Goal: Task Accomplishment & Management: Complete application form

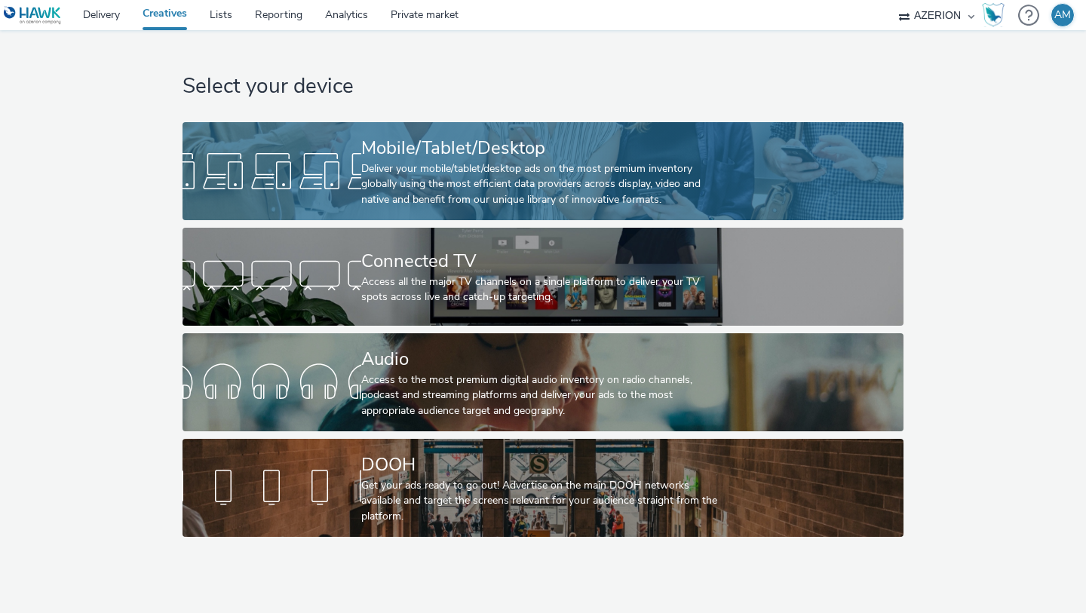
click at [321, 185] on div at bounding box center [272, 171] width 179 height 48
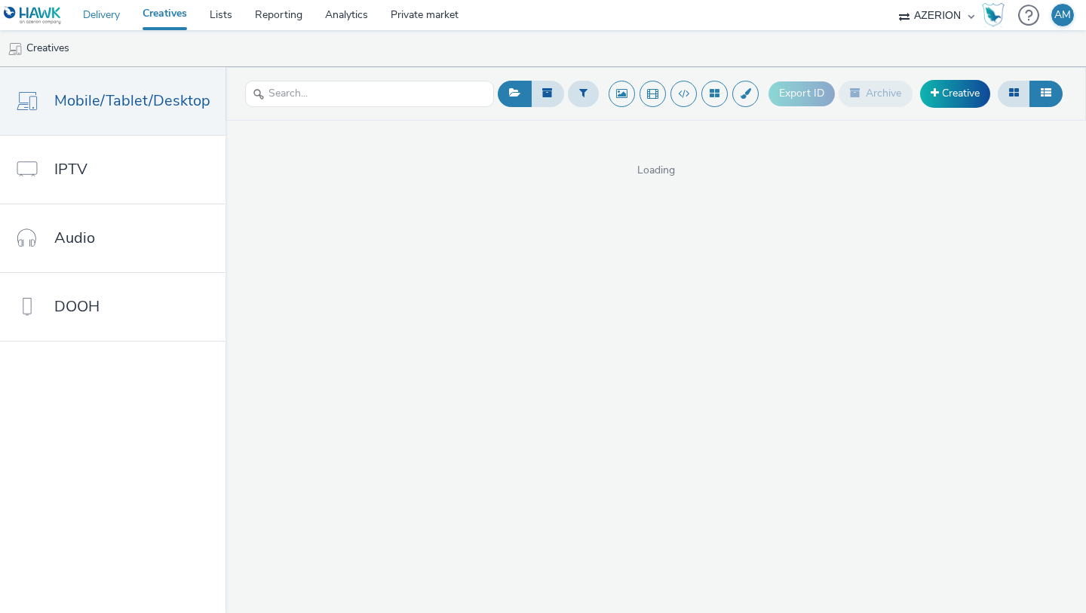
click at [115, 15] on link "Delivery" at bounding box center [102, 15] width 60 height 30
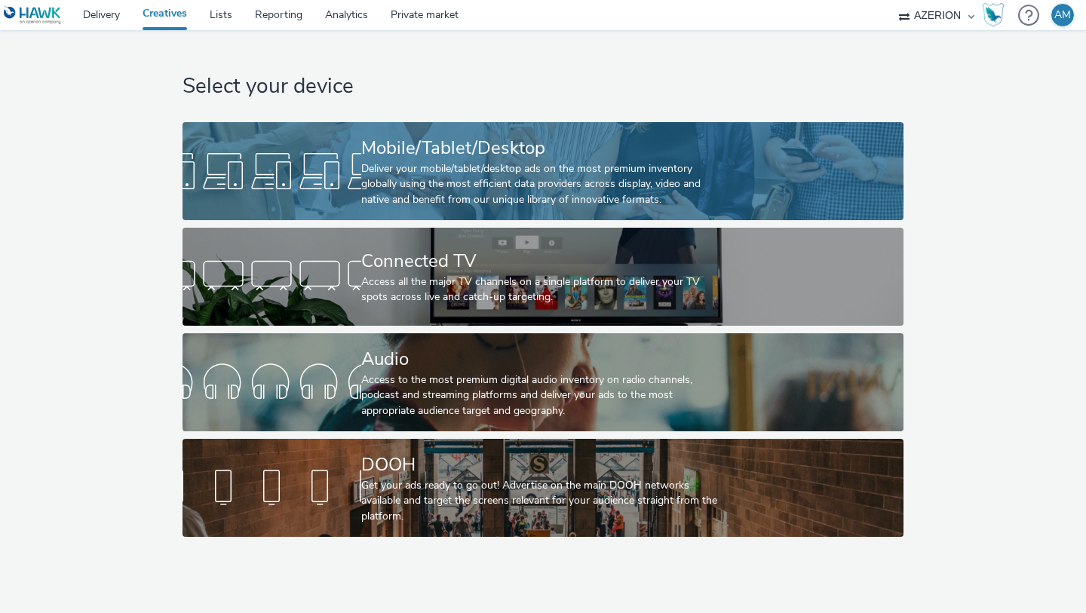
click at [304, 207] on link "Mobile/Tablet/Desktop Deliver your mobile/tablet/desktop ads on the most premiu…" at bounding box center [543, 171] width 720 height 98
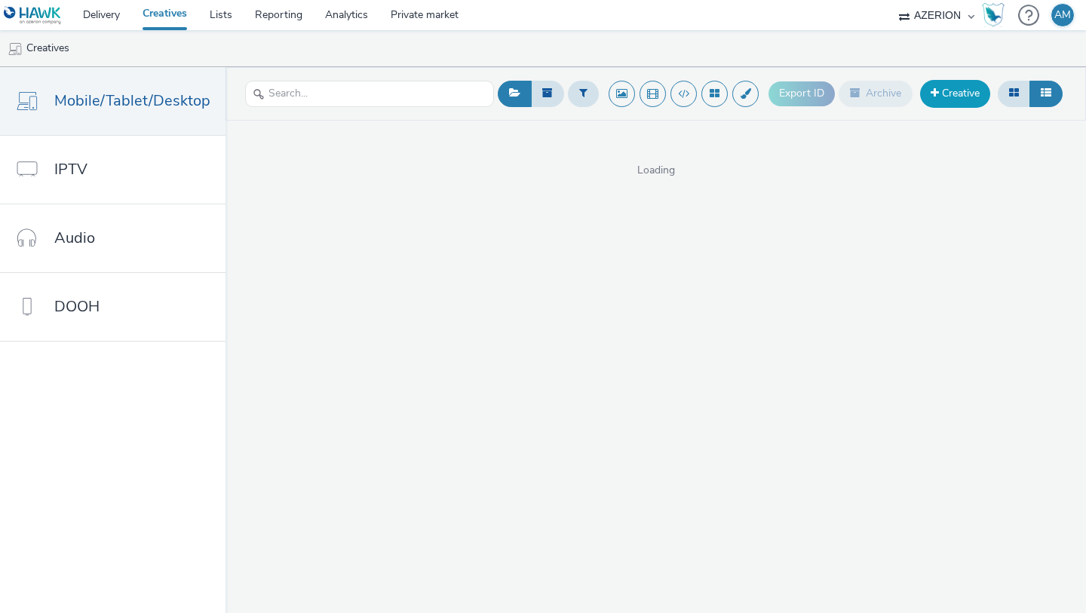
click at [937, 105] on link "Creative" at bounding box center [955, 93] width 70 height 27
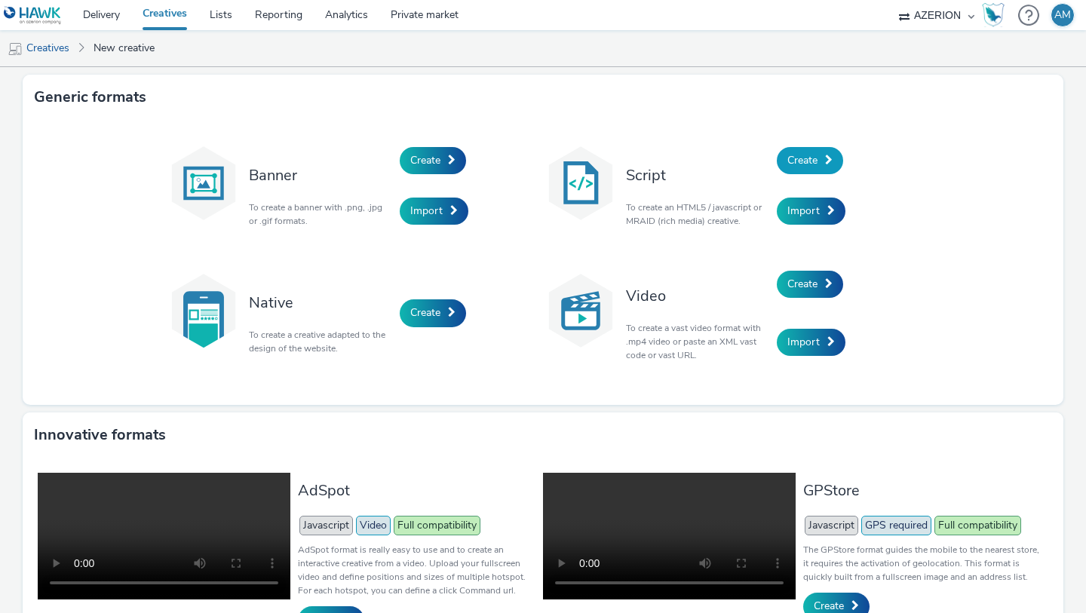
click at [818, 166] on span "Create" at bounding box center [802, 160] width 30 height 14
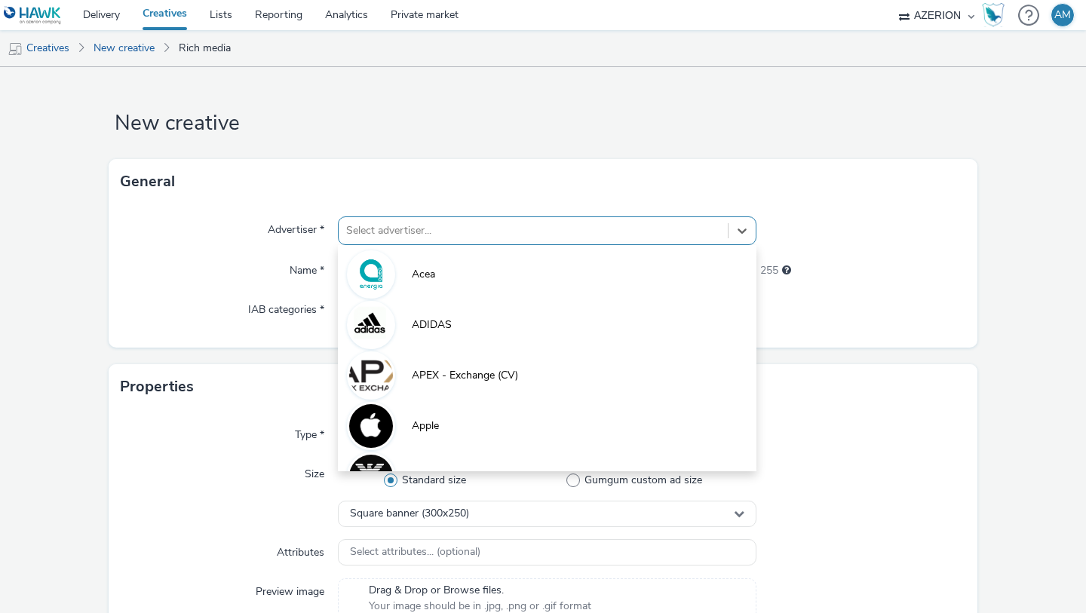
click at [615, 244] on div "option Acea focused, 1 of 10. 10 results available. Use Up and Down to choose o…" at bounding box center [547, 230] width 419 height 29
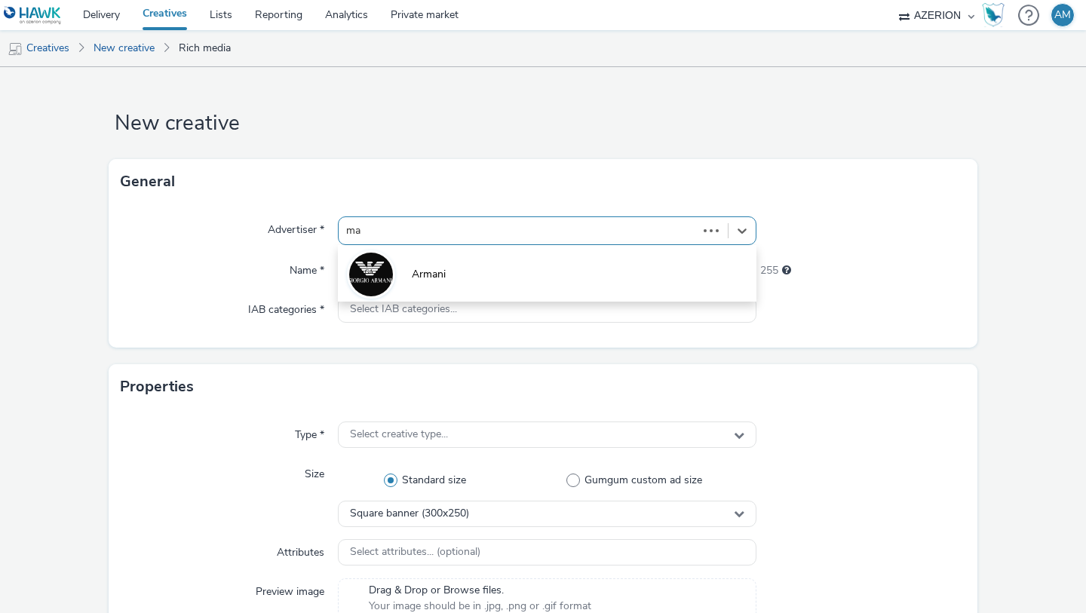
type input "mal"
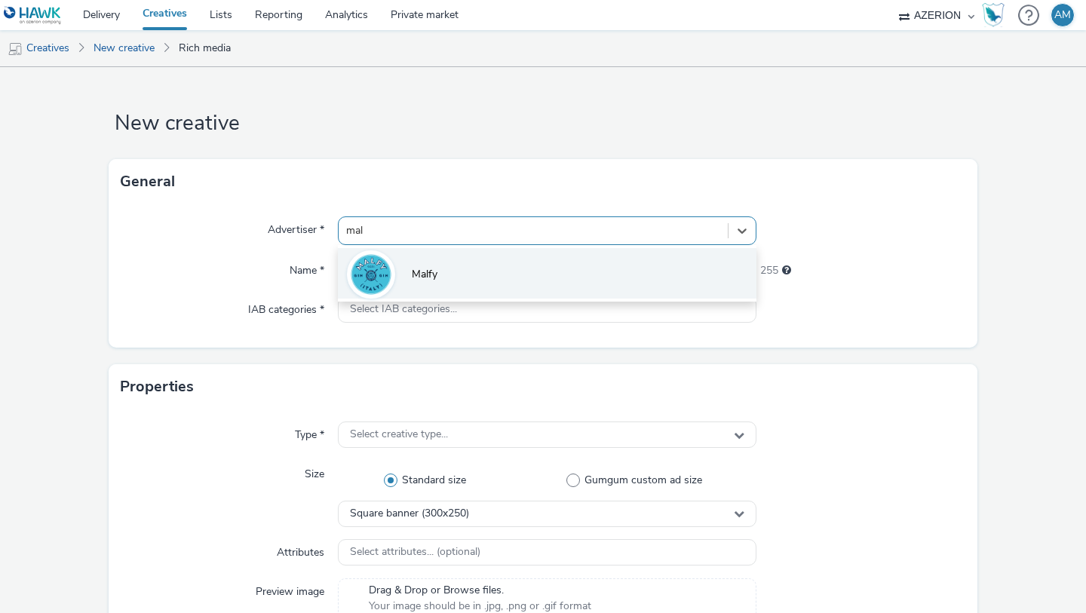
click at [484, 274] on li "Malfy" at bounding box center [547, 273] width 419 height 51
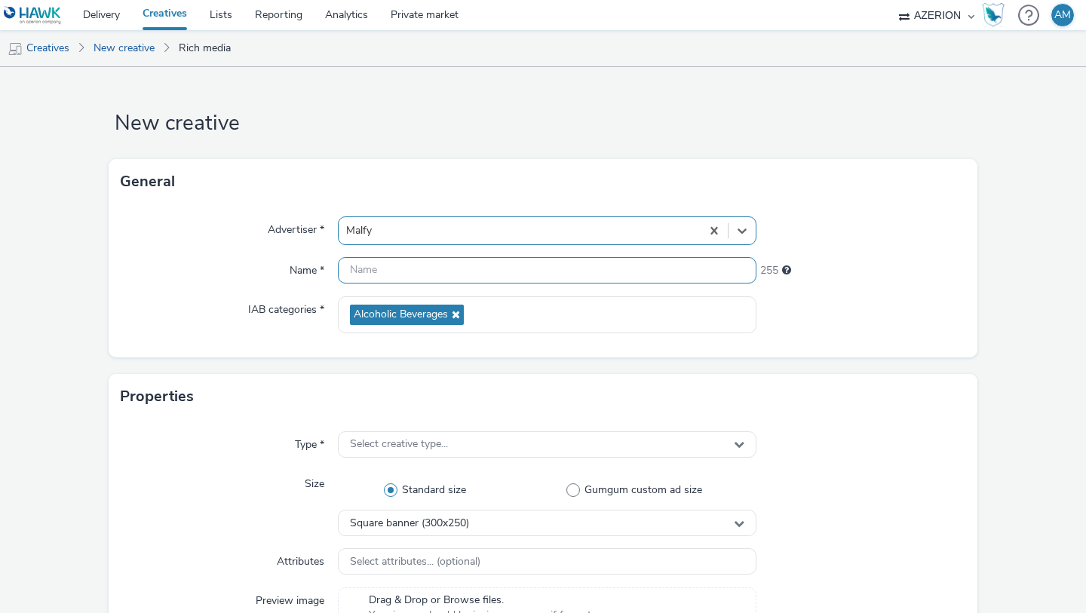
click at [457, 270] on input "text" at bounding box center [547, 270] width 419 height 26
paste input "[IT] Pernod Ricard - Malif GIn - Original - Classic - Aout 2025 - Hawk"
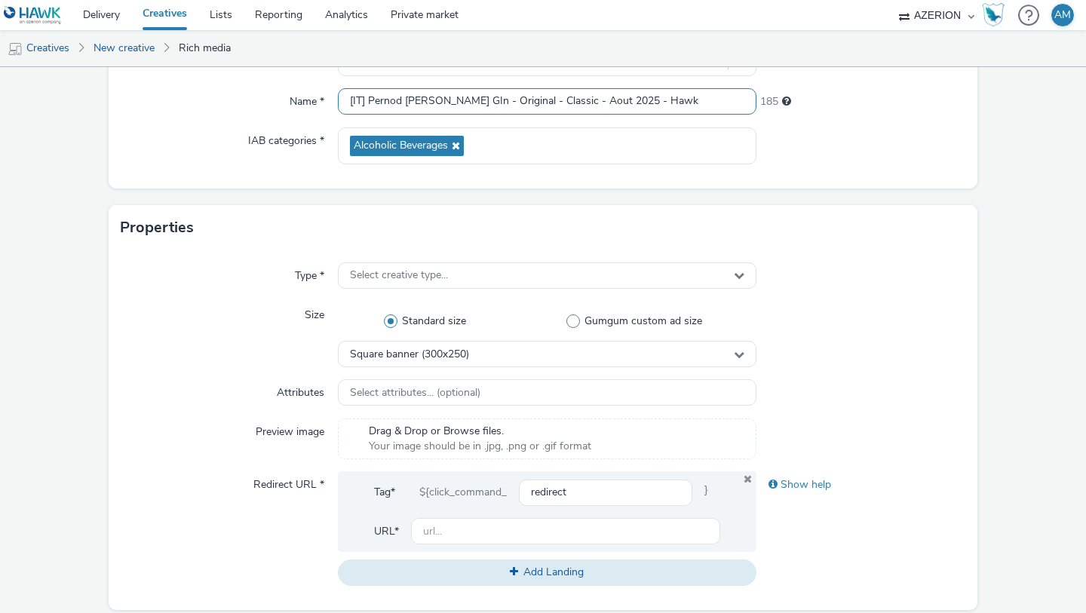
scroll to position [183, 0]
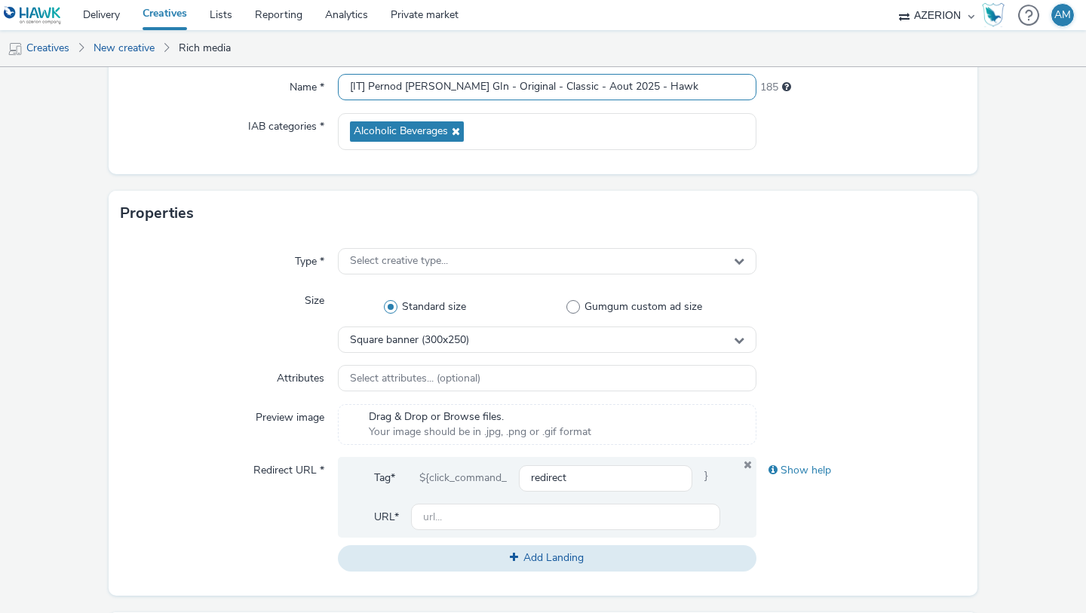
click at [605, 82] on input "[IT] Pernod Ricard - Malif GIn - Original - Classic - Aout 2025 - Hawk" at bounding box center [547, 87] width 419 height 26
click at [607, 81] on input "[IT] Pernod Ricard - Malif GIn - Original - Classic - Aout 2025 - Hawk" at bounding box center [547, 87] width 419 height 26
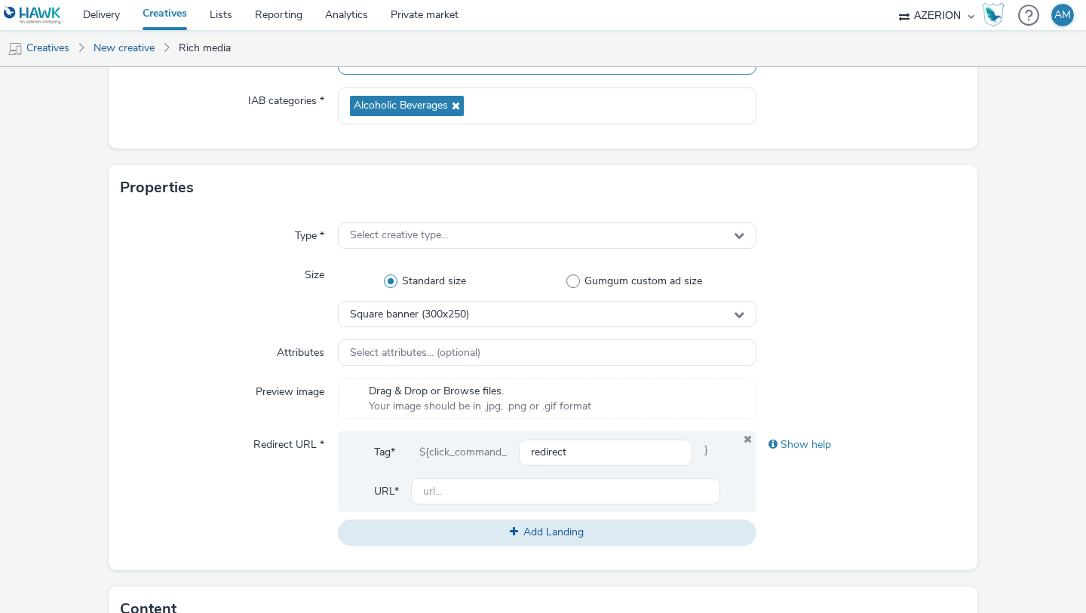
scroll to position [220, 0]
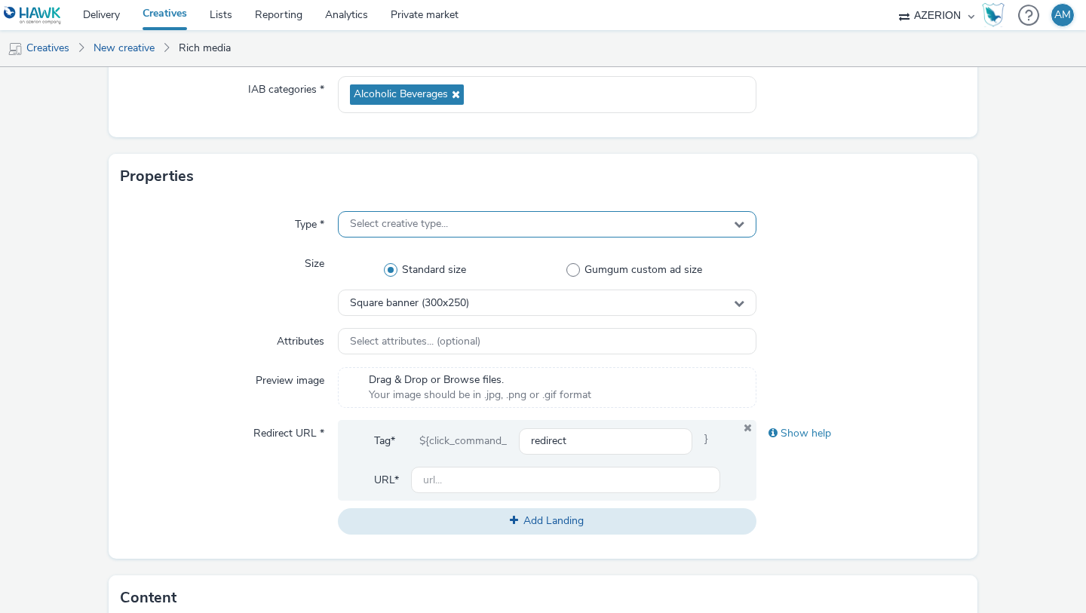
type input "[IT] Pernod Ricard - Malif GIn - Original - Classic - Ago 2025 - Hawk"
click at [491, 237] on div "Select creative type..." at bounding box center [547, 224] width 419 height 26
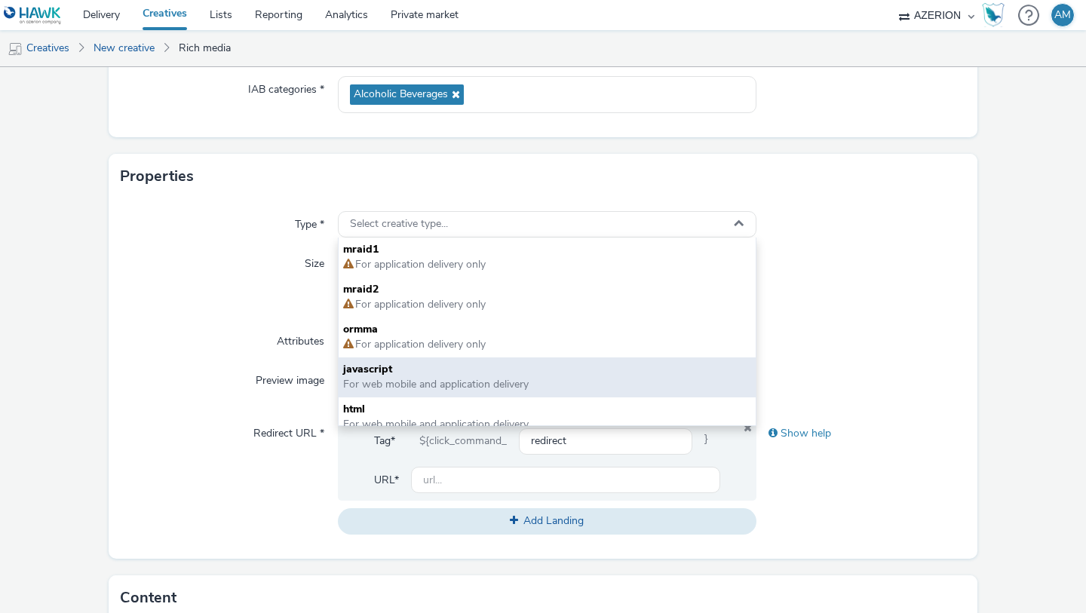
scroll to position [11, 0]
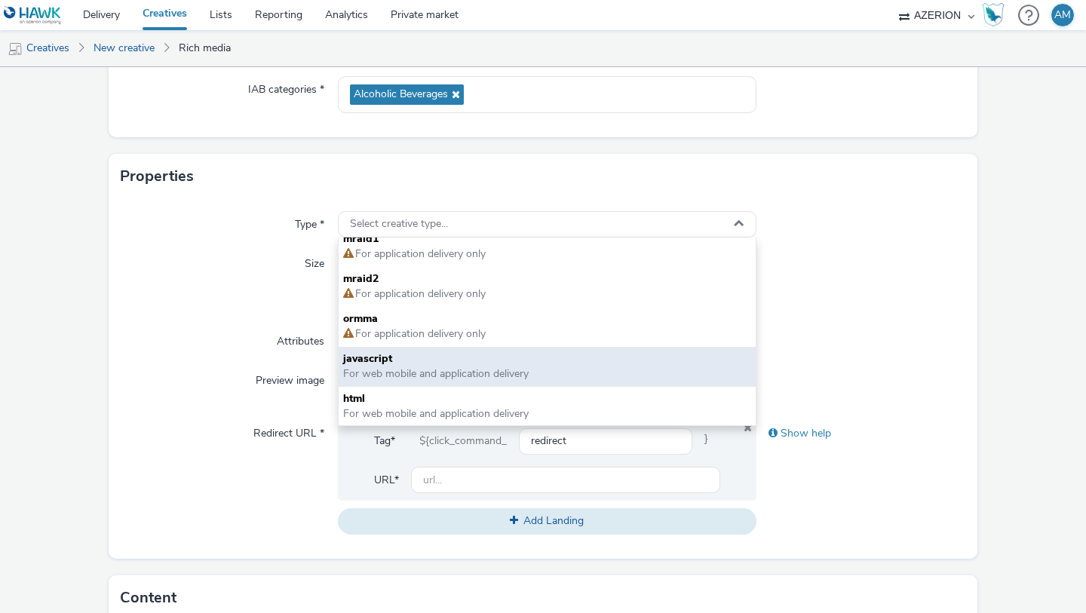
click at [454, 370] on span "For web mobile and application delivery" at bounding box center [436, 374] width 186 height 14
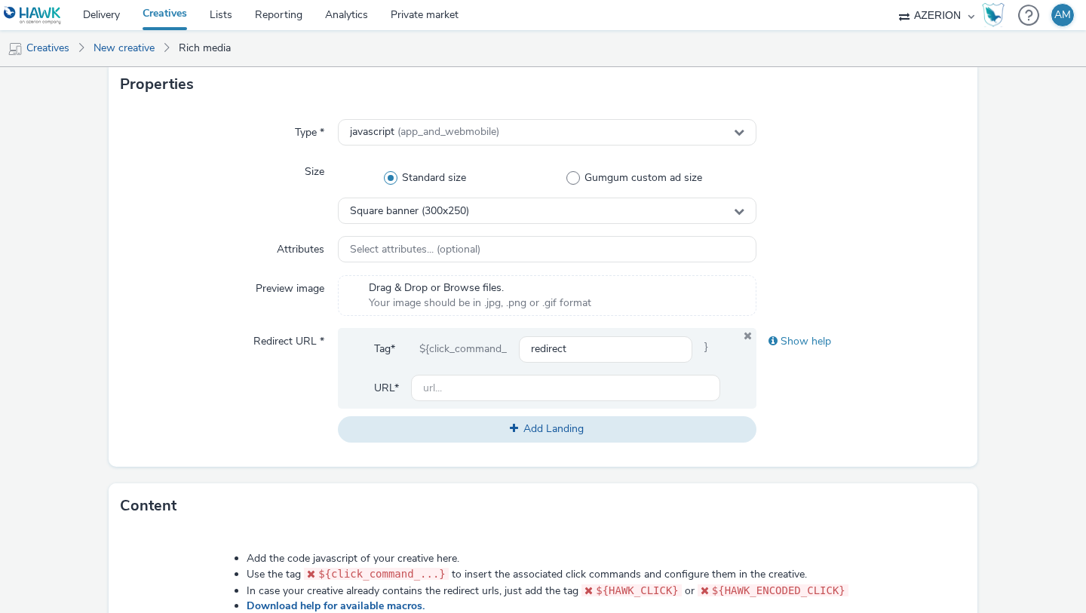
scroll to position [321, 0]
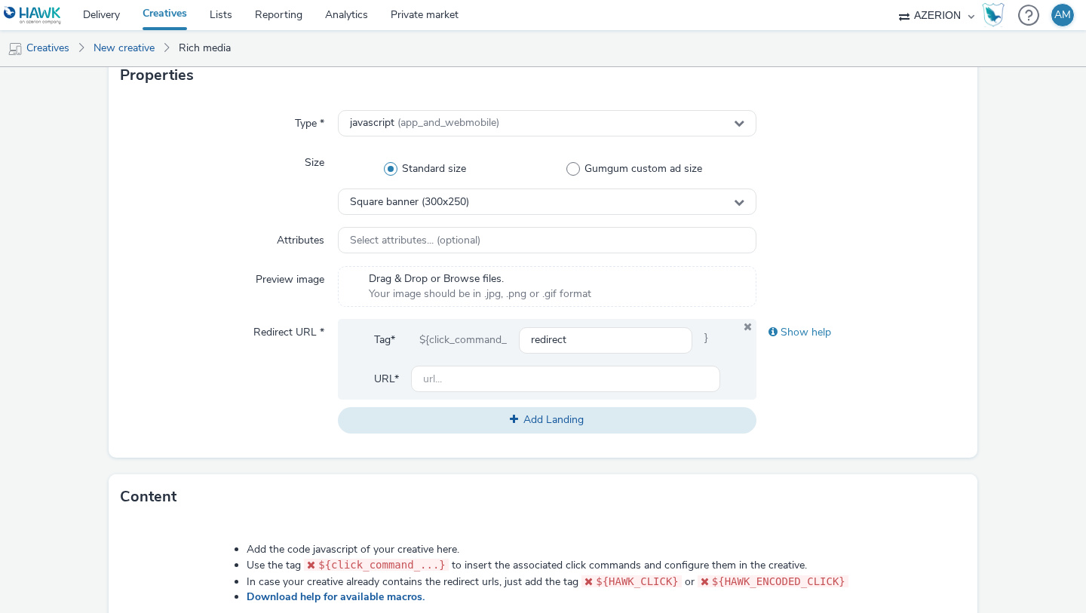
click at [564, 188] on div "Standard size Gumgum custom ad size" at bounding box center [547, 168] width 419 height 39
click at [563, 195] on div "Square banner (300x250)" at bounding box center [547, 202] width 419 height 26
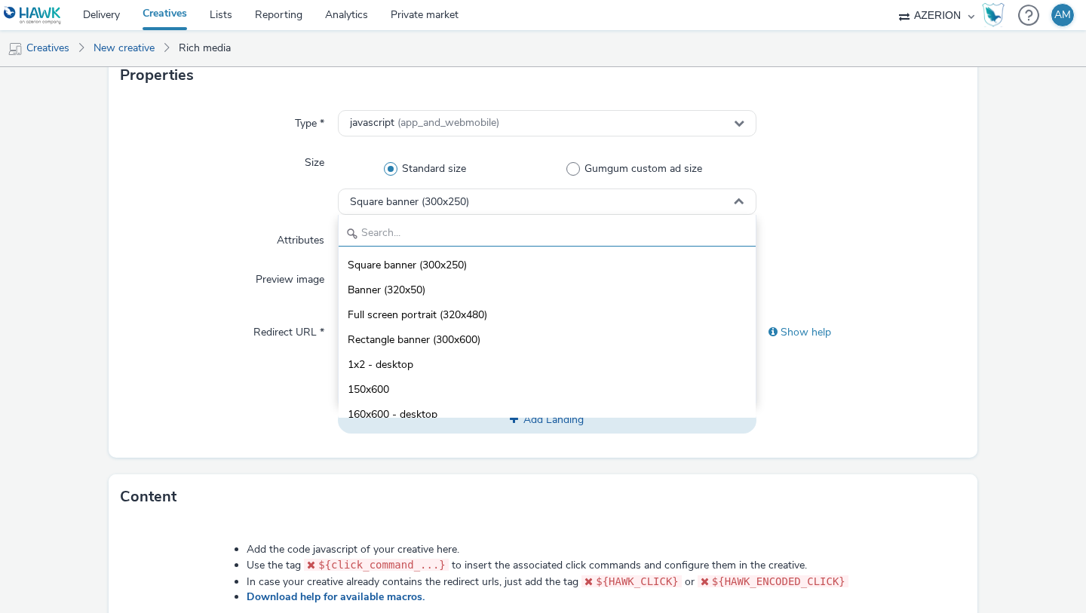
click at [530, 226] on input "text" at bounding box center [547, 233] width 417 height 26
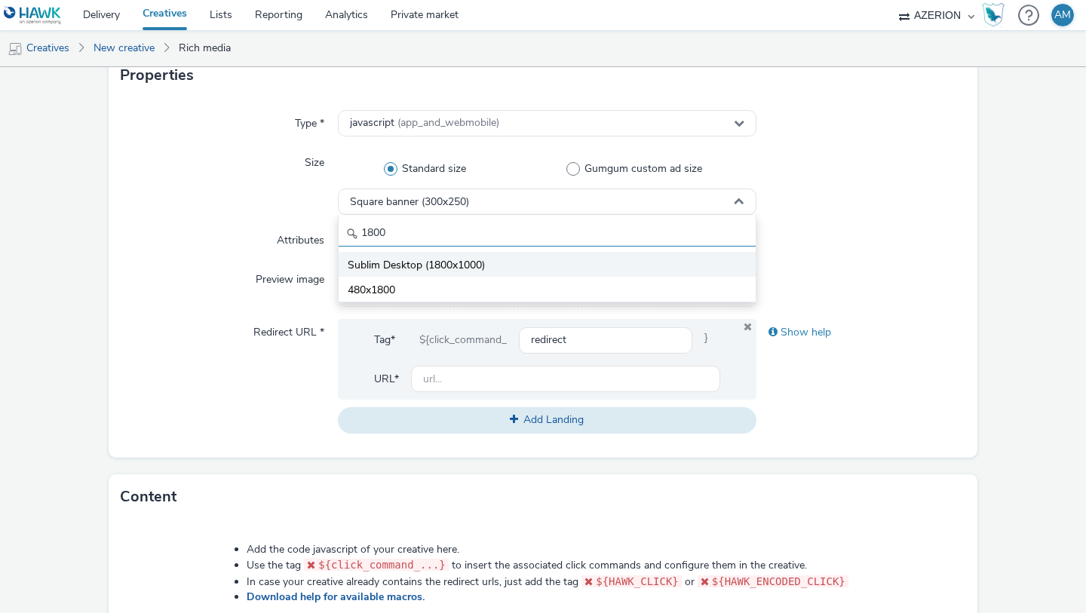
type input "1800"
click at [500, 268] on li "Sublim Desktop (1800x1000)" at bounding box center [547, 264] width 417 height 25
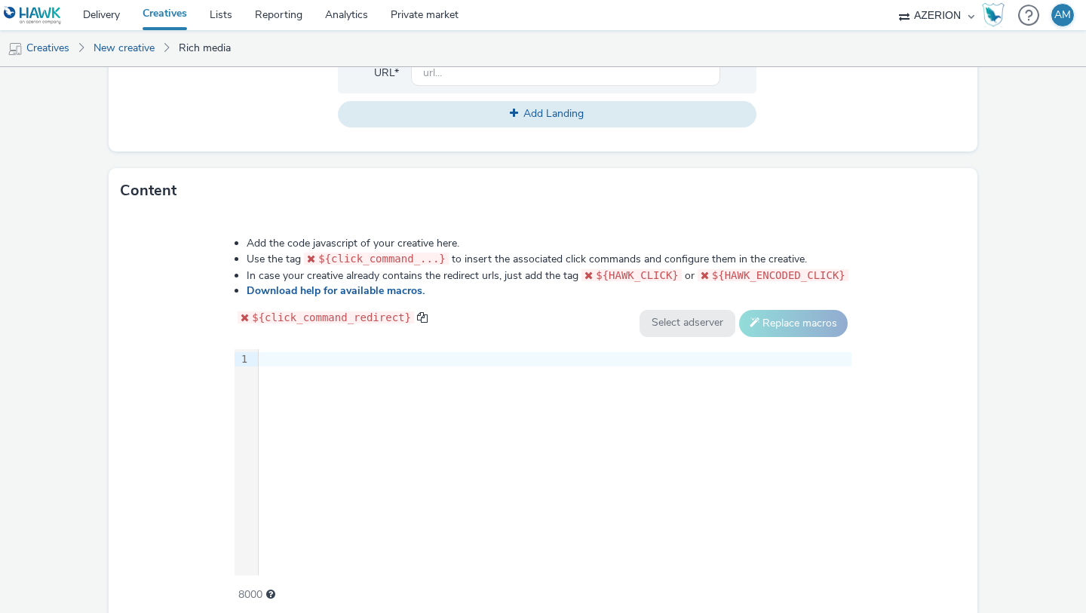
scroll to position [689, 0]
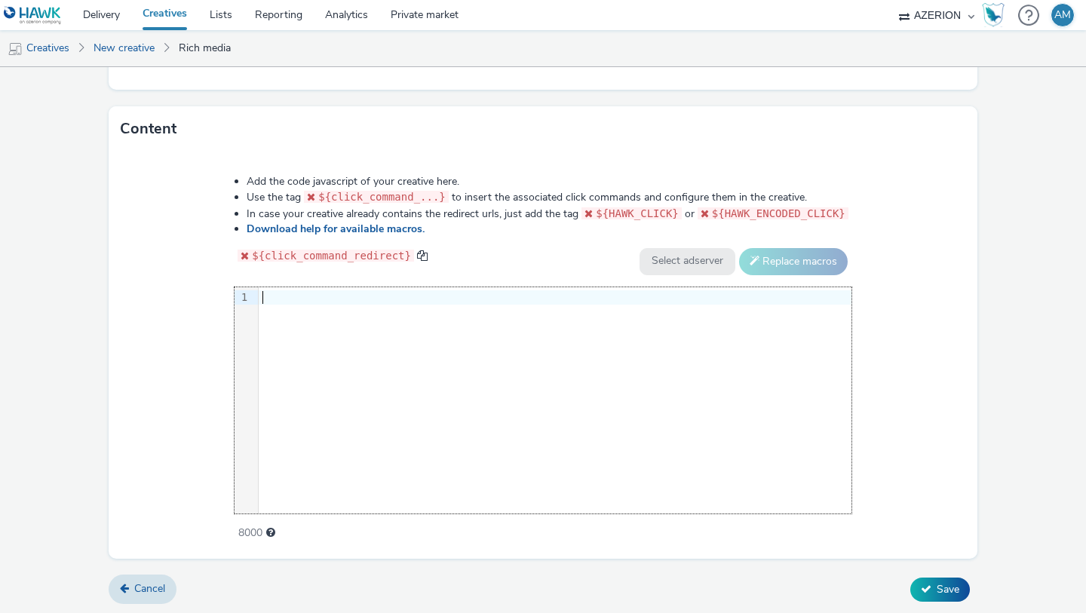
click at [438, 371] on div "9 1 ›" at bounding box center [543, 400] width 617 height 226
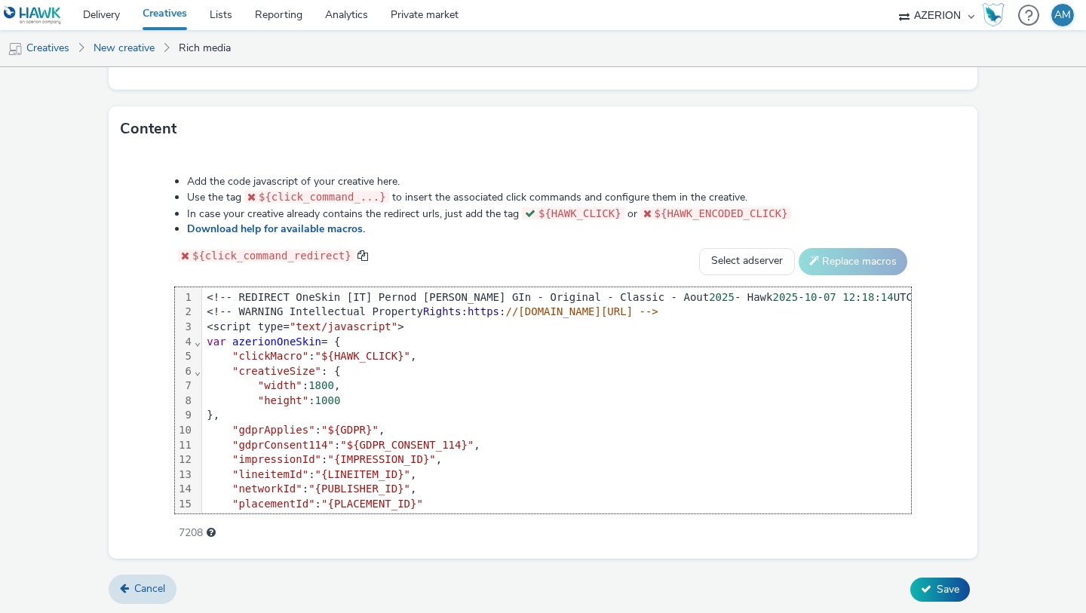
scroll to position [60, 0]
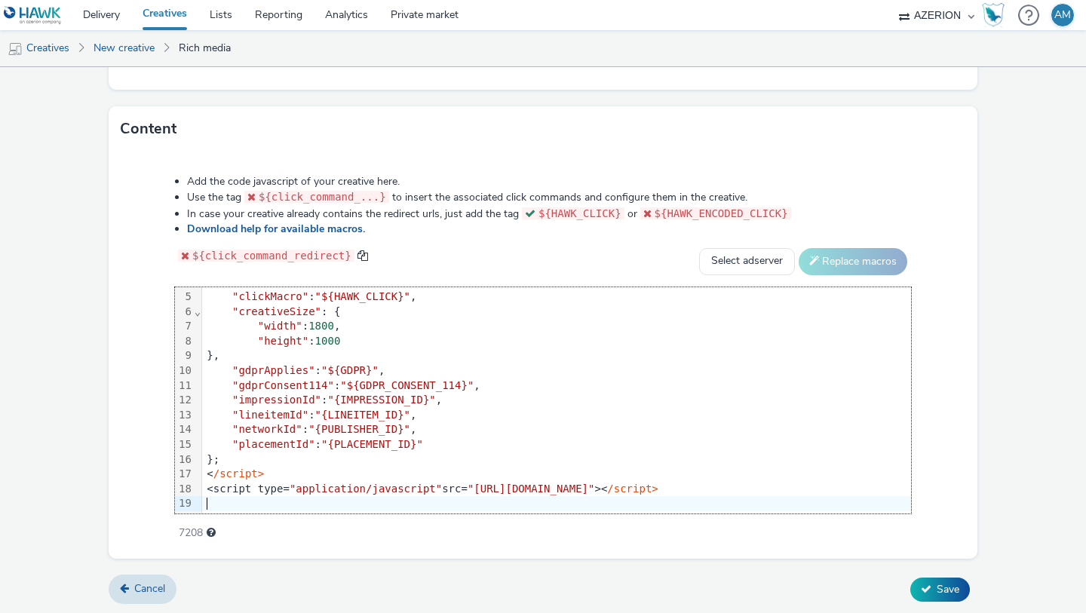
click at [364, 499] on div at bounding box center [570, 503] width 737 height 15
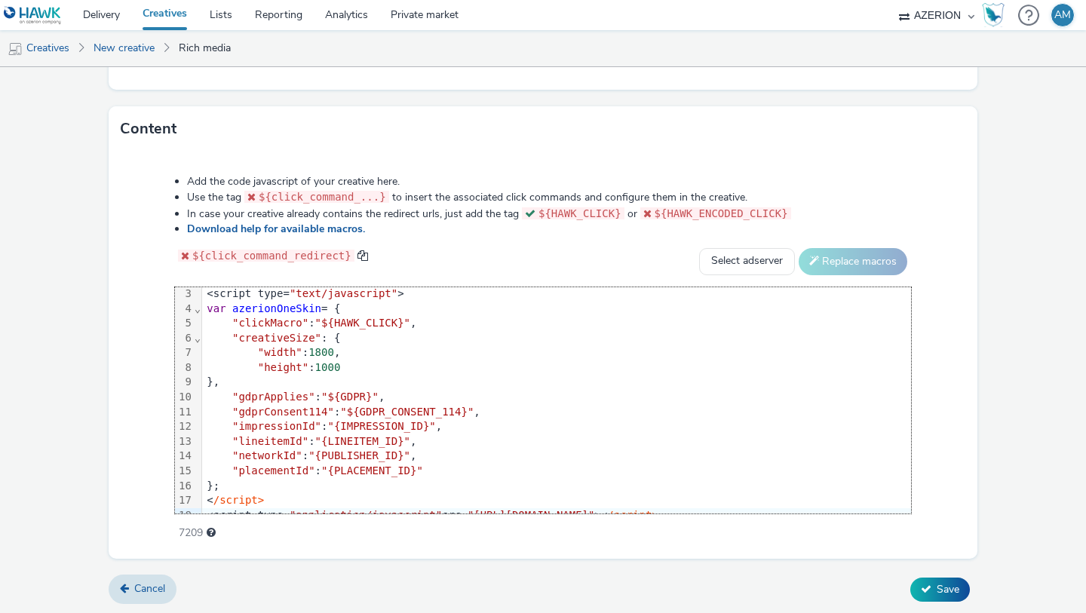
scroll to position [0, 0]
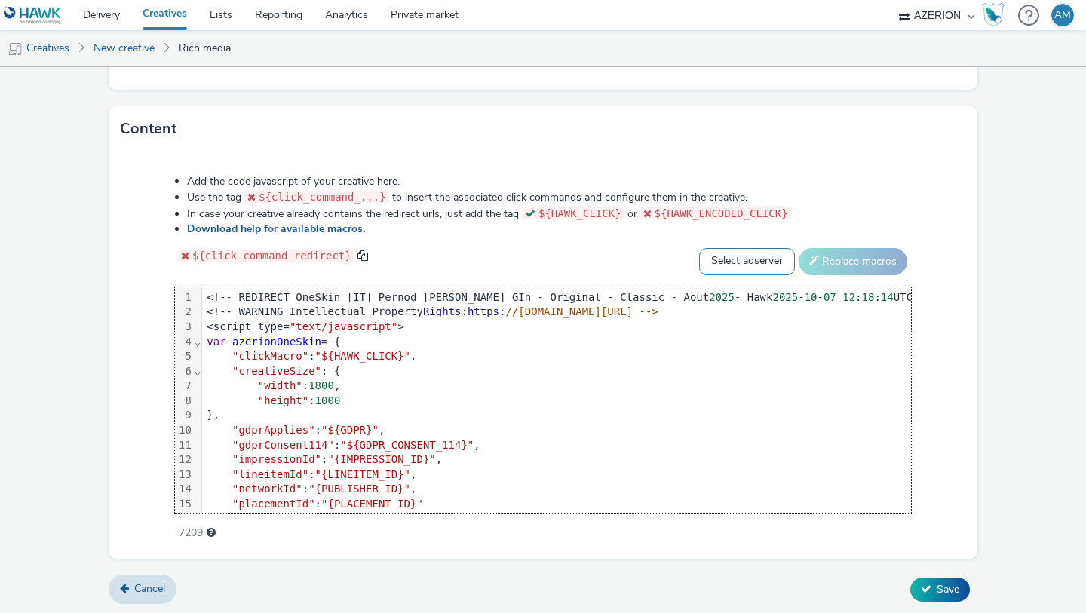
click at [752, 253] on select "Select adserver Sizmek DCM Adform Sting" at bounding box center [747, 261] width 96 height 27
click at [741, 271] on select "Select adserver Sizmek DCM Adform Sting" at bounding box center [747, 261] width 96 height 27
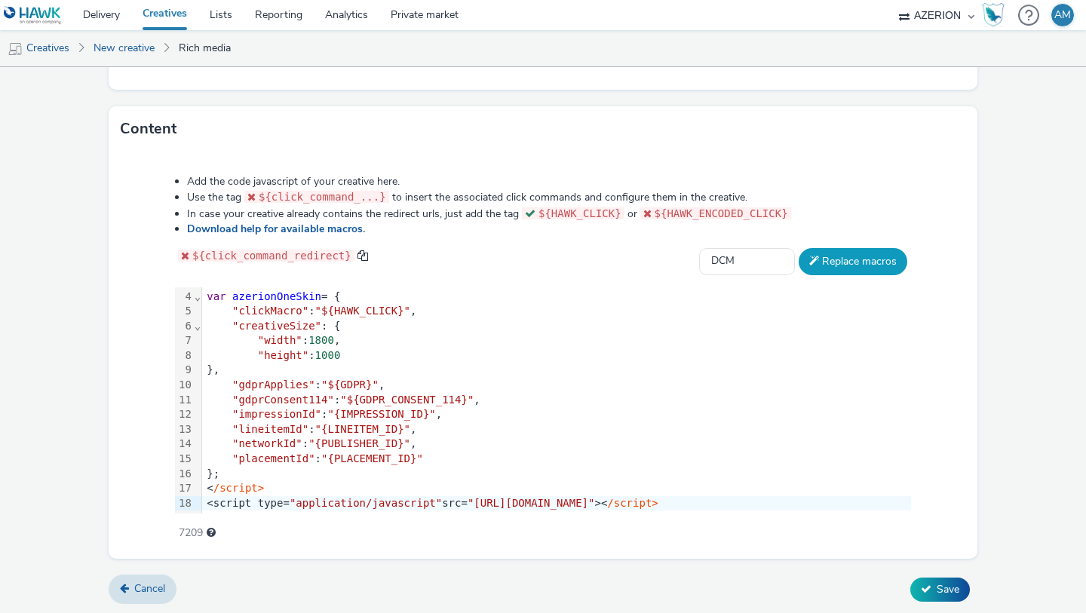
click at [876, 262] on button "Replace macros" at bounding box center [853, 261] width 109 height 27
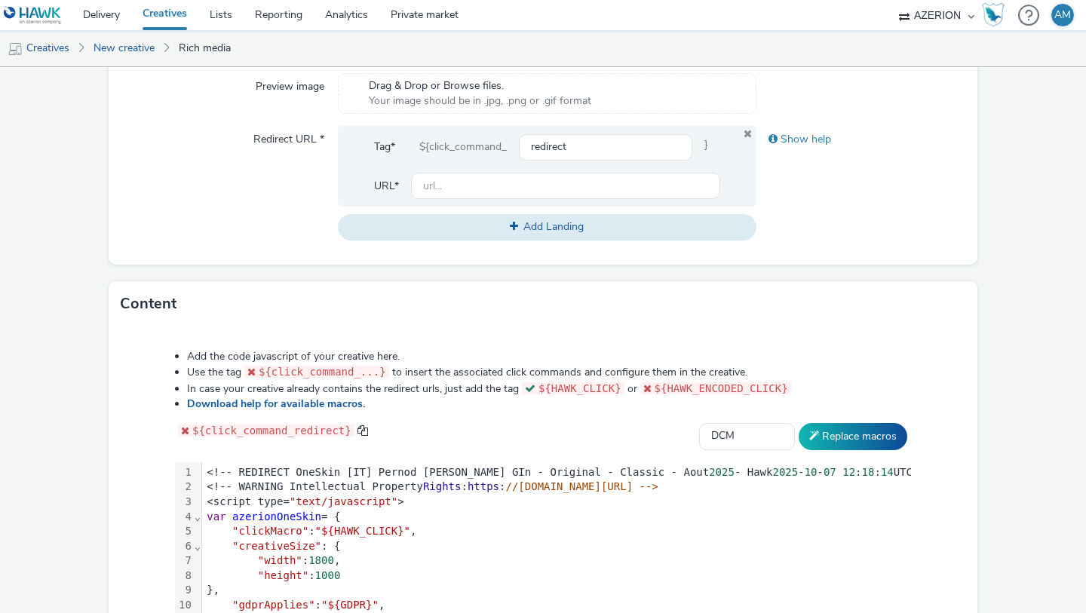
scroll to position [472, 0]
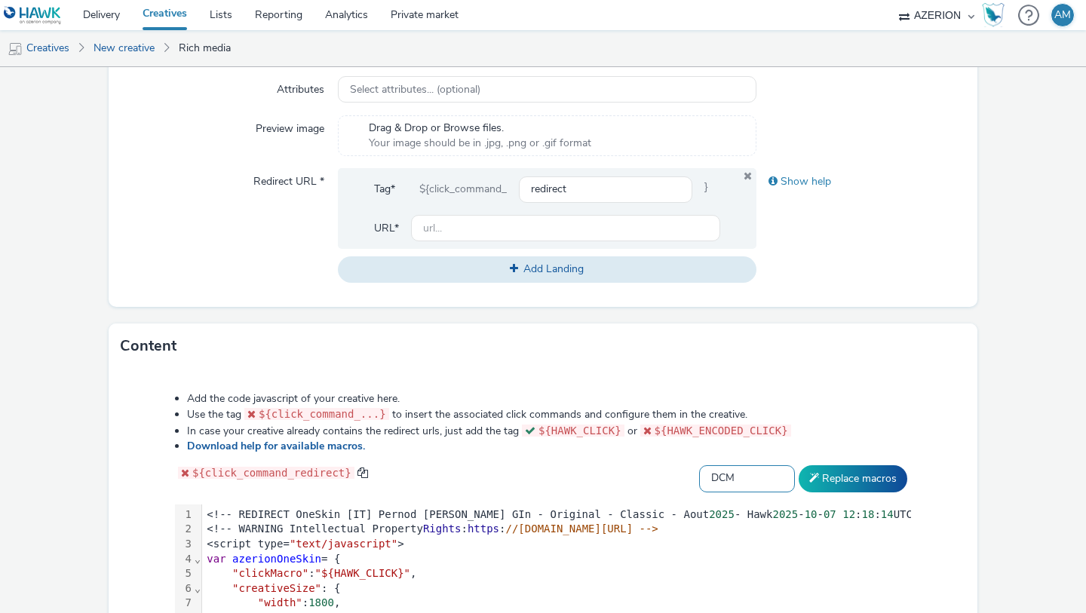
click at [738, 468] on select "Select adserver Sizmek DCM Adform Sting" at bounding box center [747, 478] width 96 height 27
select select "default"
click at [827, 468] on button "Replace macros" at bounding box center [853, 478] width 109 height 27
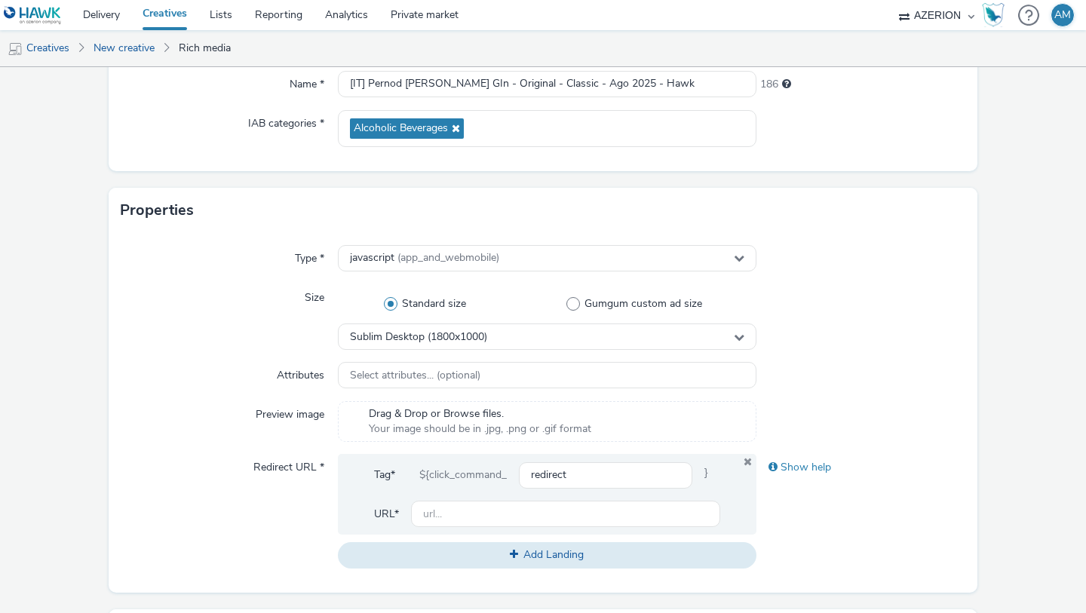
scroll to position [187, 0]
click at [595, 383] on div "Select attributes... (optional)" at bounding box center [547, 374] width 419 height 26
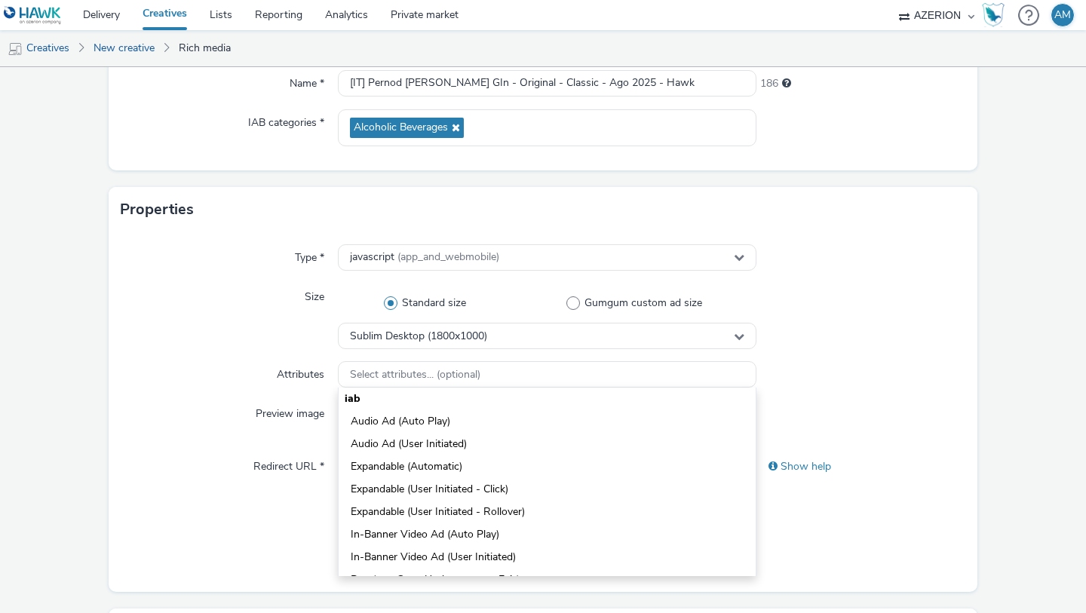
click at [311, 470] on label "Redirect URL *" at bounding box center [288, 463] width 83 height 21
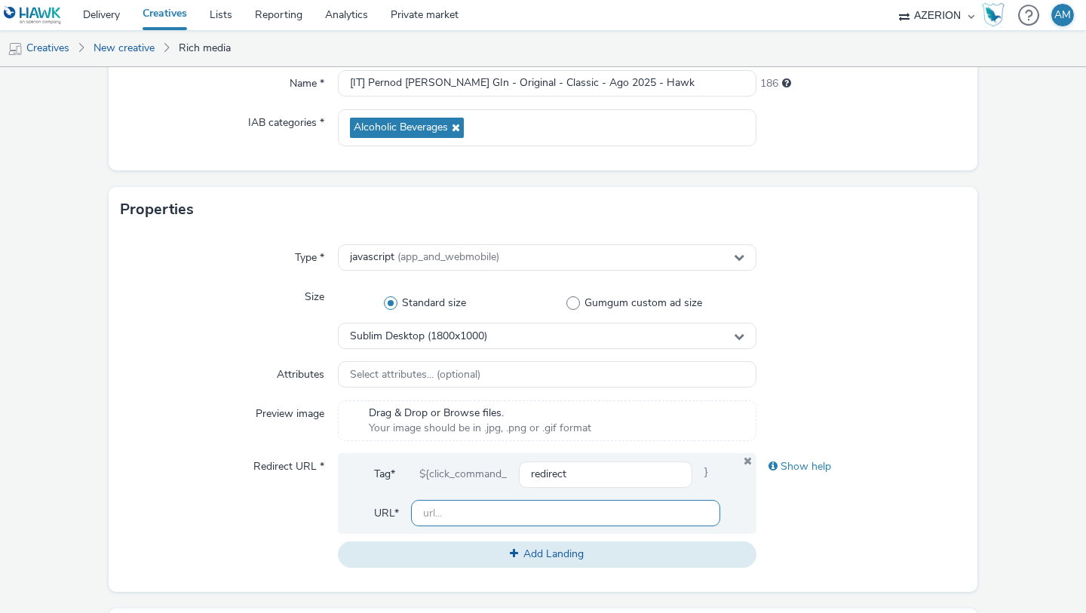
click at [506, 508] on input "text" at bounding box center [565, 513] width 309 height 26
paste input "https://ad.doubleclick.net/ddm/trackclk/N426204.3694318CAPTIFYIT/B34024676.4286…"
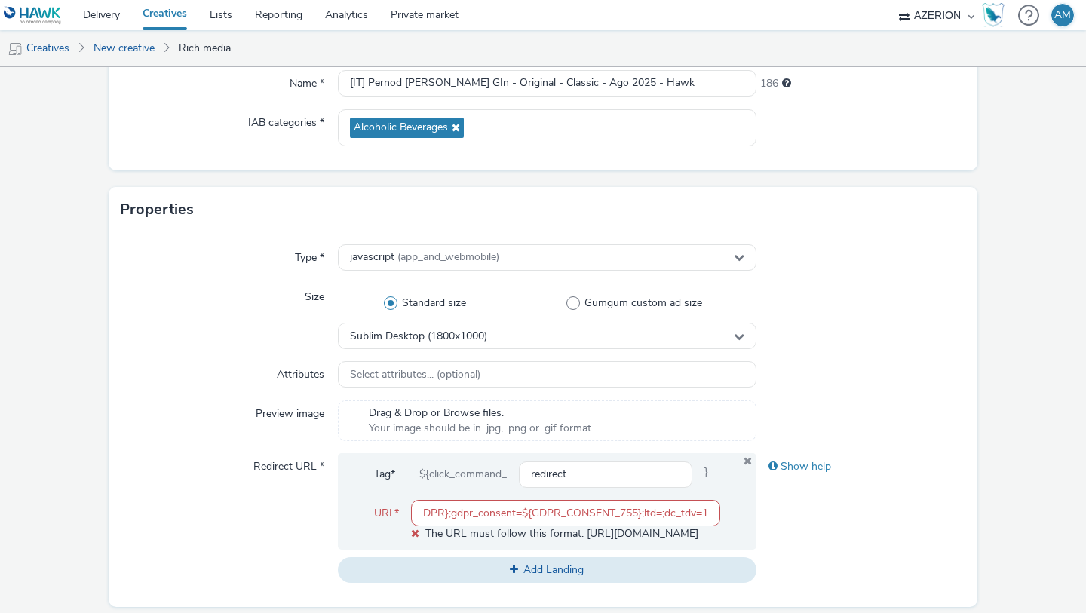
click at [253, 537] on div "Redirect URL *" at bounding box center [229, 518] width 217 height 130
click at [611, 520] on input "https://ad.doubleclick.net/ddm/trackclk/N426204.3694318CAPTIFYIT/B34024676.4286…" at bounding box center [565, 513] width 309 height 26
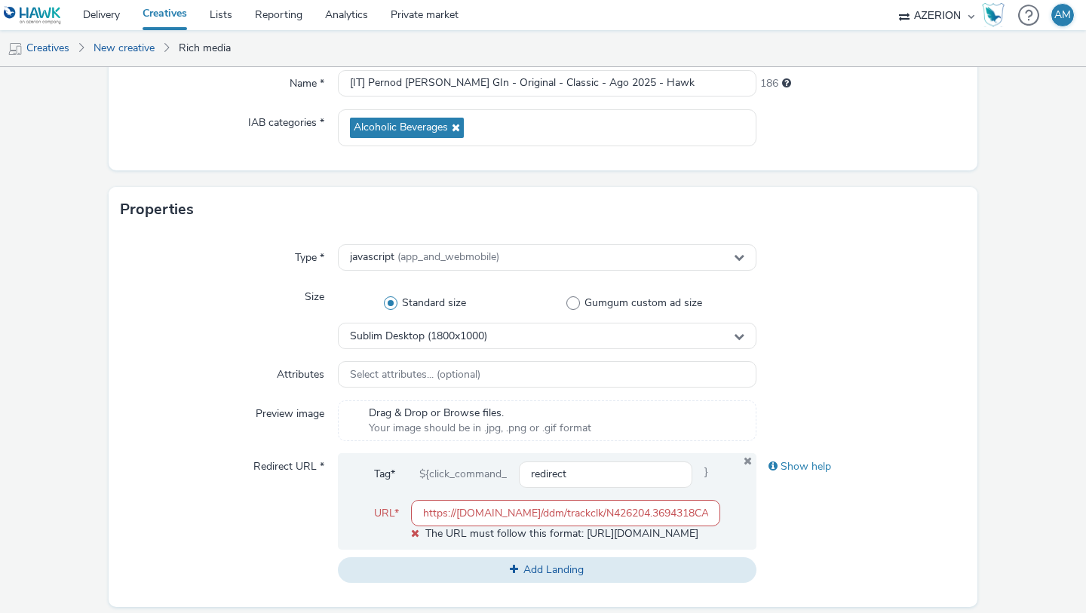
paste input "www.malfygin.com/it-it/i-nostri-gin/?utm_campaign=MLF_MFYI_Global_W2_09-25_reac…"
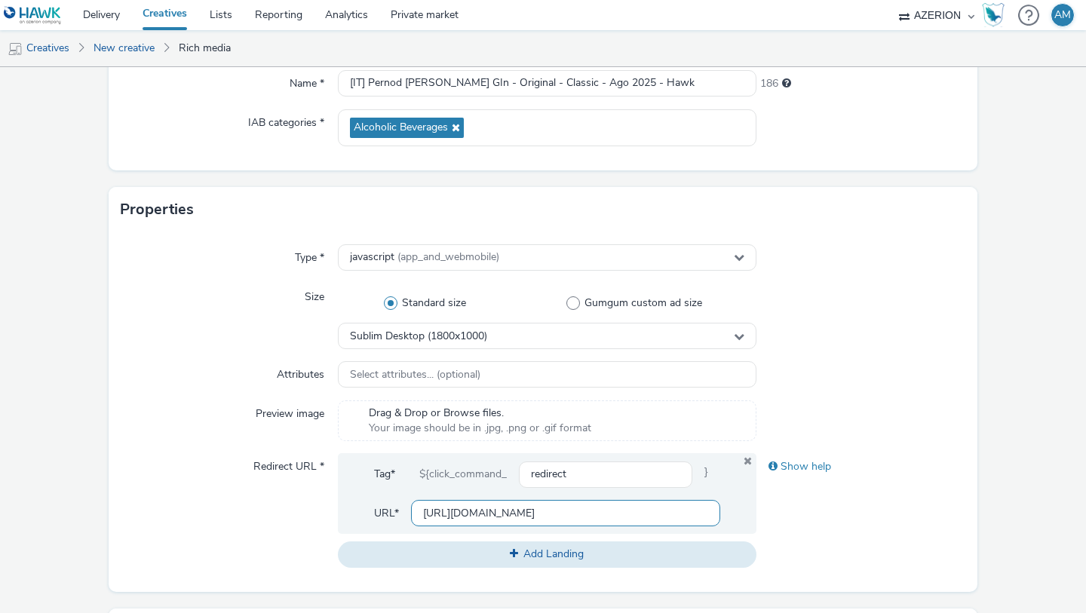
scroll to position [0, 1030]
type input "https://www.malfygin.com/it-it/i-nostri-gin/?utm_campaign=MLF_MFYI_Global_W2_09…"
click at [856, 504] on div "Show help" at bounding box center [862, 510] width 210 height 114
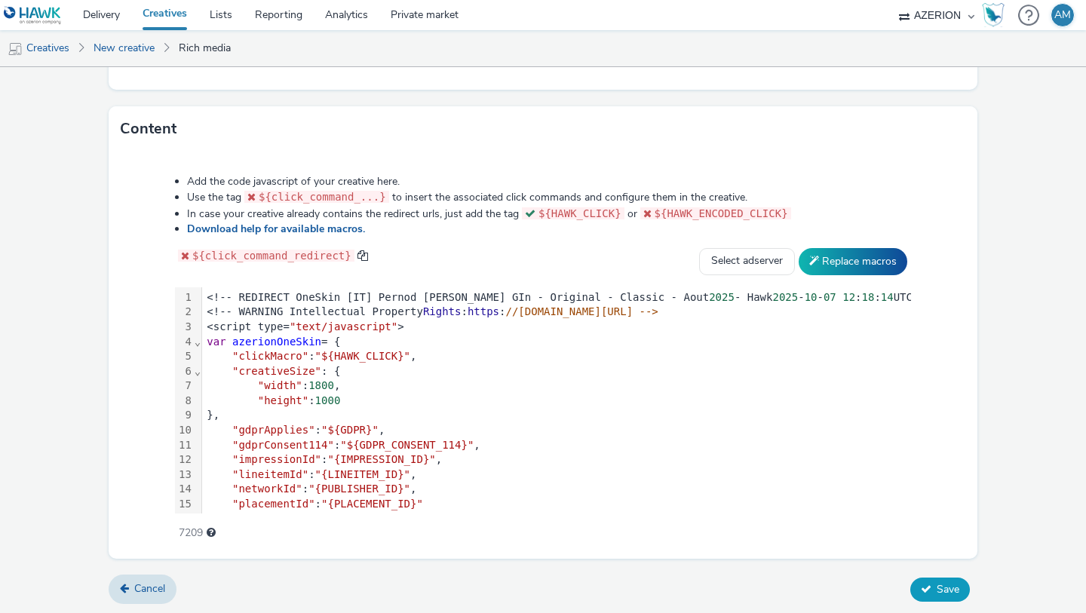
click at [962, 582] on button "Save" at bounding box center [940, 590] width 60 height 24
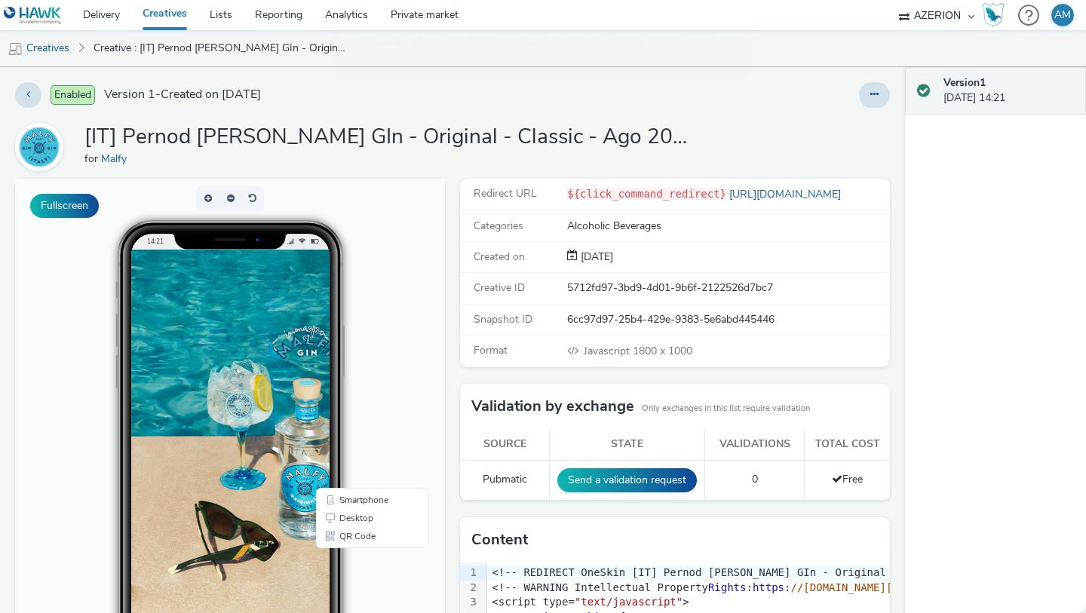
click at [173, 17] on link "Creatives" at bounding box center [164, 15] width 67 height 30
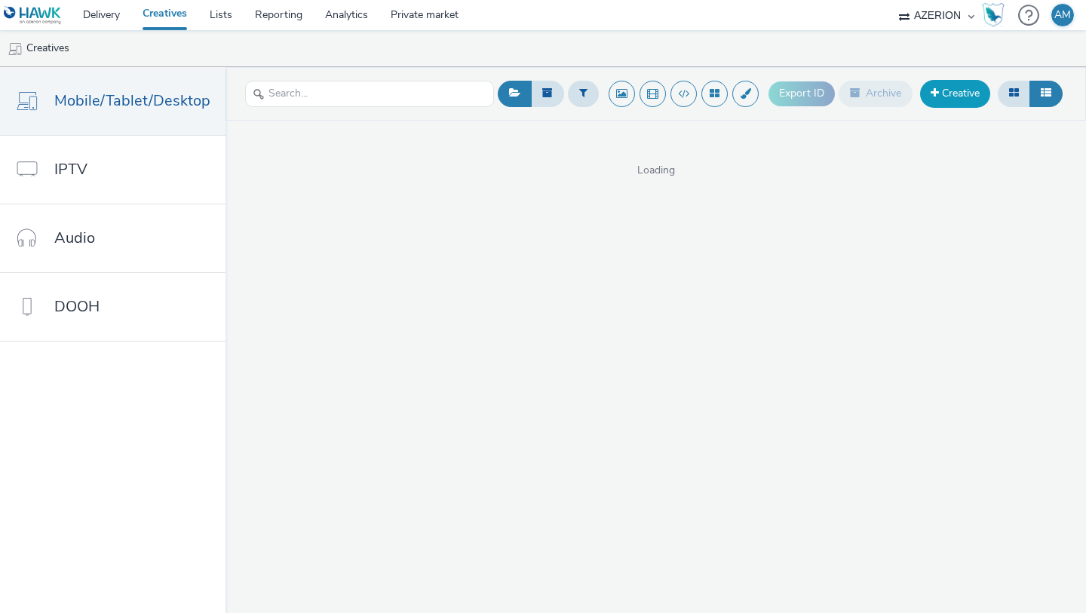
click at [939, 99] on link "Creative" at bounding box center [955, 93] width 70 height 27
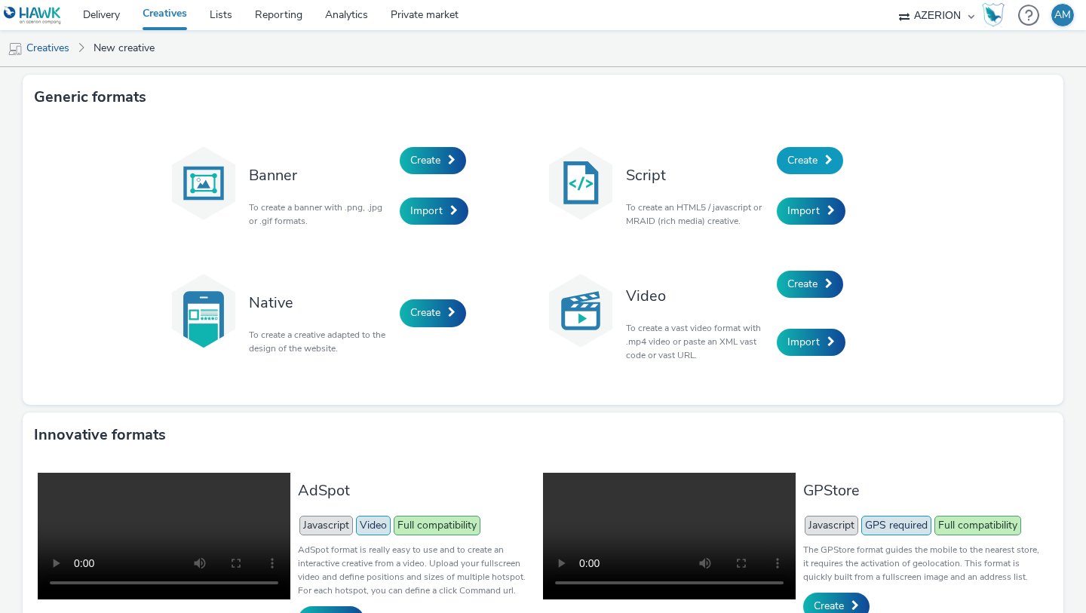
click at [792, 157] on span "Create" at bounding box center [802, 160] width 30 height 14
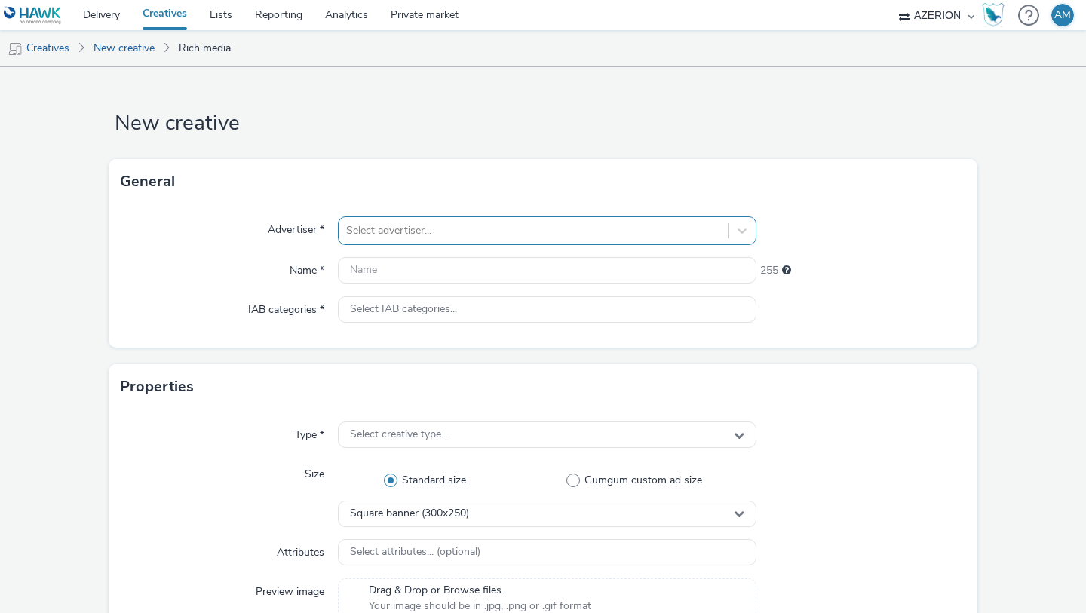
click at [422, 228] on div at bounding box center [533, 231] width 374 height 18
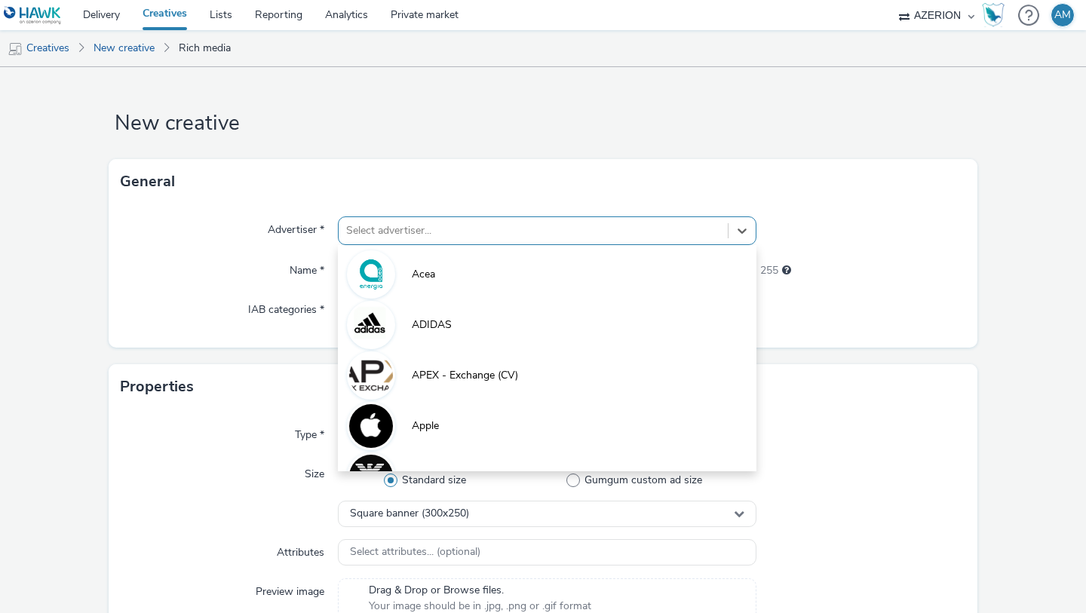
paste input "[IT] Pernod Ricard - Malif GIn - Rosa - Classic - Aout 2025 - Hawk"
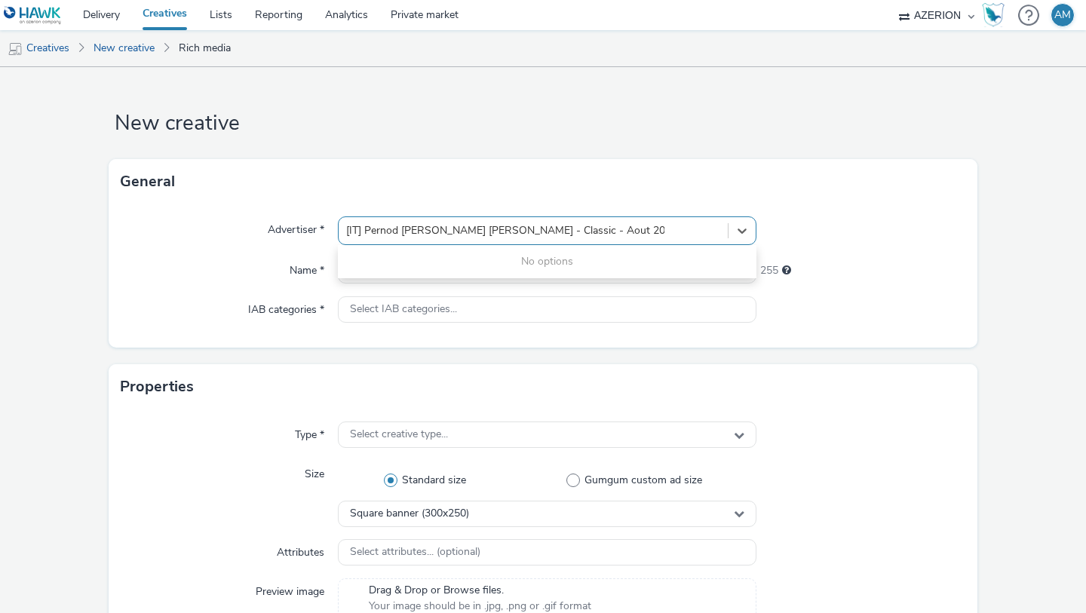
click at [594, 227] on input "[IT] Pernod Ricard - Malif GIn - Rosa - Classic - Aout 2025 - Hawk" at bounding box center [505, 230] width 318 height 15
type input "[IT] Pernod Ricard - Malif GIn - Rosa - Classic - Ago 2025 - Hawk"
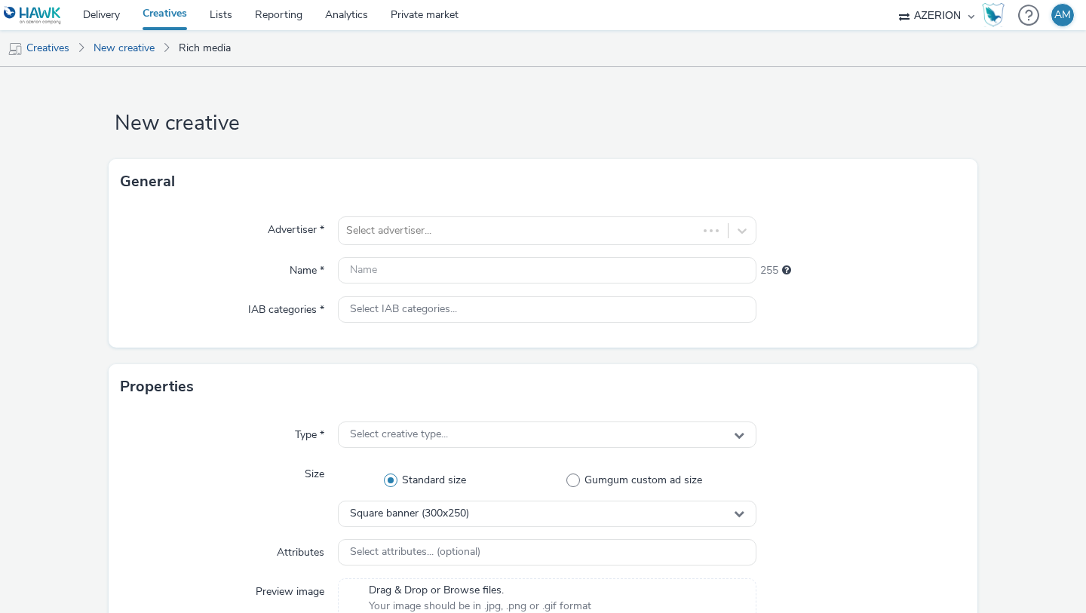
click at [603, 215] on div "Advertiser * Select advertiser... Name * 255 IAB categories * Select IAB catego…" at bounding box center [543, 275] width 869 height 143
click at [544, 243] on div "Select advertiser..." at bounding box center [547, 230] width 419 height 29
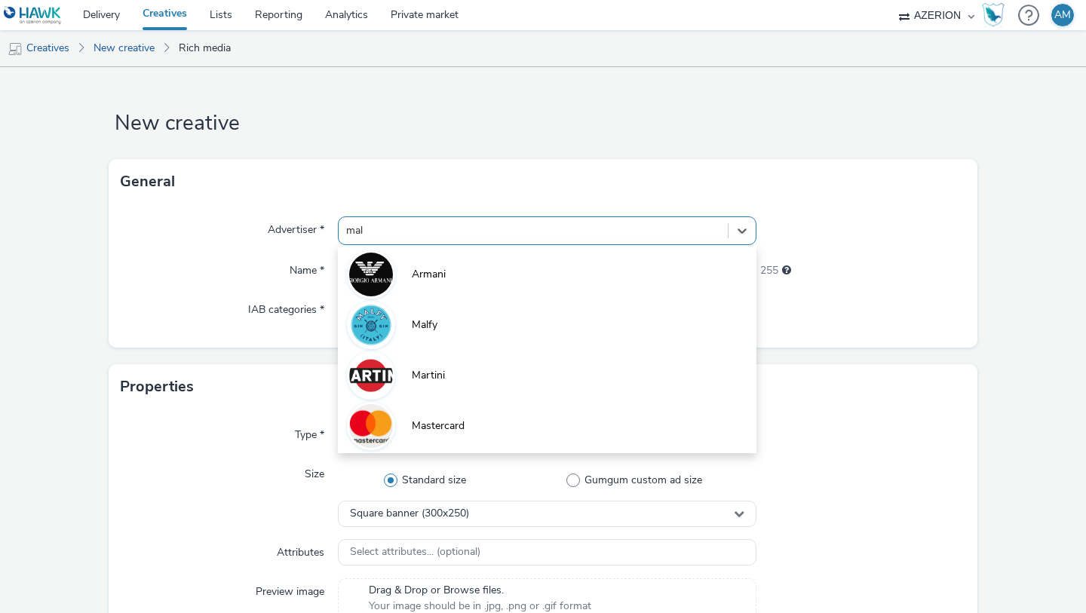
type input "malf"
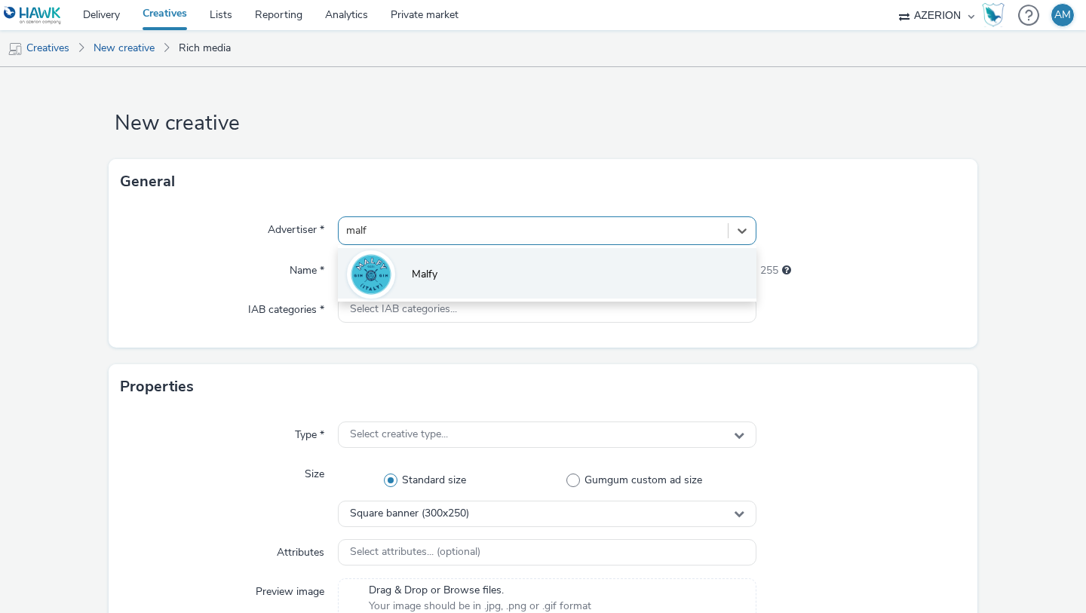
click at [507, 275] on li "Malfy" at bounding box center [547, 273] width 419 height 51
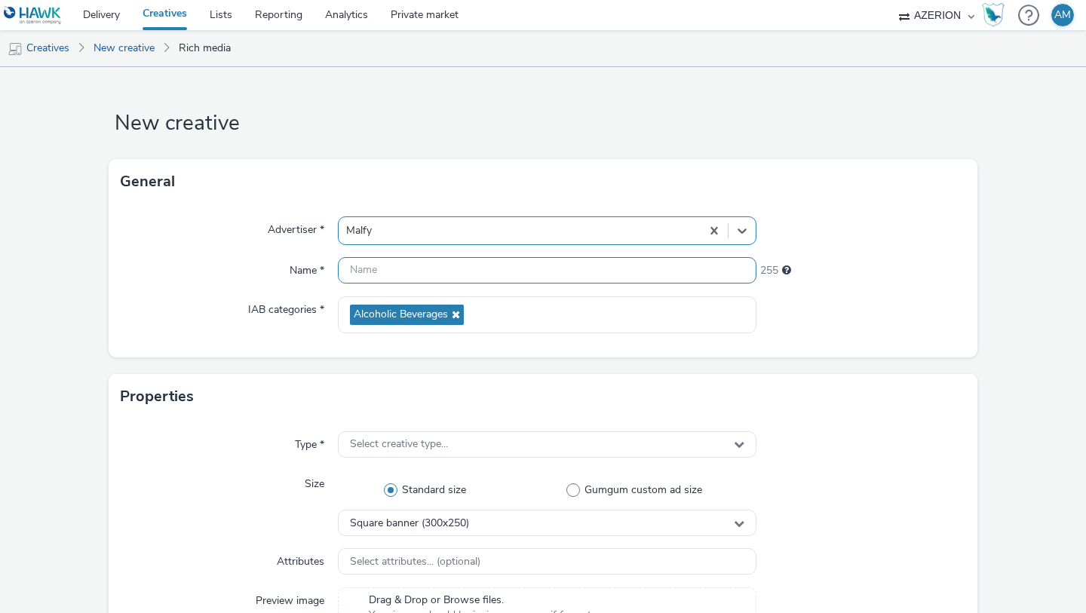
click at [500, 279] on input "text" at bounding box center [547, 270] width 419 height 26
paste input "[IT] Pernod Ricard - Malif GIn - Rosa - Classic - Aout 2025 - Hawk"
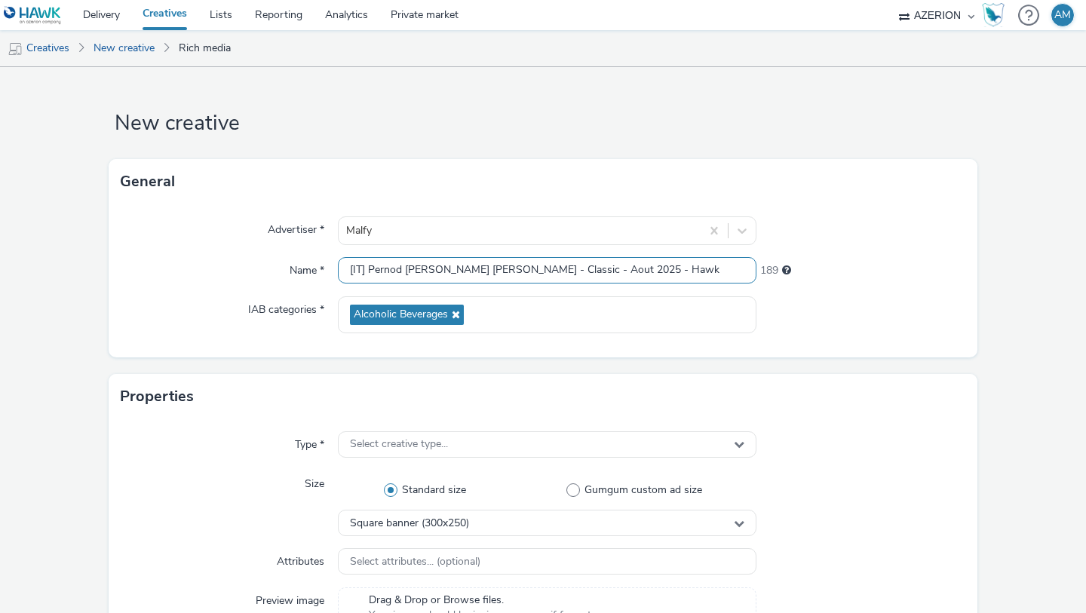
click at [596, 267] on input "[IT] Pernod Ricard - Malif GIn - Rosa - Classic - Aout 2025 - Hawk" at bounding box center [547, 270] width 419 height 26
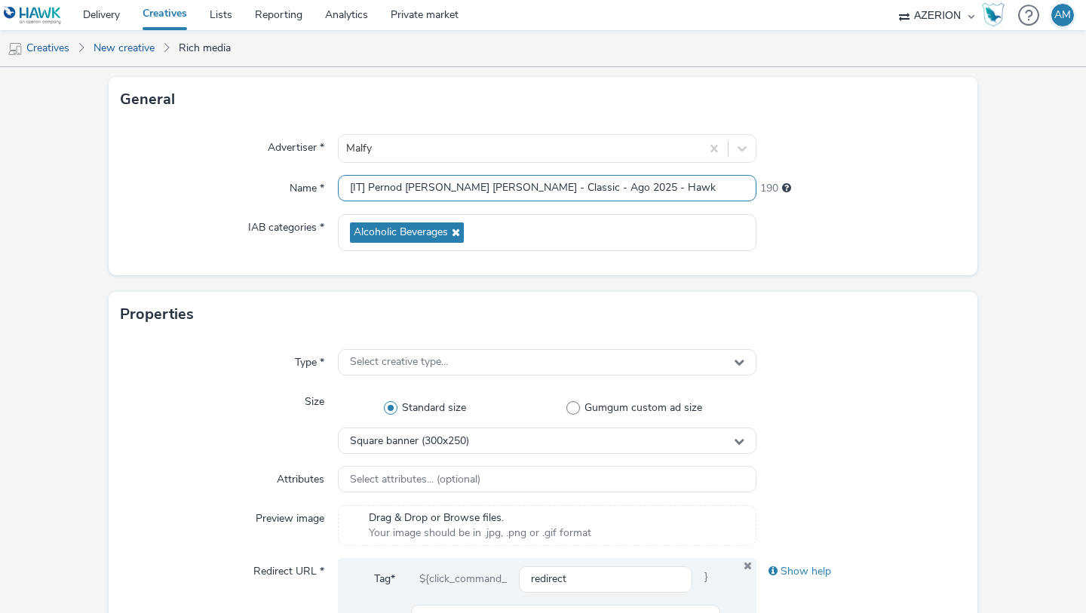
scroll to position [175, 0]
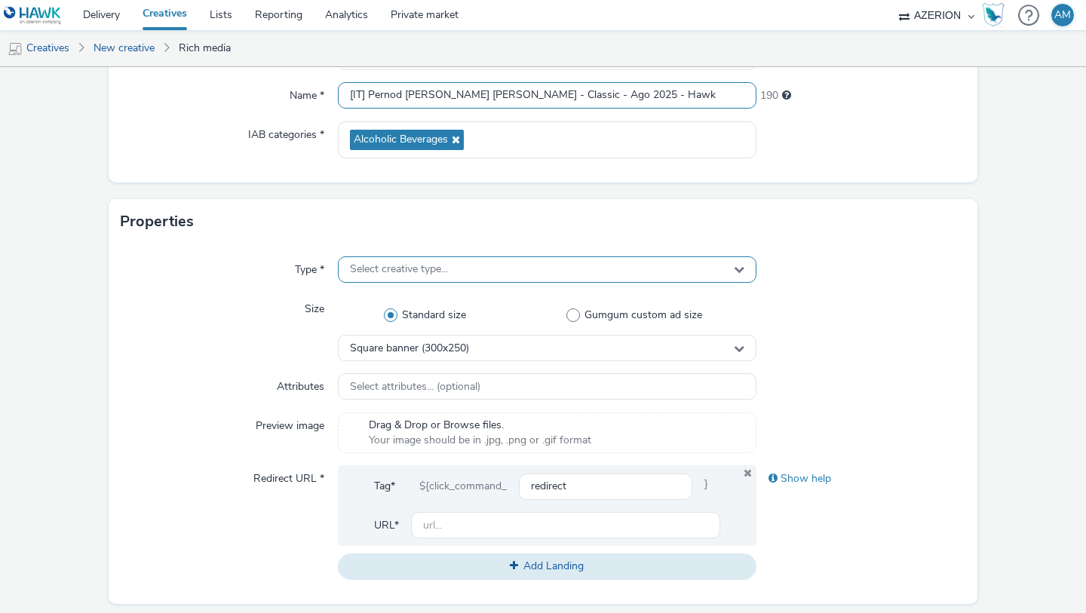
type input "[IT] Pernod Ricard - Malif GIn - Rosa - Classic - Ago 2025 - Hawk"
click at [526, 278] on div "Select creative type..." at bounding box center [547, 269] width 419 height 26
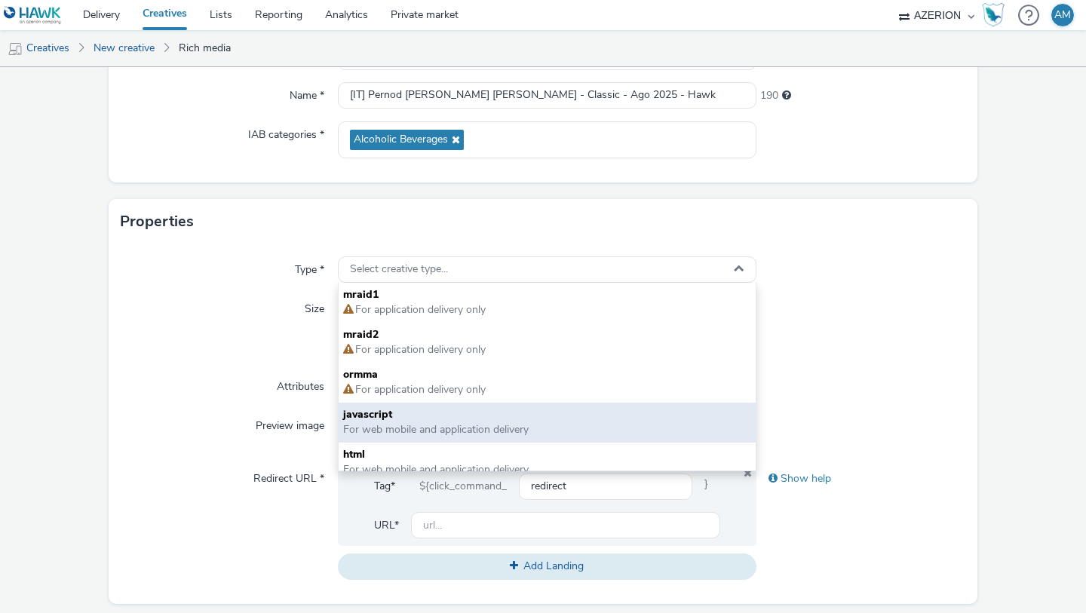
scroll to position [11, 0]
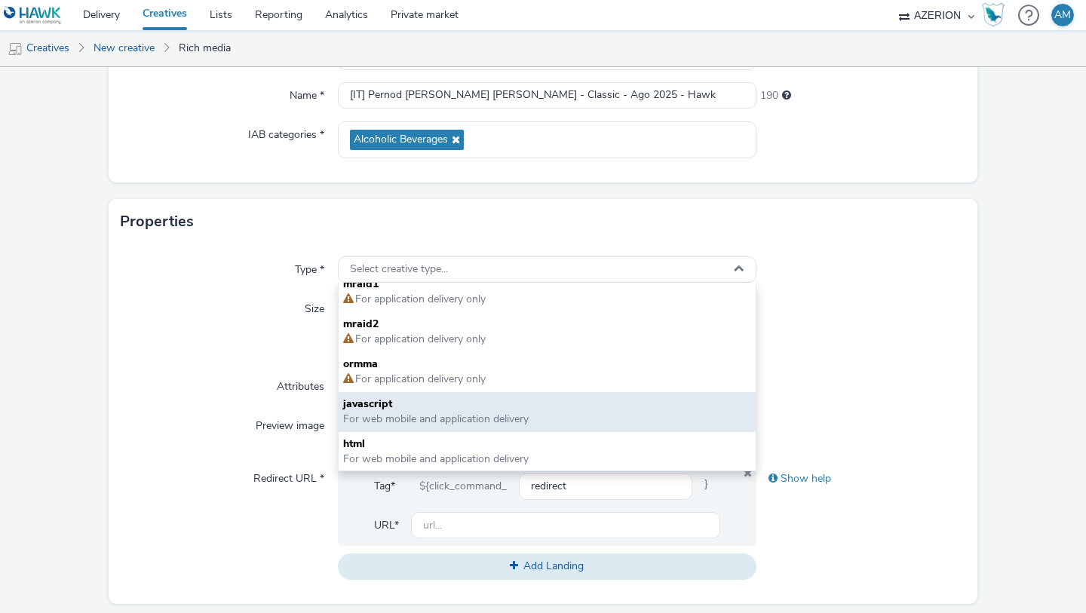
click at [463, 423] on span "For web mobile and application delivery" at bounding box center [436, 419] width 186 height 14
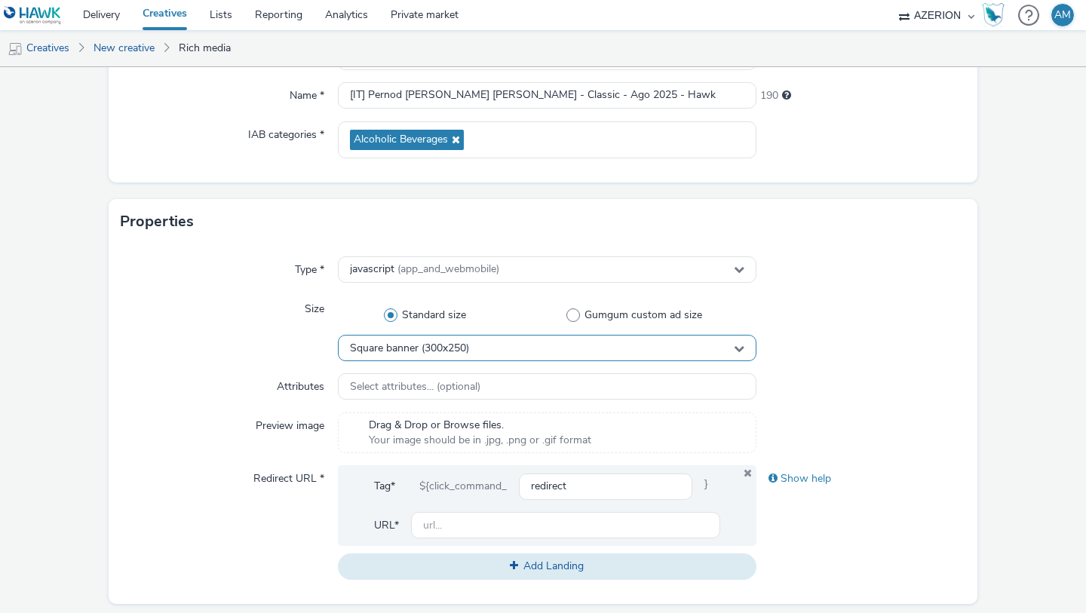
click at [483, 351] on div "Square banner (300x250)" at bounding box center [547, 348] width 419 height 26
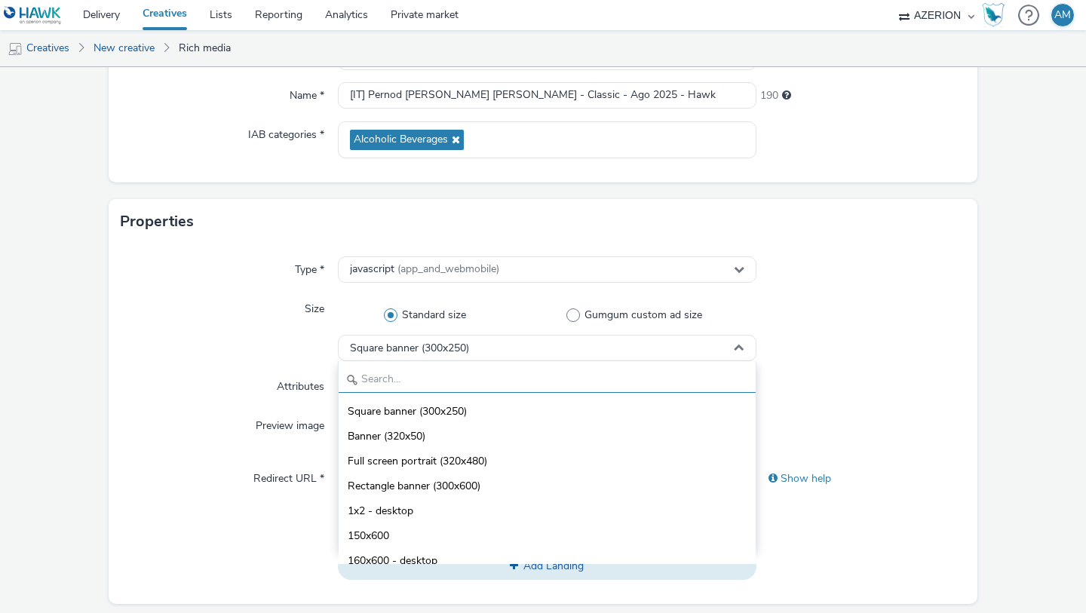
click at [469, 385] on input "text" at bounding box center [547, 380] width 417 height 26
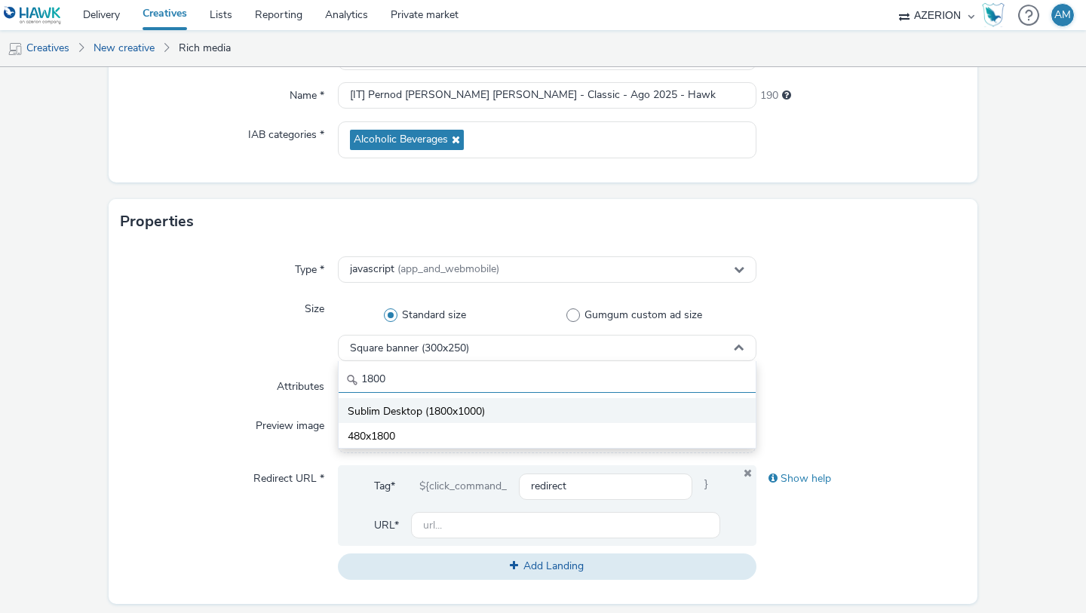
type input "1800"
click at [446, 404] on span "Sublim Desktop (1800x1000)" at bounding box center [416, 411] width 137 height 15
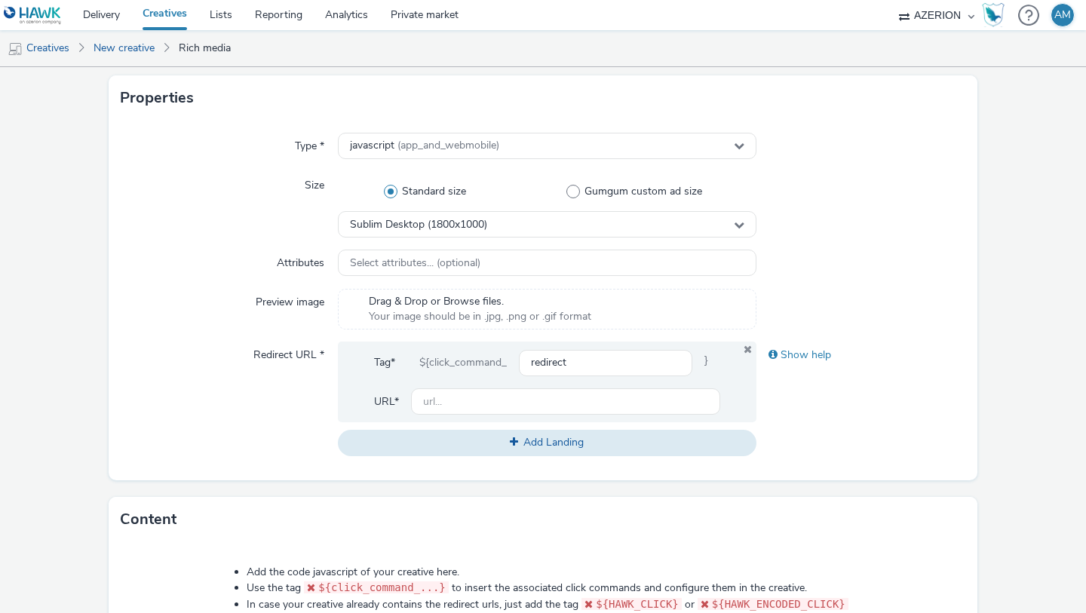
scroll to position [302, 0]
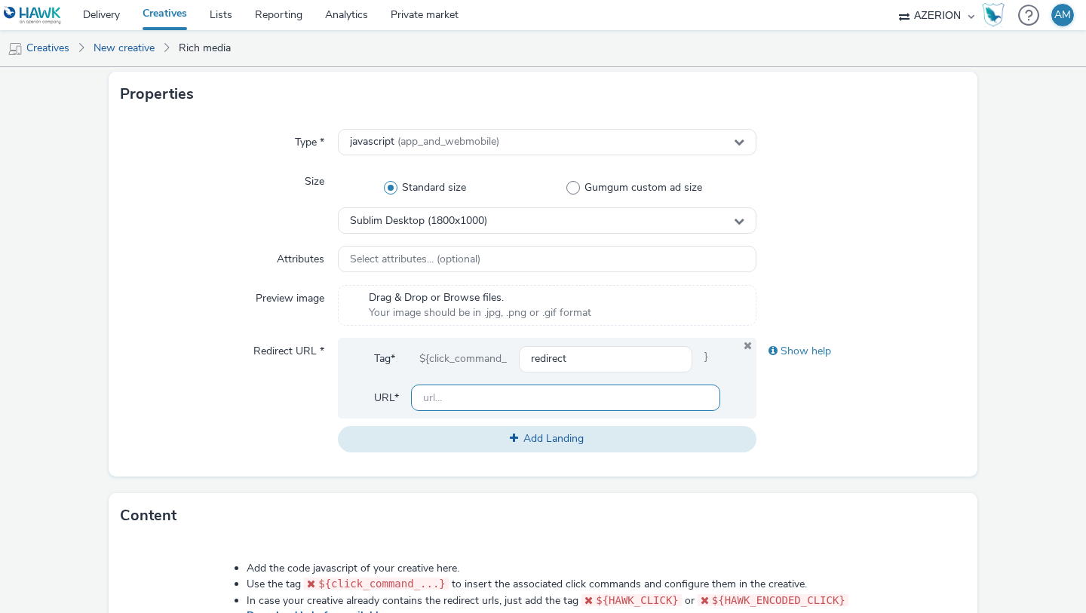
click at [499, 391] on input "text" at bounding box center [565, 398] width 309 height 26
paste input "https://www.malfygin.com/it-it/i-nostri-gin/?utm_campaign=MLF_MFYI_Global_W2_09…"
type input "https://www.malfygin.com/it-it/i-nostri-gin/?utm_campaign=MLF_MFYI_Global_W2_09…"
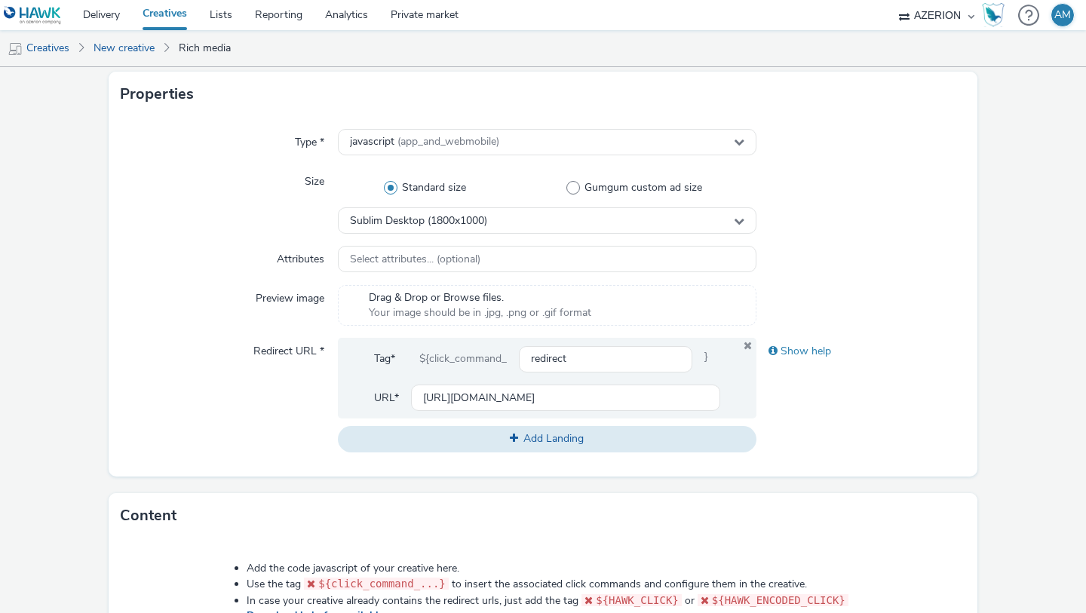
click at [233, 383] on div "Redirect URL *" at bounding box center [229, 395] width 217 height 114
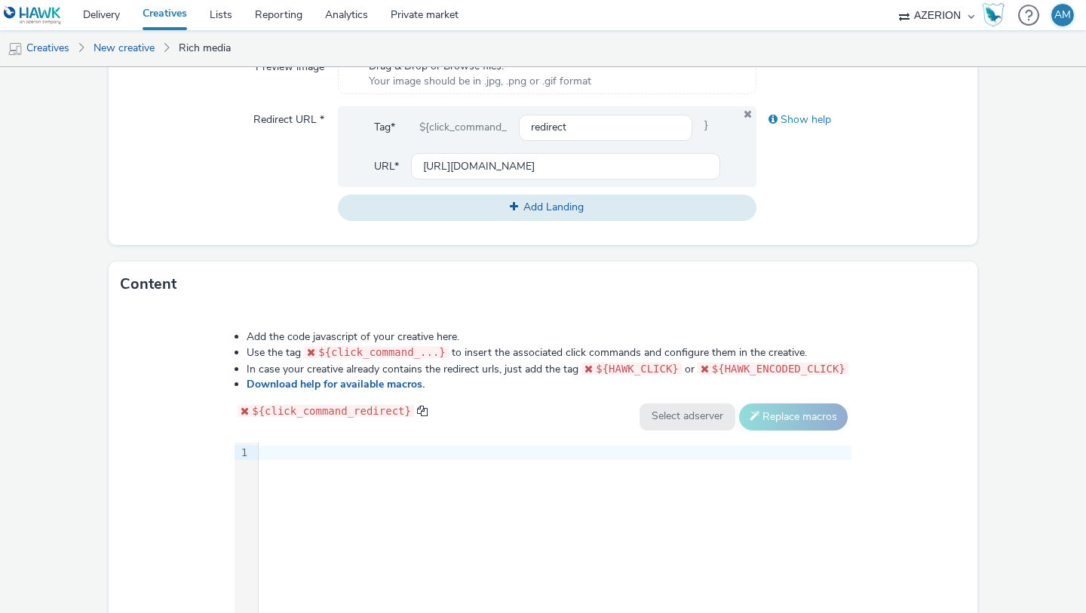
scroll to position [636, 0]
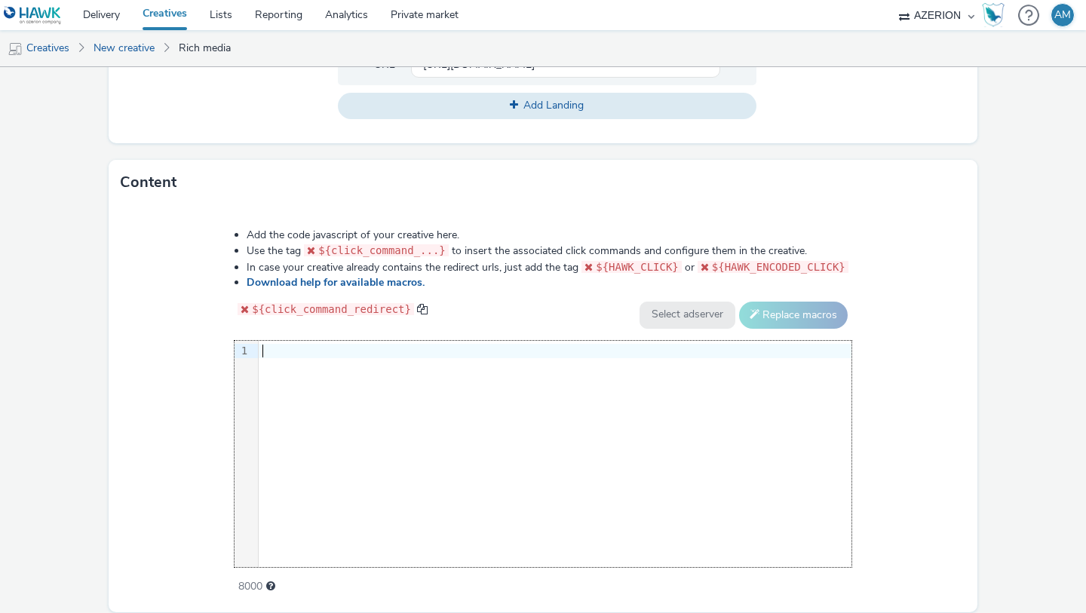
click at [562, 393] on div "9 1 ›" at bounding box center [543, 454] width 617 height 226
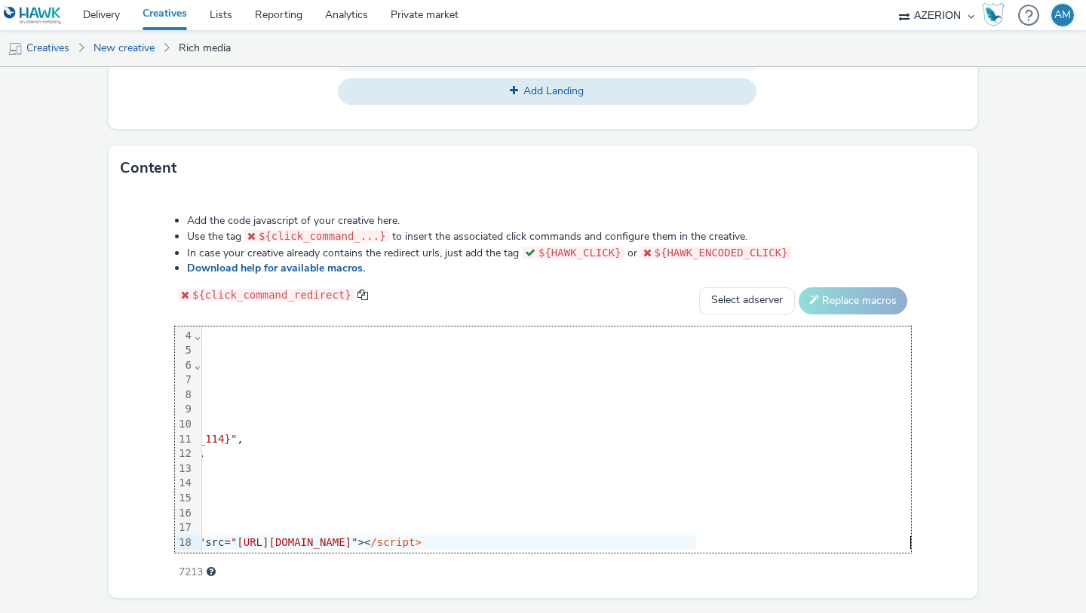
scroll to position [689, 0]
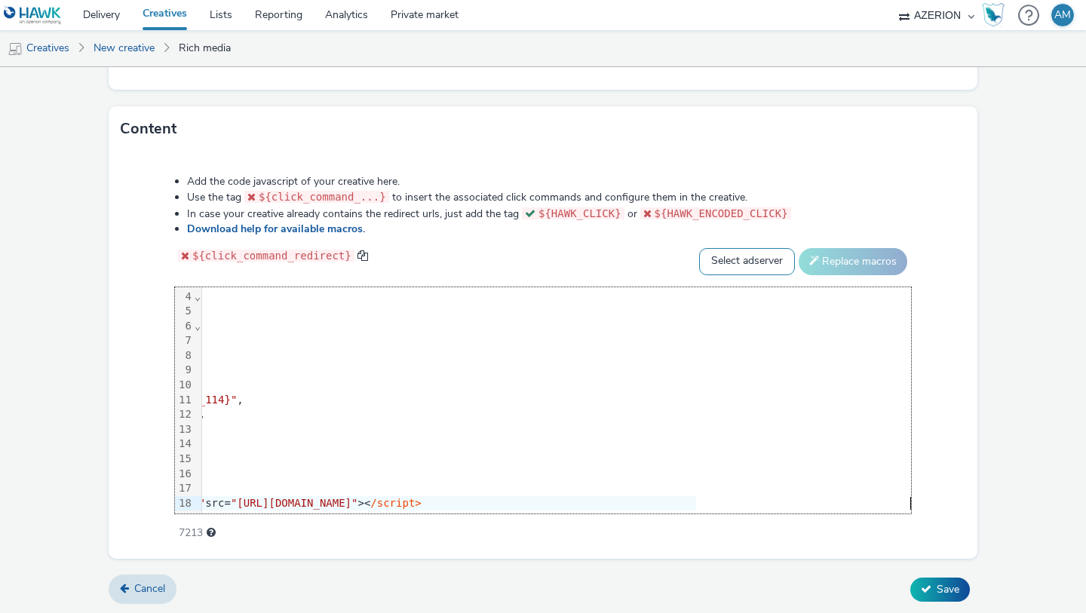
click at [736, 259] on select "Select adserver Sizmek DCM Adform Sting" at bounding box center [747, 261] width 96 height 27
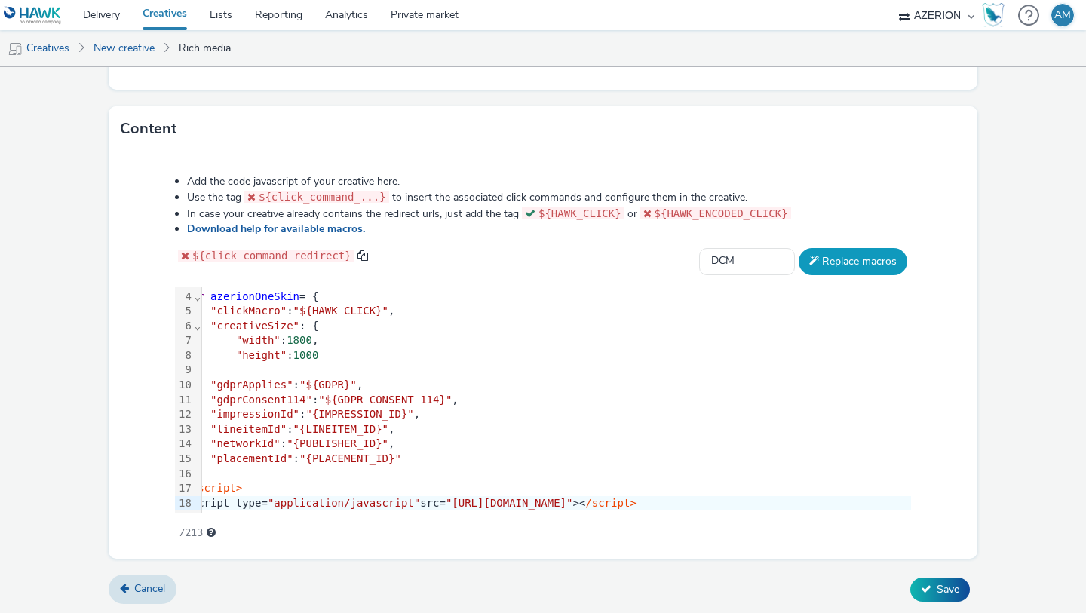
click at [829, 263] on button "Replace macros" at bounding box center [853, 261] width 109 height 27
click at [761, 256] on select "Select adserver Sizmek DCM Adform Sting" at bounding box center [747, 261] width 96 height 27
select select "default"
click at [873, 263] on button "Replace macros" at bounding box center [853, 261] width 109 height 27
click at [937, 592] on span "Save" at bounding box center [948, 589] width 23 height 14
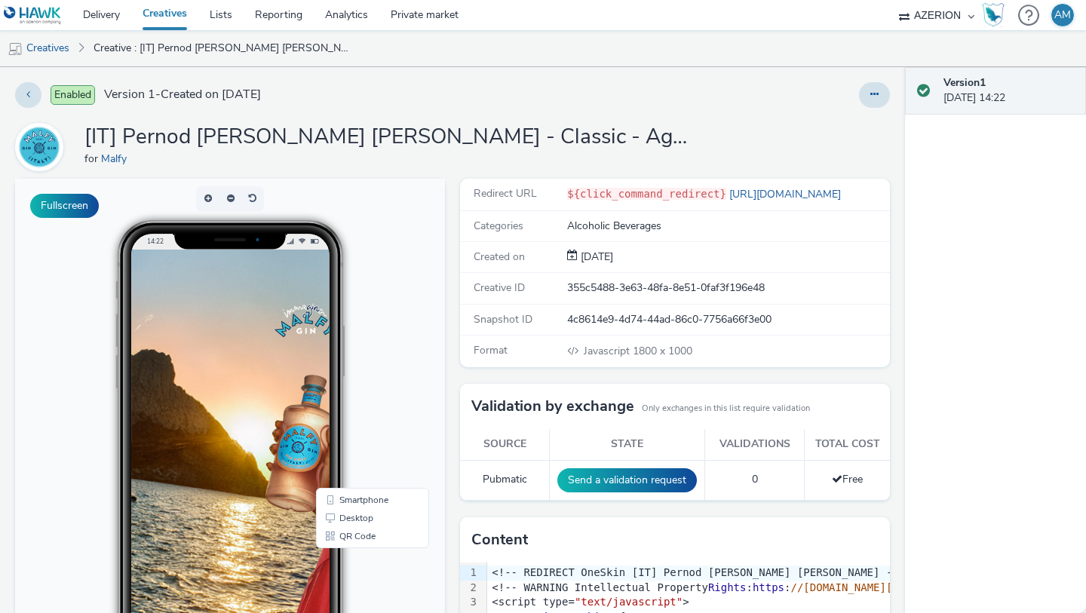
click at [174, 19] on link "Creatives" at bounding box center [164, 15] width 67 height 30
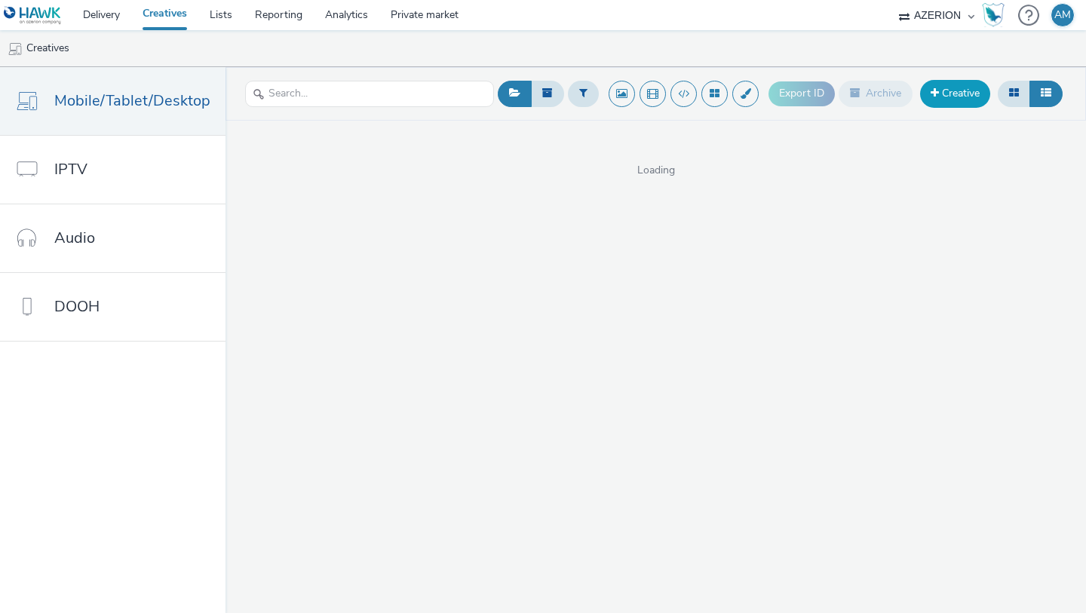
click at [966, 86] on link "Creative" at bounding box center [955, 93] width 70 height 27
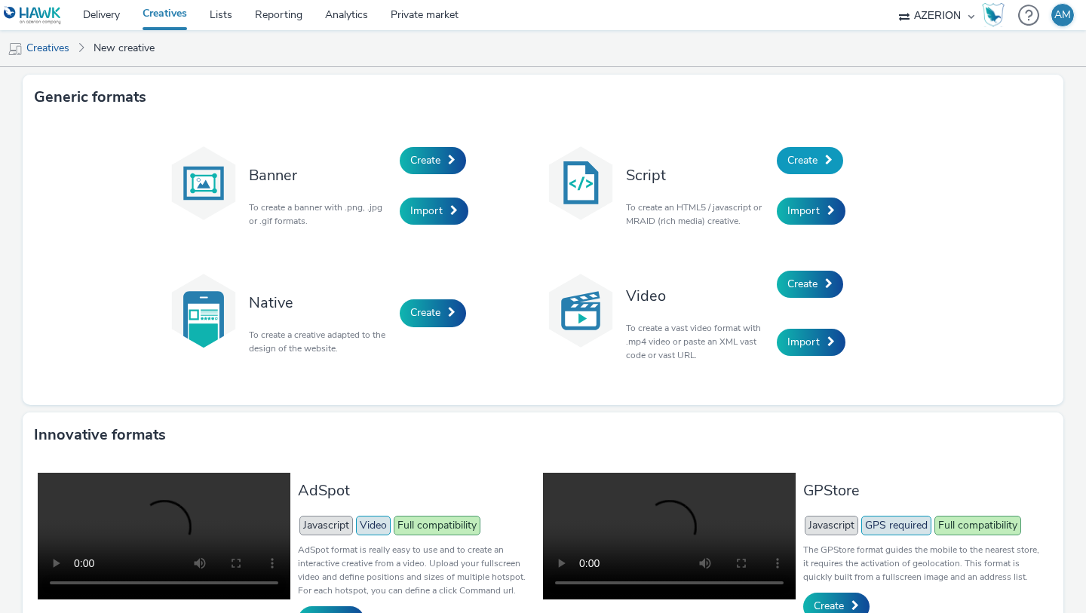
click at [835, 161] on link "Create" at bounding box center [810, 160] width 66 height 27
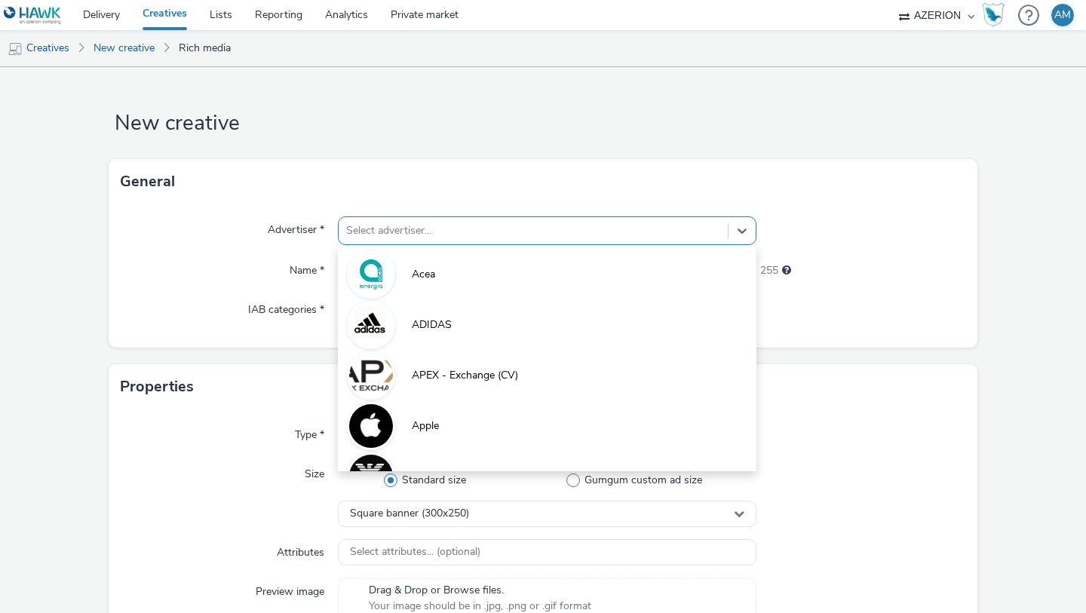
click at [622, 239] on div at bounding box center [533, 231] width 374 height 18
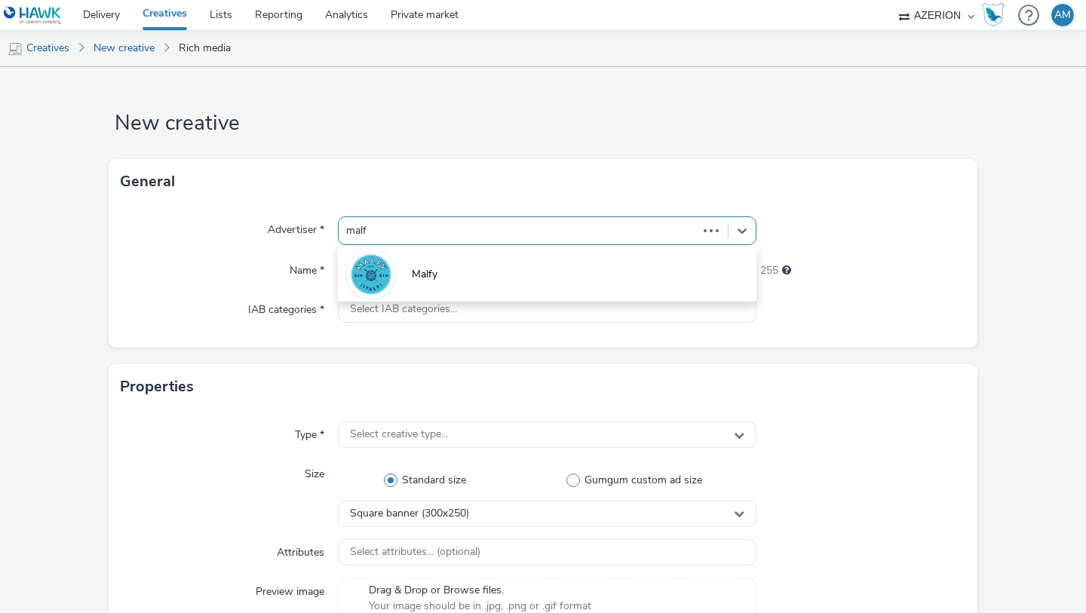
type input "malfy"
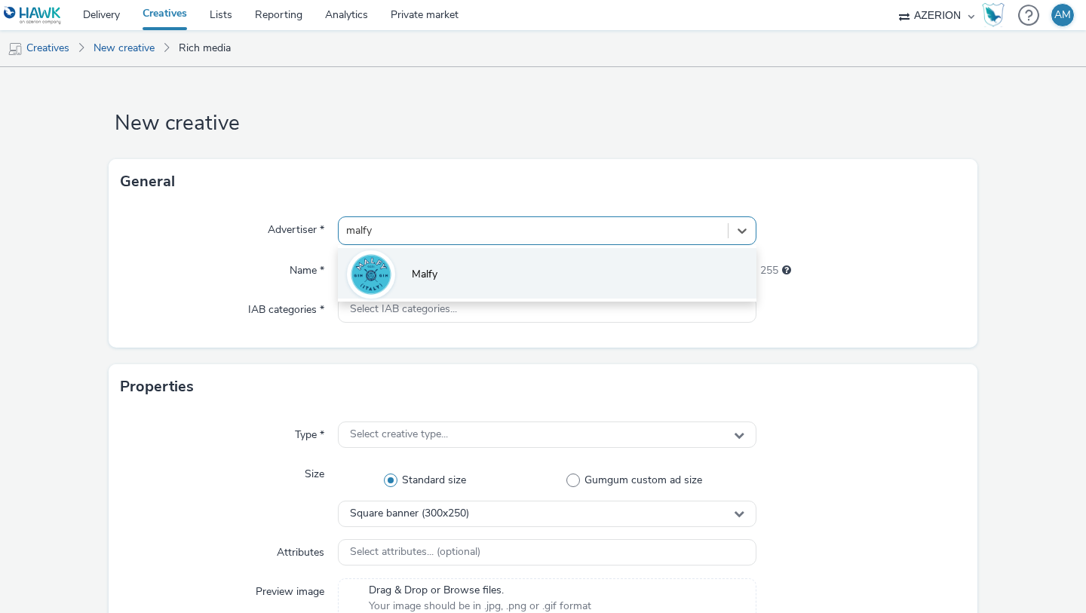
click at [490, 258] on li "Malfy" at bounding box center [547, 273] width 419 height 51
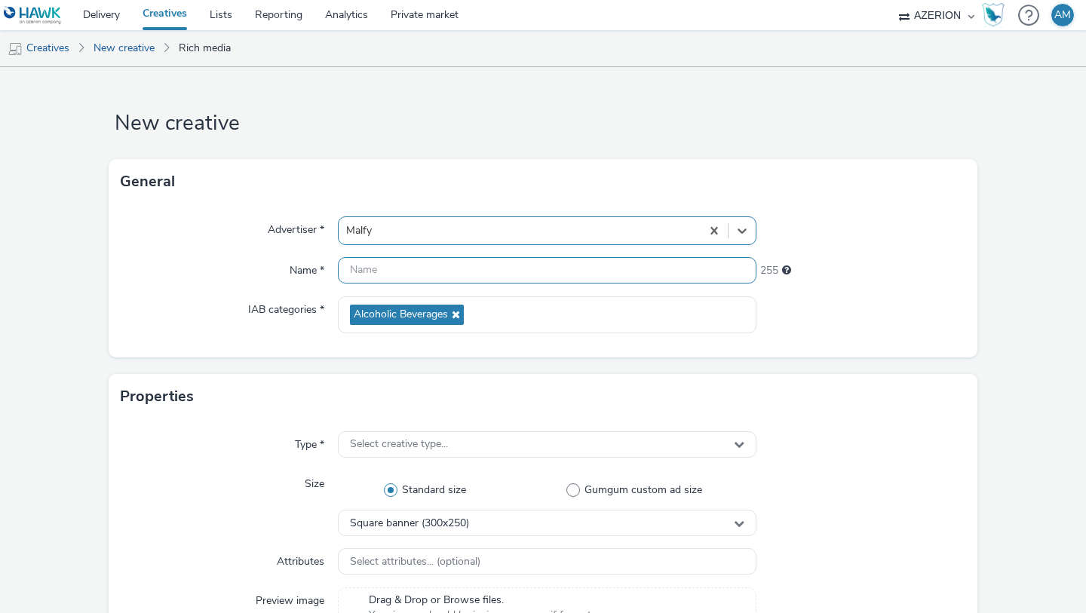
click at [460, 273] on input "text" at bounding box center [547, 270] width 419 height 26
paste input "[IT] Pernod Ricard - Malif GIn - Rosa - mClassic - Aout 2025 - Hawk"
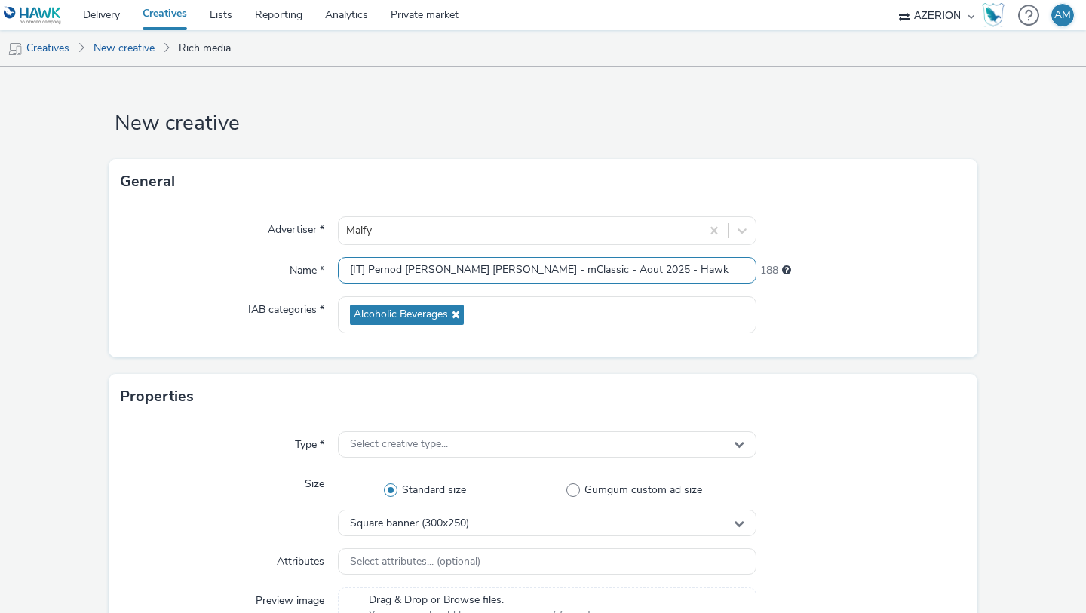
click at [605, 266] on input "[IT] Pernod Ricard - Malif GIn - Rosa - mClassic - Aout 2025 - Hawk" at bounding box center [547, 270] width 419 height 26
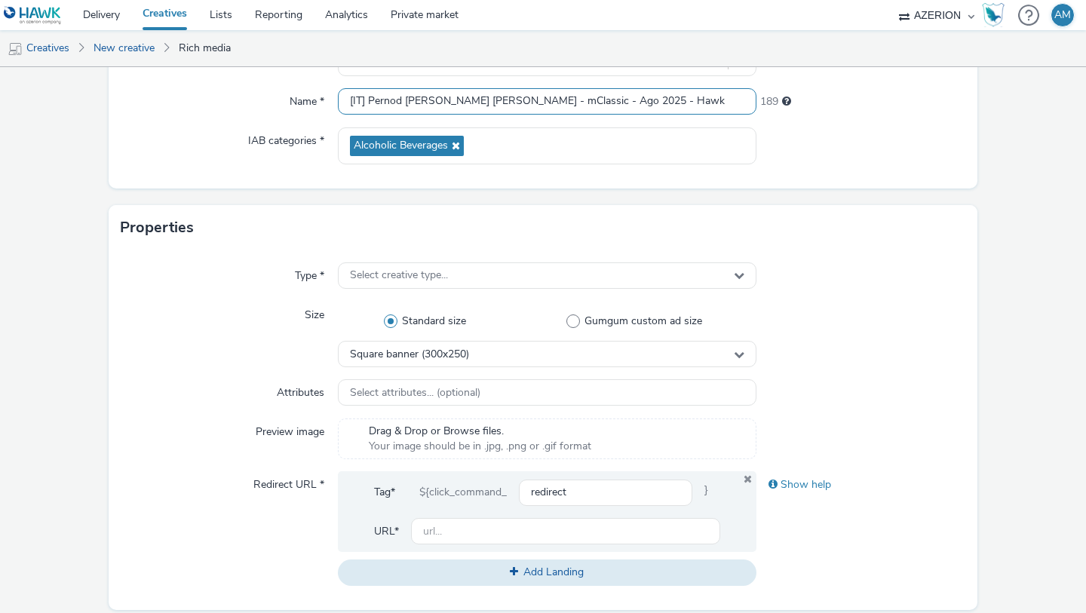
scroll to position [241, 0]
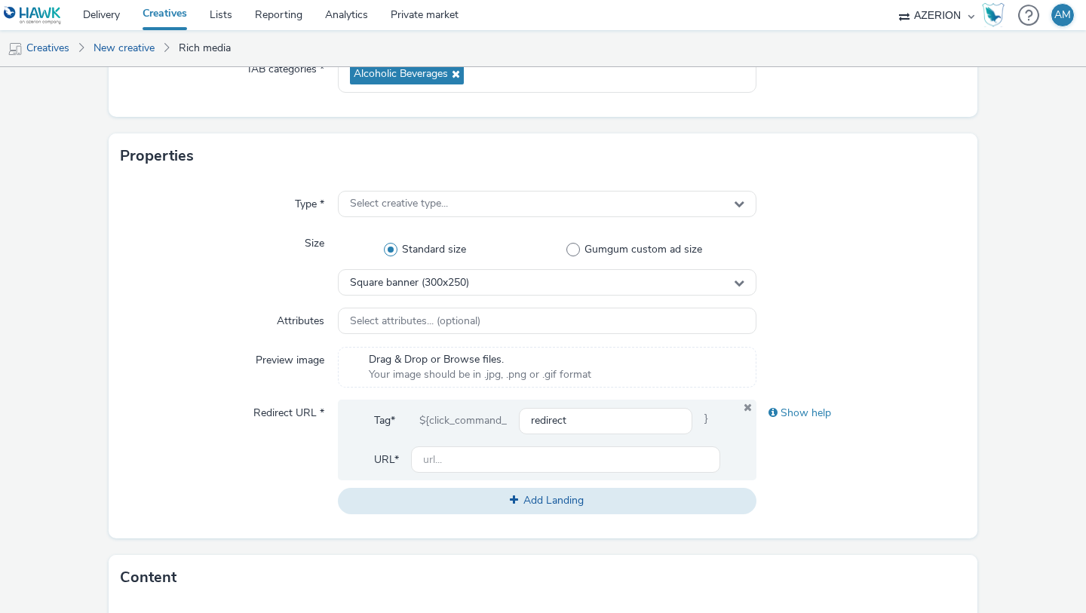
type input "[IT] Pernod Ricard - Malif GIn - Rosa - mClassic - Ago 2025 - Hawk"
click at [459, 293] on div "Square banner (300x250)" at bounding box center [547, 282] width 419 height 26
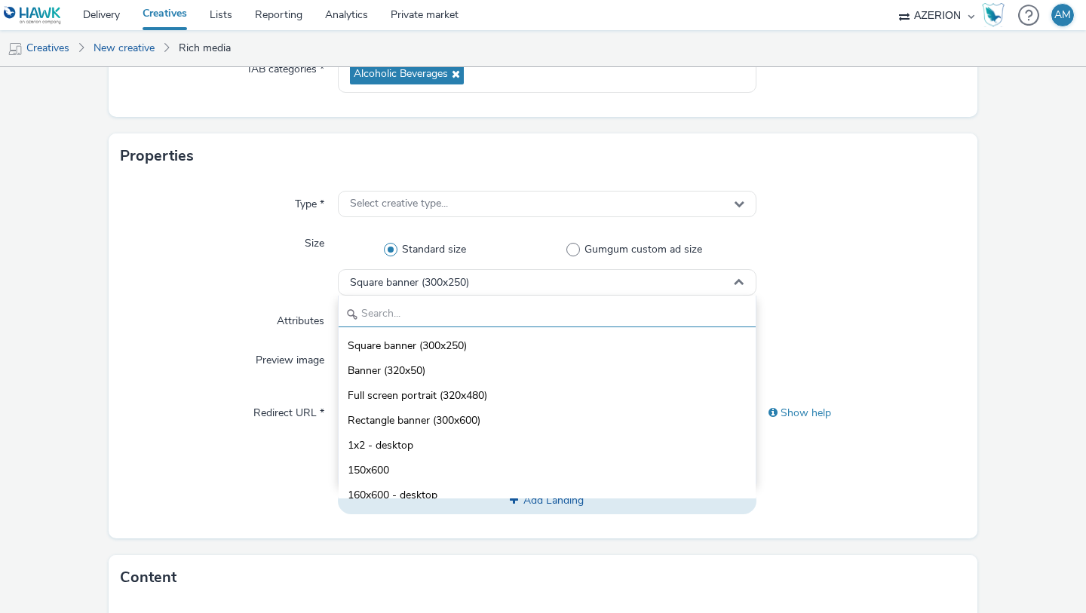
click at [414, 312] on input "text" at bounding box center [547, 314] width 417 height 26
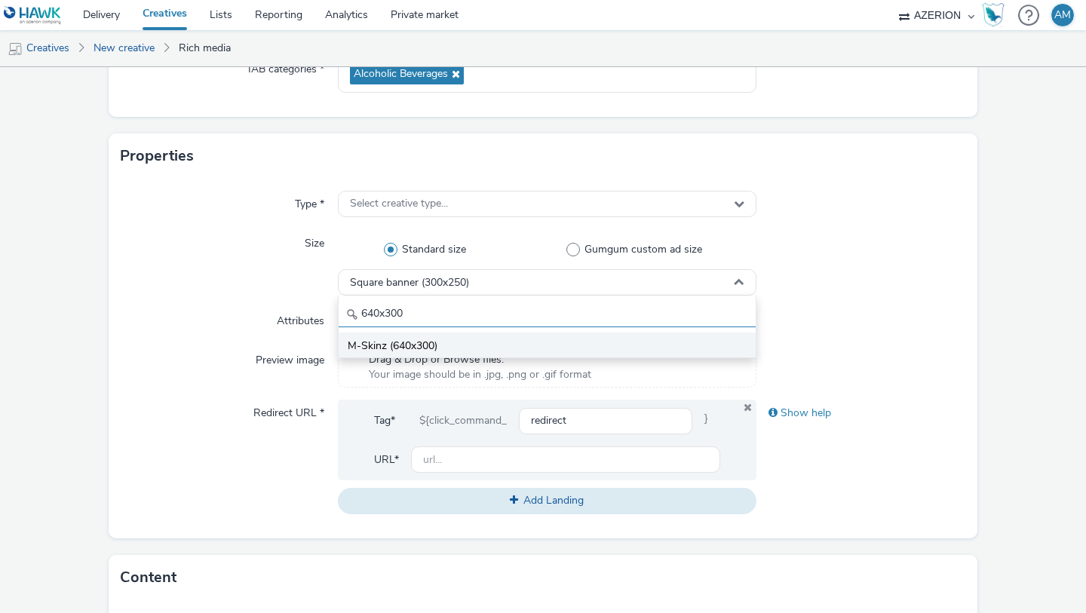
type input "640x300"
click at [390, 348] on span "M-Skinz (640x300)" at bounding box center [393, 346] width 90 height 15
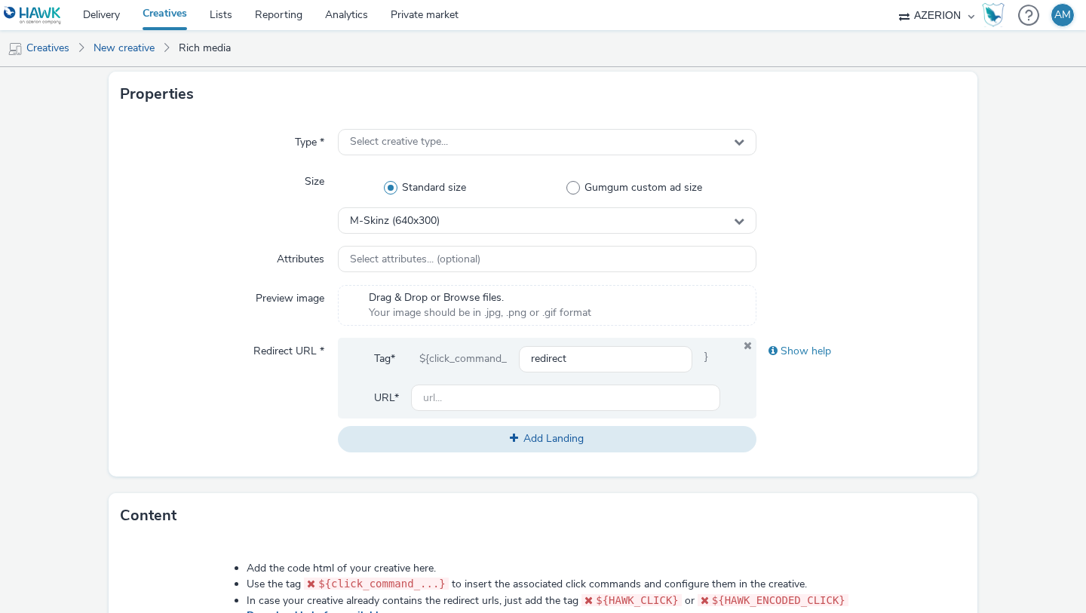
scroll to position [331, 0]
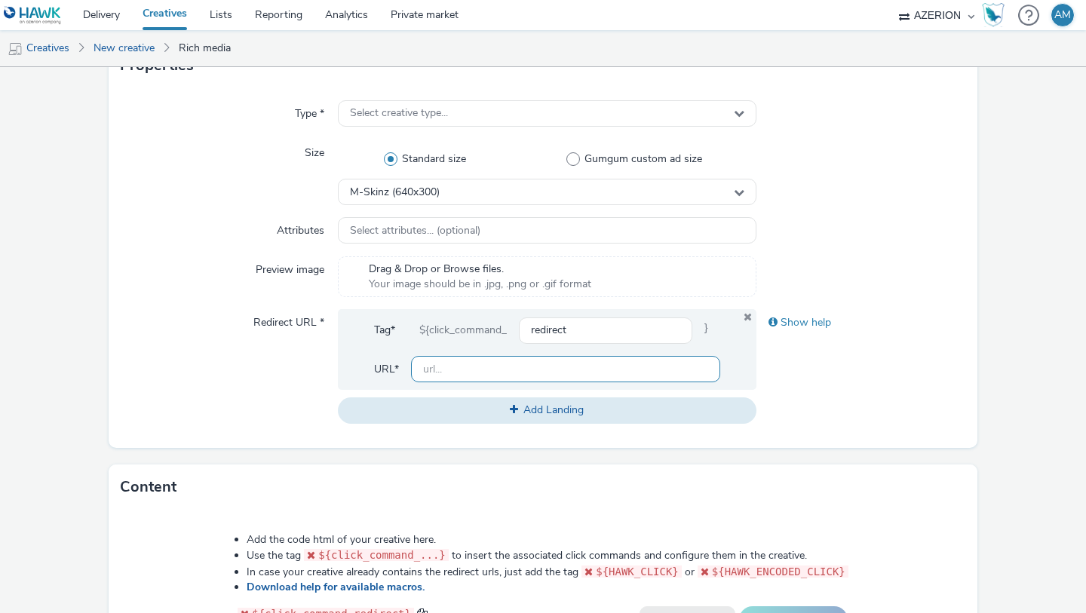
click at [430, 364] on input "text" at bounding box center [565, 369] width 309 height 26
paste input "<!-- REDIRECT OneSkin [IT] Pernod Ricard - Malif GIn - Rosa - mClassic - Aout 2…"
type input "<!-- REDIRECT OneSkin [IT] Pernod Ricard - Malif GIn - Rosa - mClassic - Aout 2…"
click at [448, 370] on input "<!-- REDIRECT OneSkin [IT] Pernod Ricard - Malif GIn - Rosa - mClassic - Aout 2…" at bounding box center [565, 369] width 309 height 26
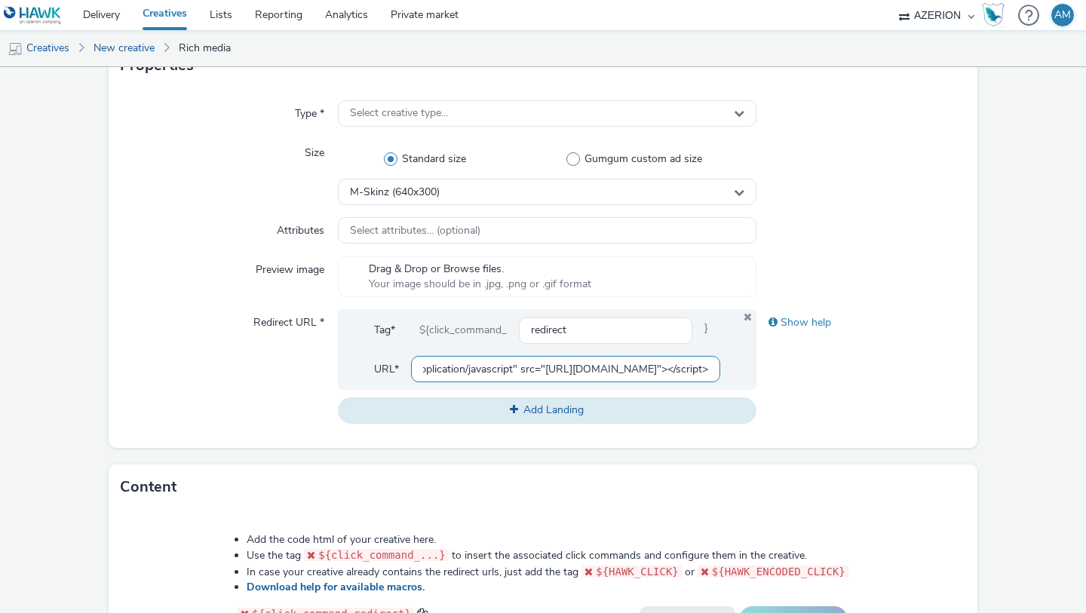
click at [448, 370] on input "<!-- REDIRECT OneSkin [IT] Pernod Ricard - Malif GIn - Rosa - mClassic - Aout 2…" at bounding box center [565, 369] width 309 height 26
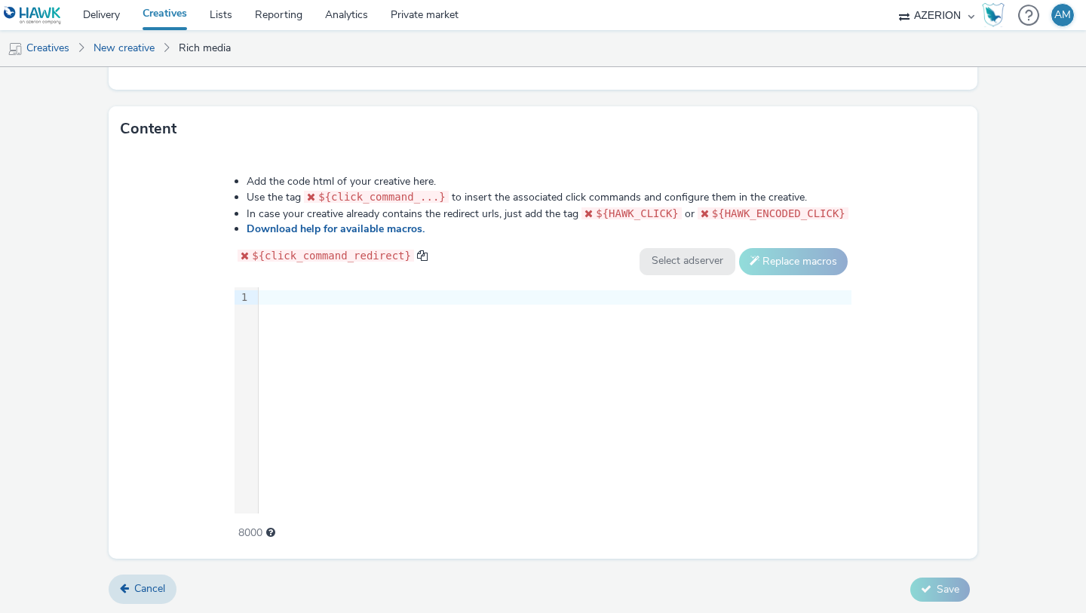
scroll to position [705, 0]
click at [444, 380] on div "9 1 ›" at bounding box center [543, 398] width 617 height 226
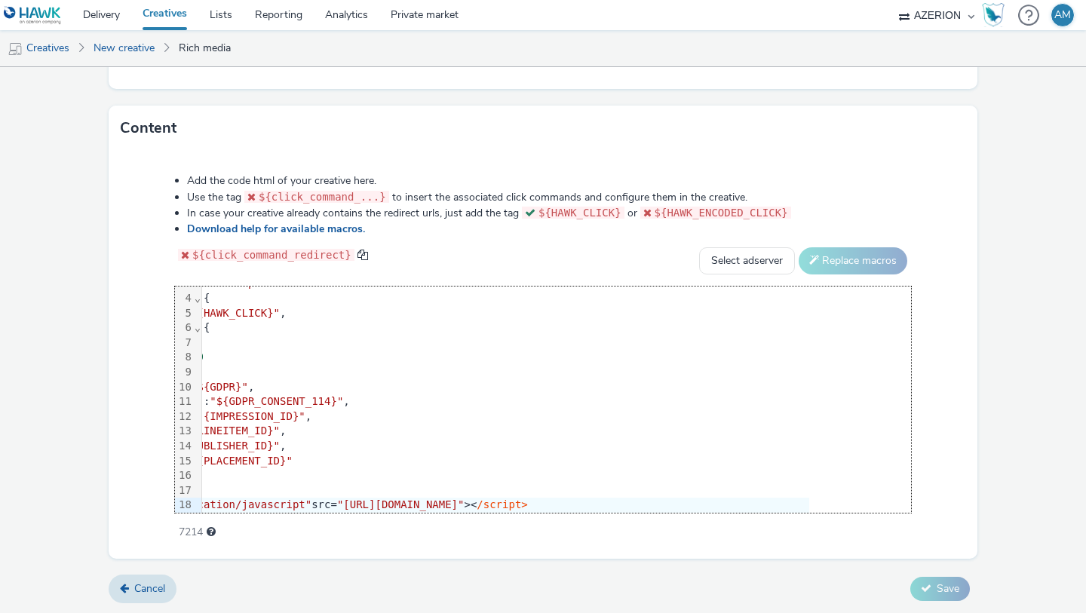
scroll to position [43, 118]
click at [752, 266] on select "Select adserver Sizmek DCM Adform Sting" at bounding box center [747, 260] width 96 height 27
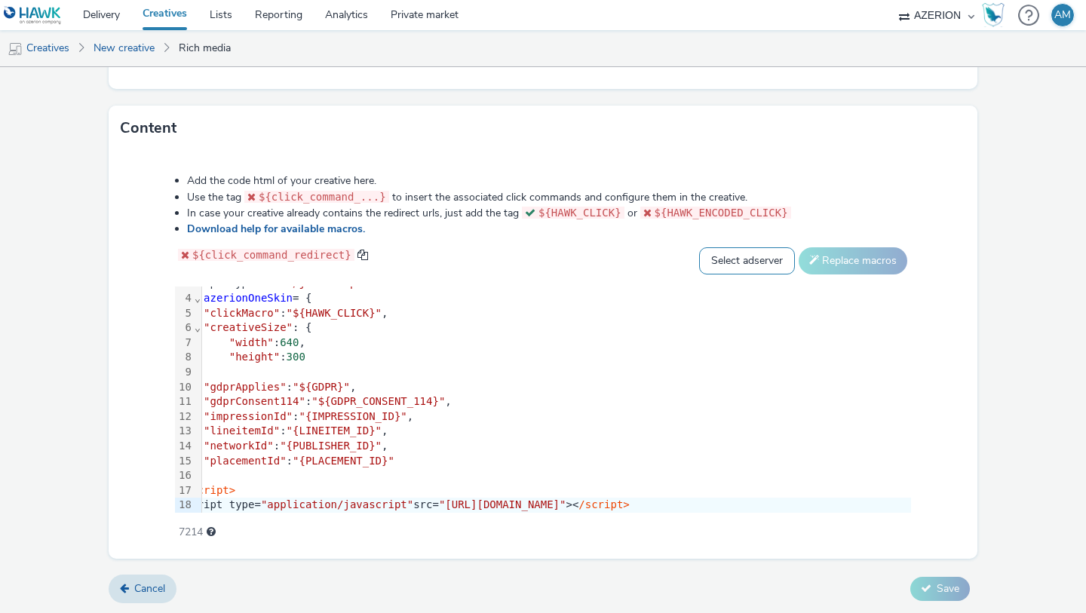
select select "dcm"
click at [833, 259] on button "Replace macros" at bounding box center [853, 260] width 109 height 27
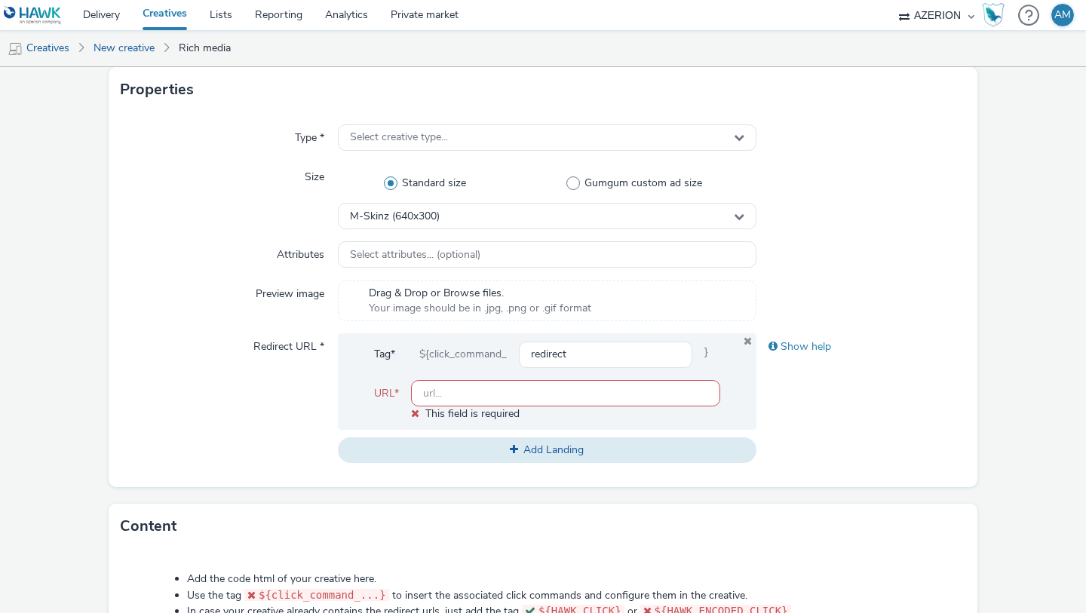
scroll to position [280, 0]
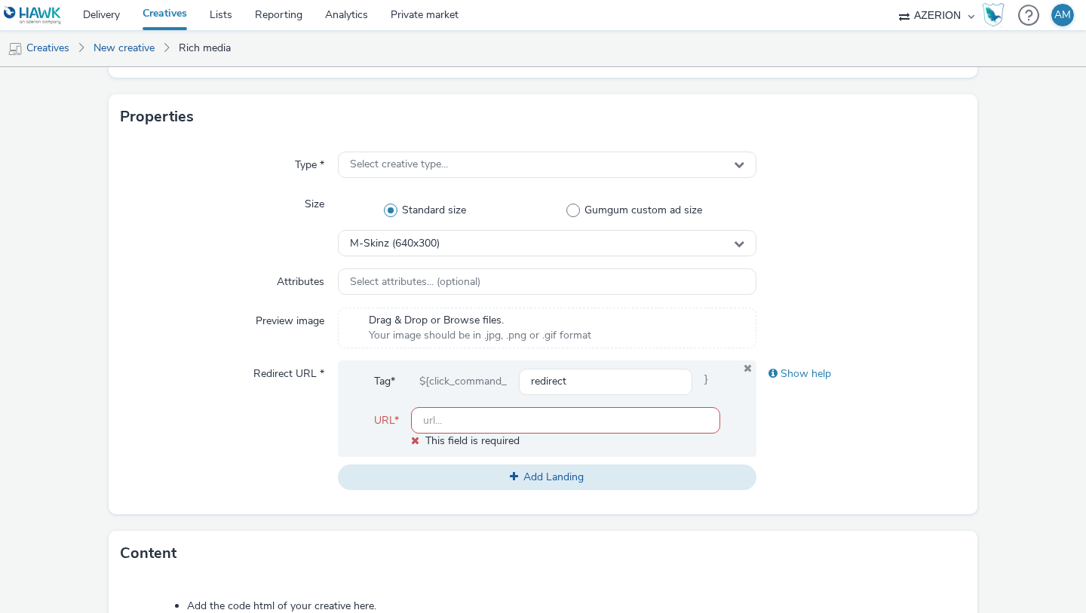
click at [513, 417] on input "text" at bounding box center [565, 420] width 309 height 26
paste input "https://www.malfygin.com/it-it/i-nostri-gin/?utm_campaign=MLF_MFYI_Global_W2_09…"
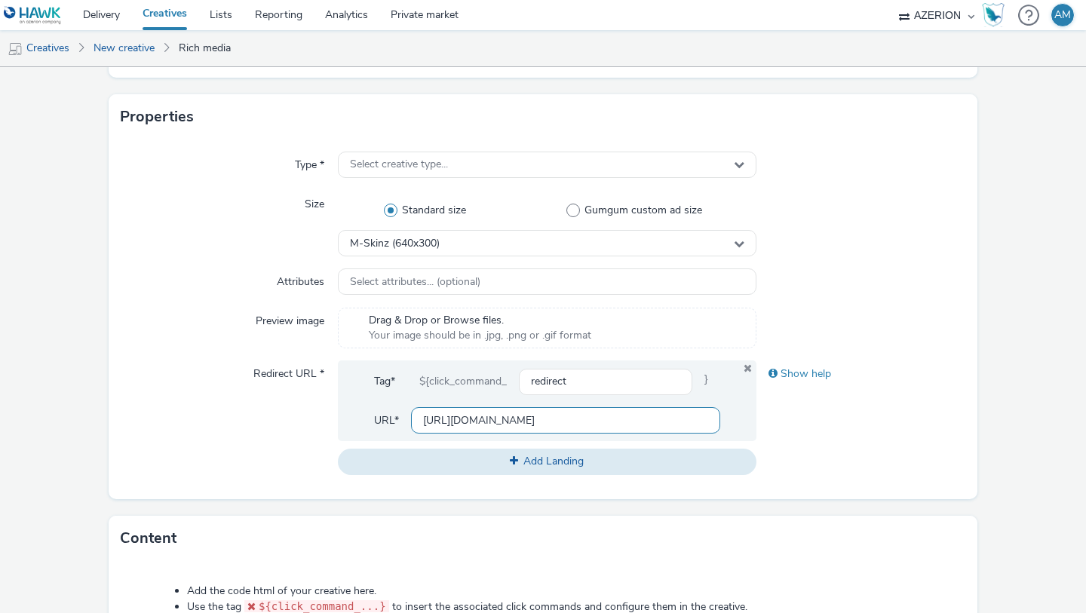
scroll to position [689, 0]
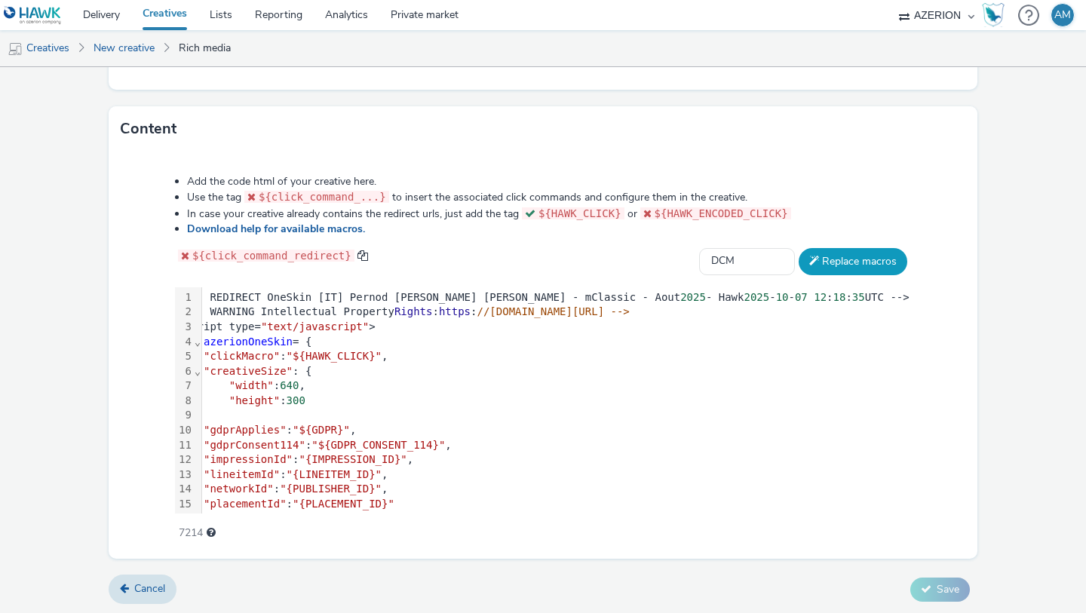
type input "https://www.malfygin.com/it-it/i-nostri-gin/?utm_campaign=MLF_MFYI_Global_W2_09…"
click at [820, 248] on button "Replace macros" at bounding box center [853, 261] width 109 height 27
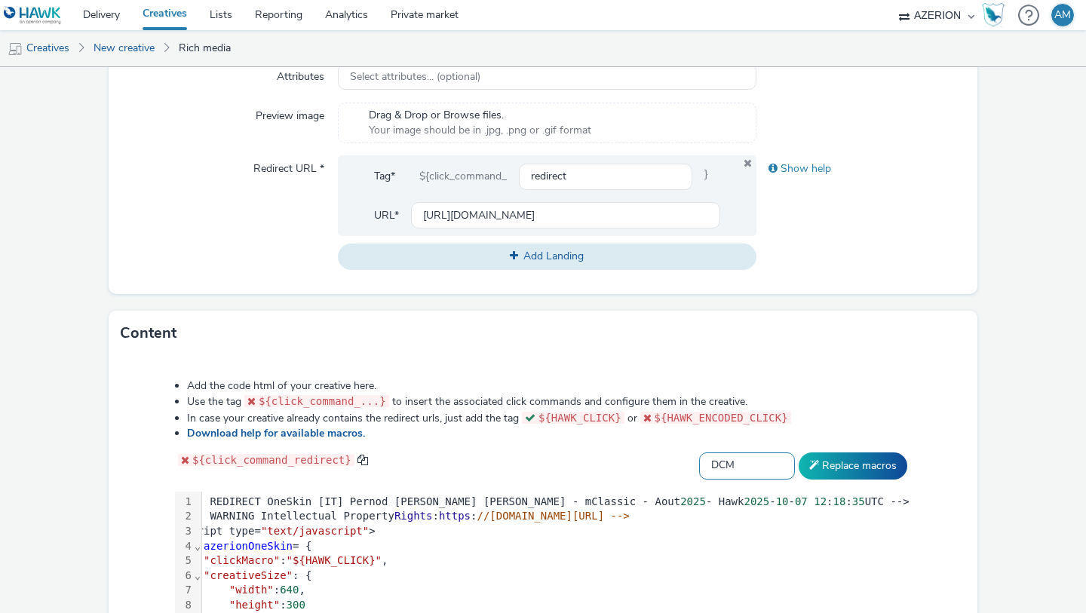
scroll to position [342, 0]
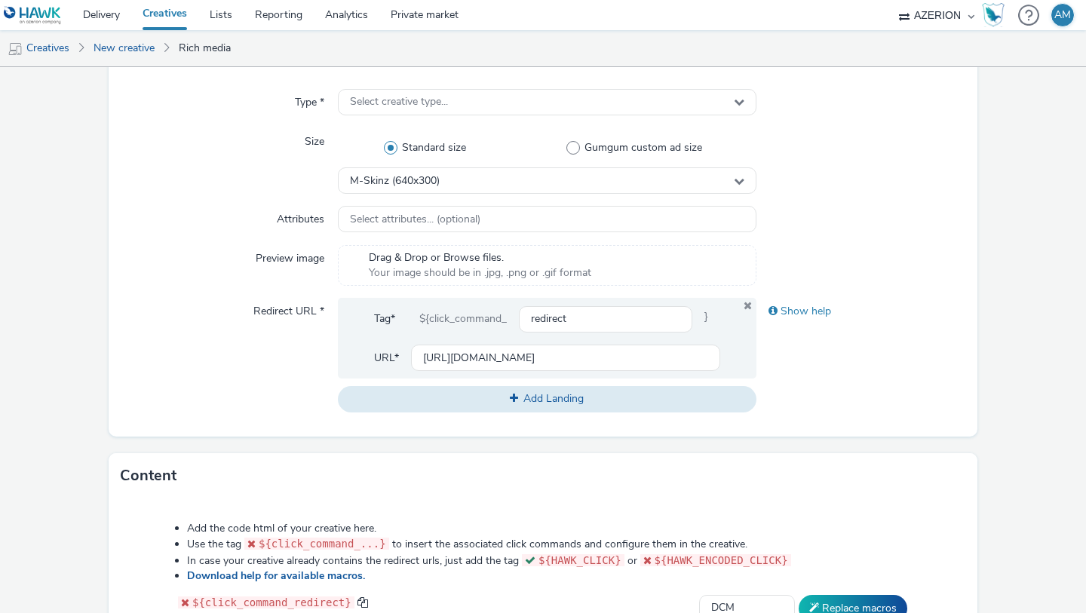
click at [909, 246] on div at bounding box center [862, 265] width 210 height 41
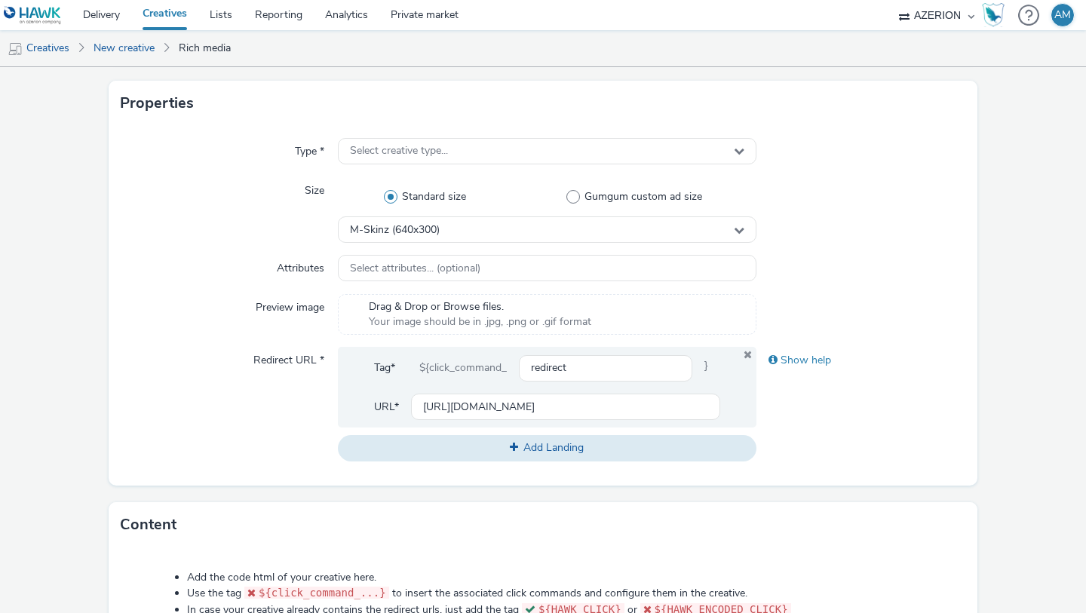
scroll to position [216, 0]
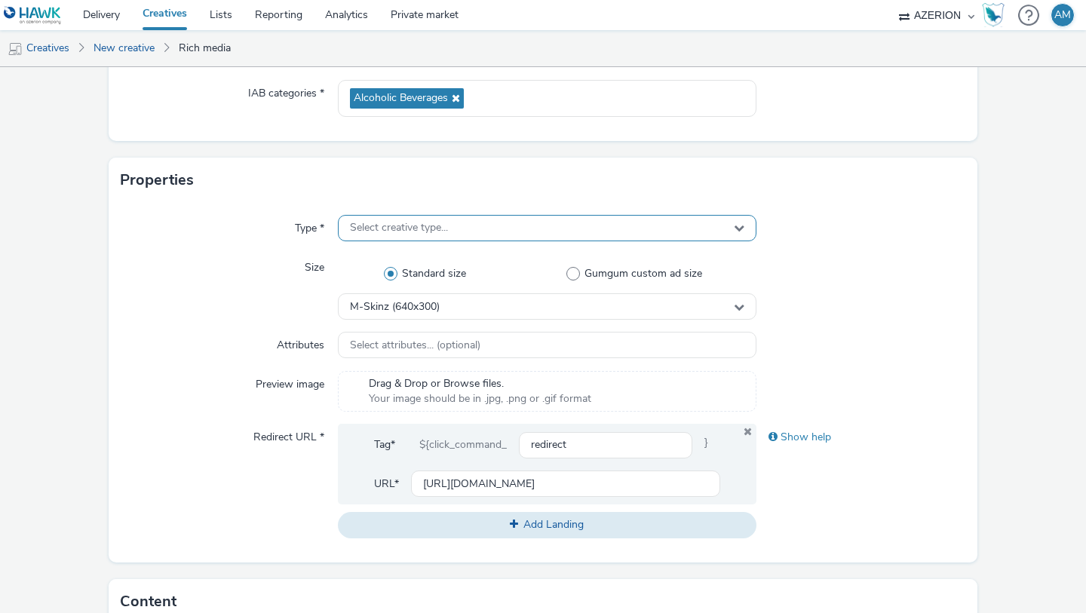
click at [680, 225] on div "Select creative type..." at bounding box center [547, 228] width 419 height 26
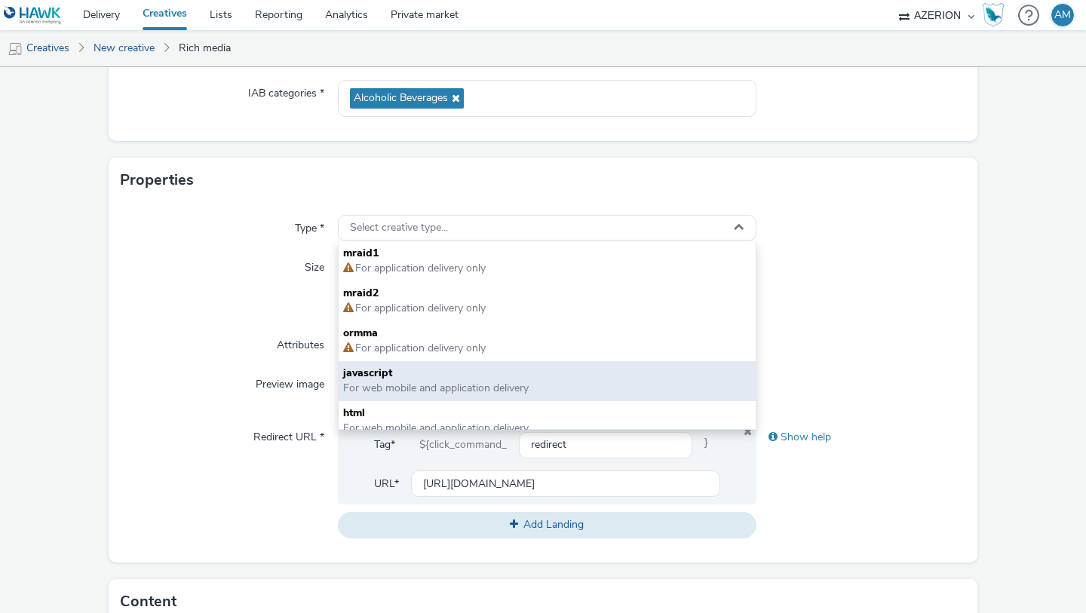
click at [578, 391] on span "For web mobile and application delivery" at bounding box center [547, 388] width 408 height 15
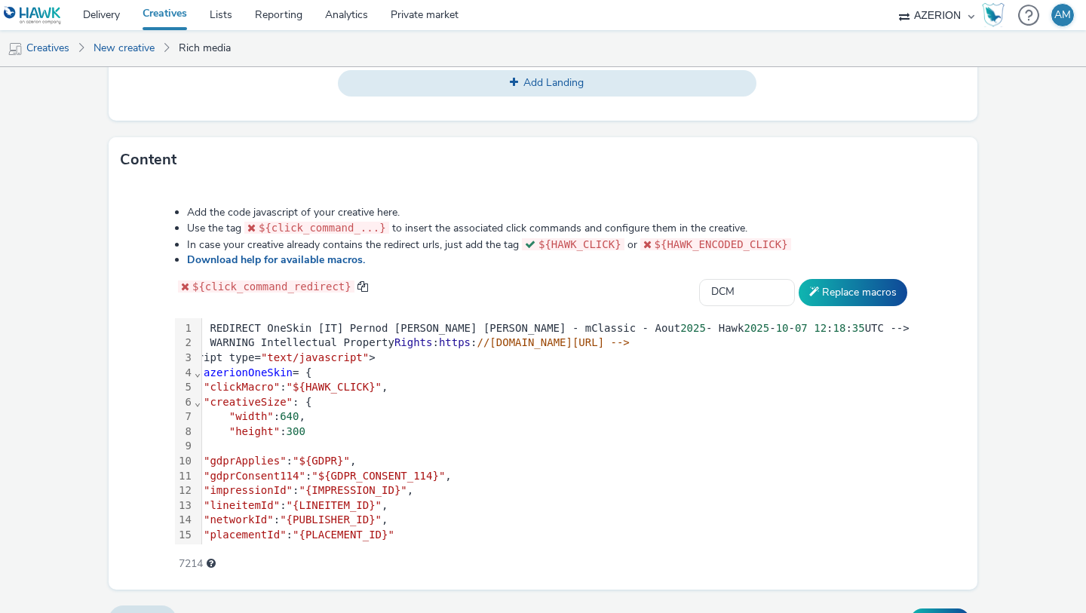
scroll to position [689, 0]
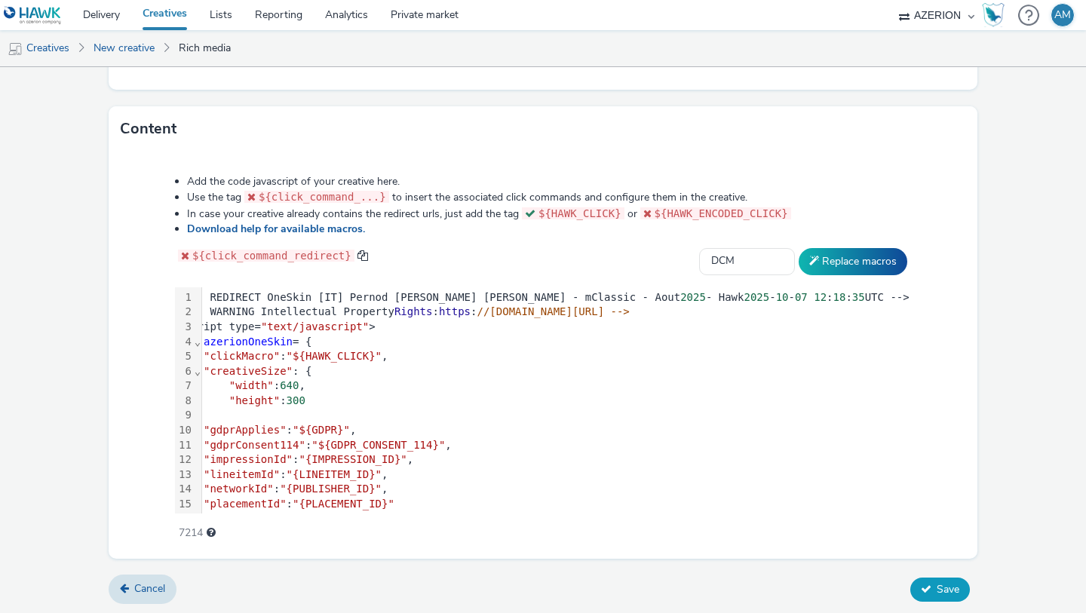
click at [938, 592] on span "Save" at bounding box center [948, 589] width 23 height 14
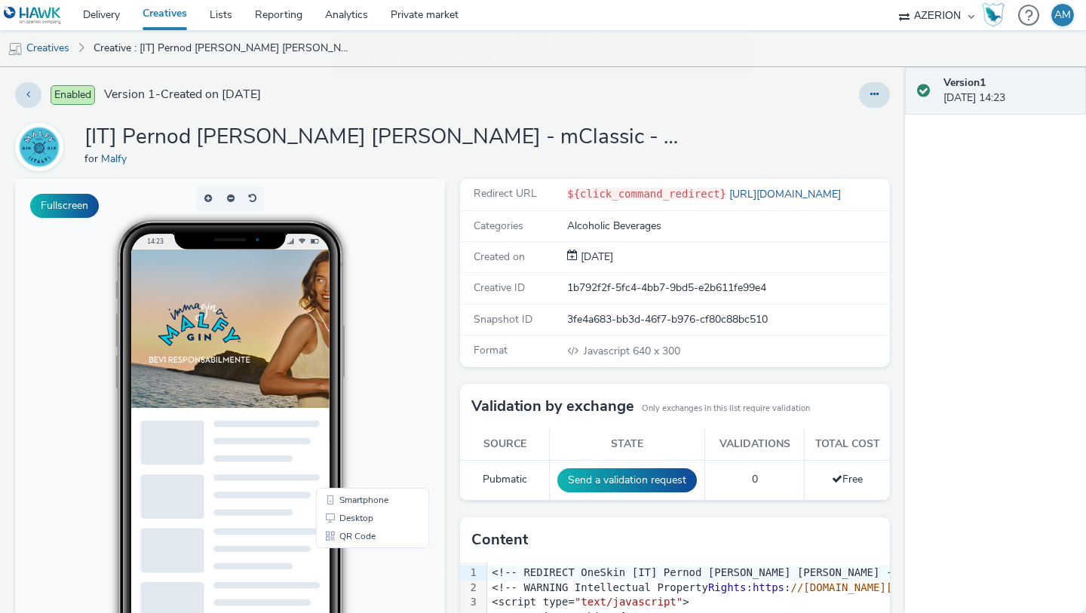
click at [152, 17] on link "Creatives" at bounding box center [164, 15] width 67 height 30
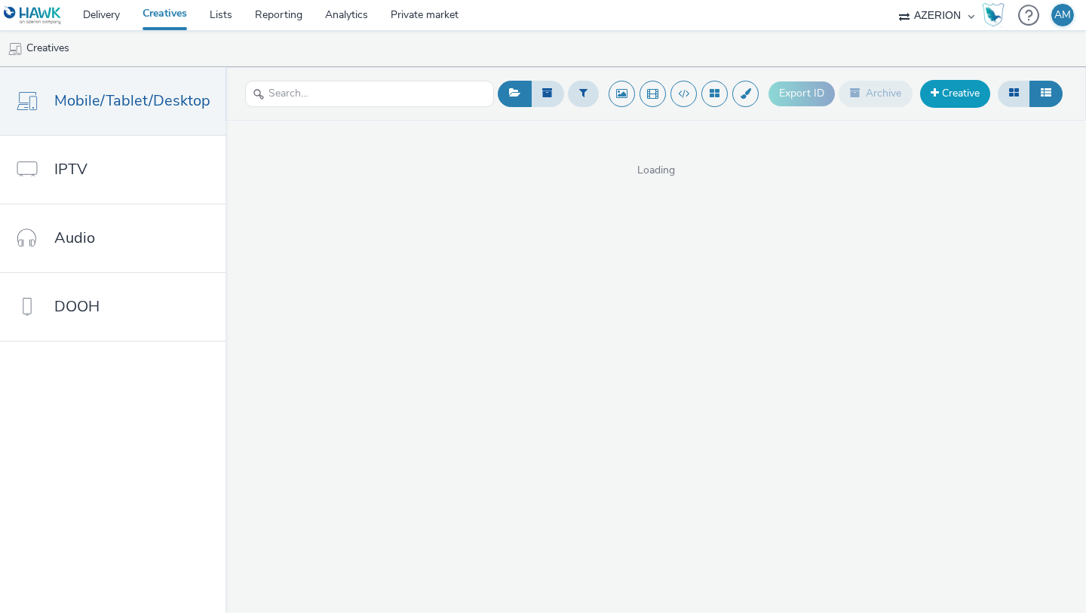
click at [933, 97] on span at bounding box center [935, 92] width 8 height 11
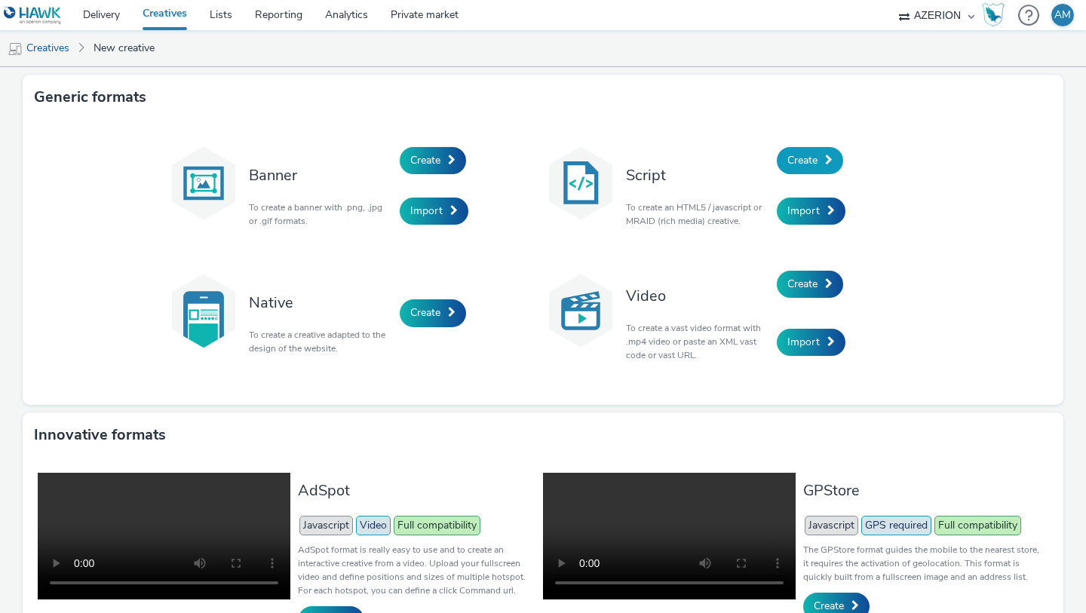
click at [799, 155] on span "Create" at bounding box center [802, 160] width 30 height 14
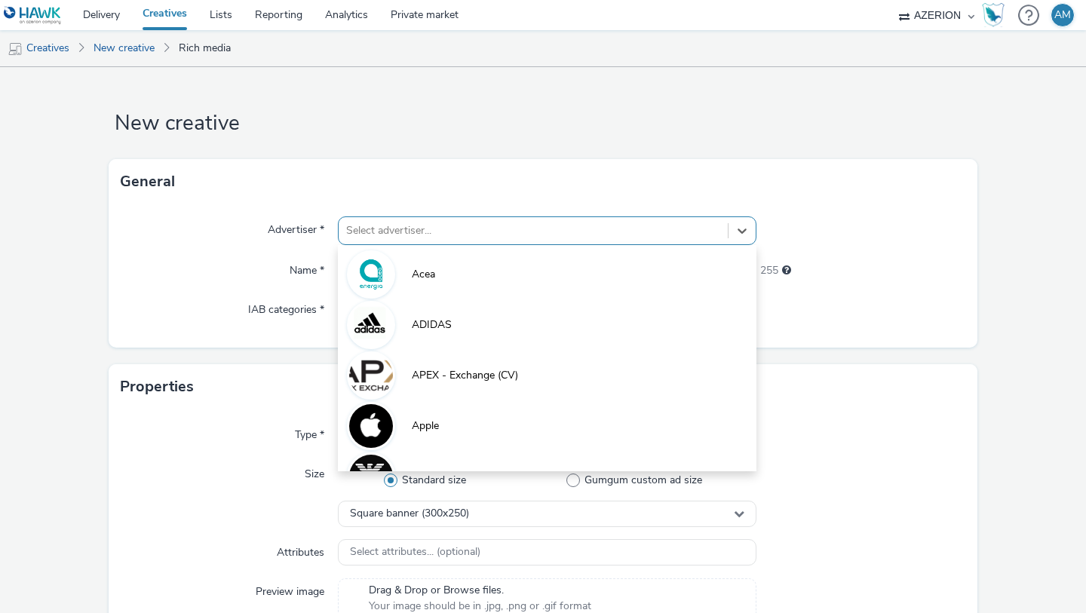
click at [646, 231] on div at bounding box center [533, 231] width 374 height 18
type input ","
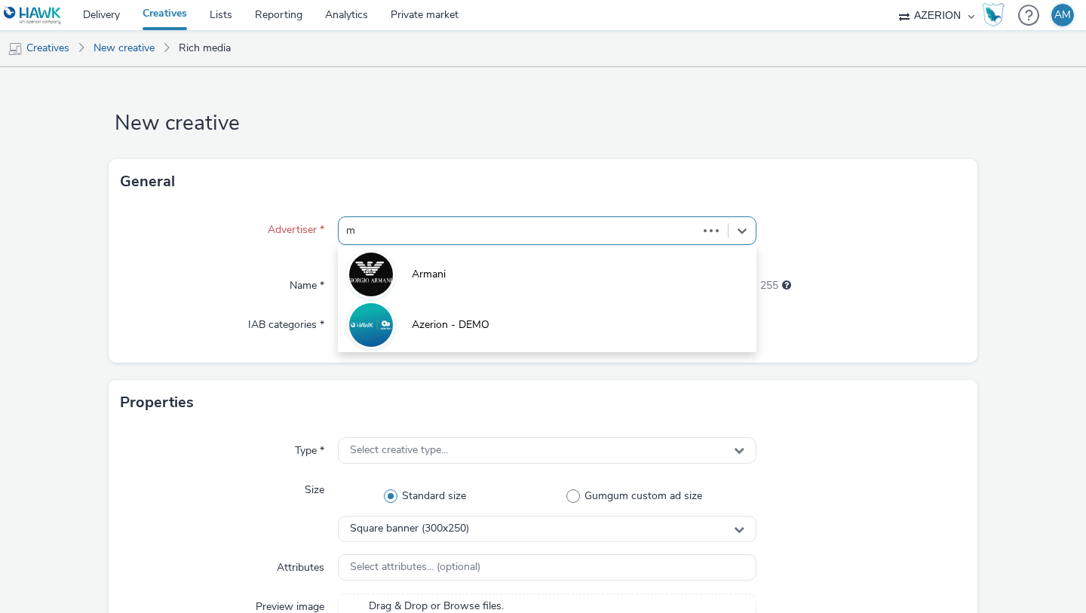
type input "ma"
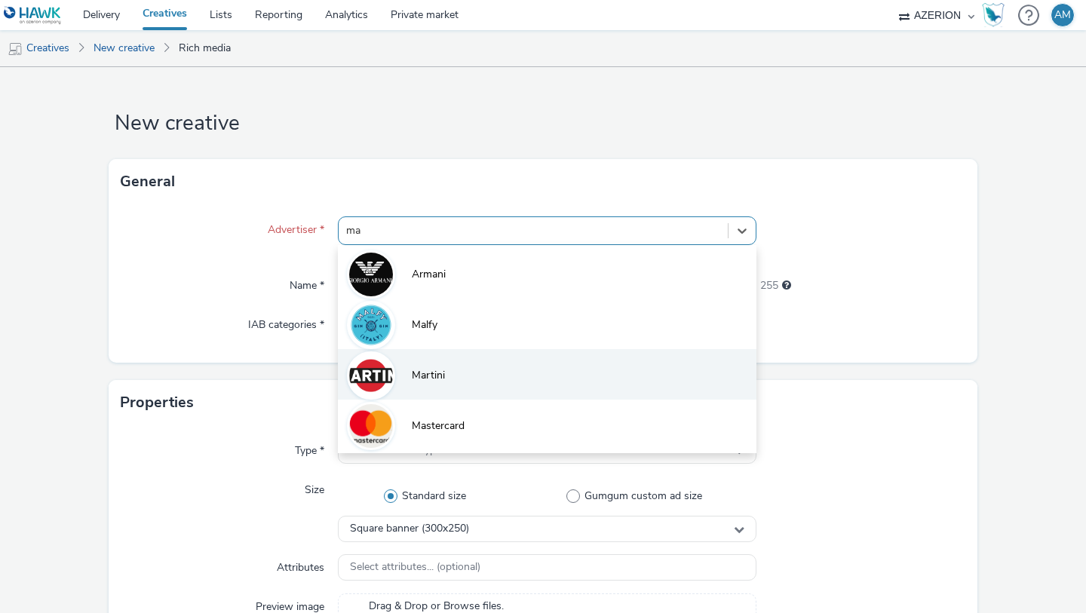
click at [477, 349] on li "Martini" at bounding box center [547, 374] width 419 height 51
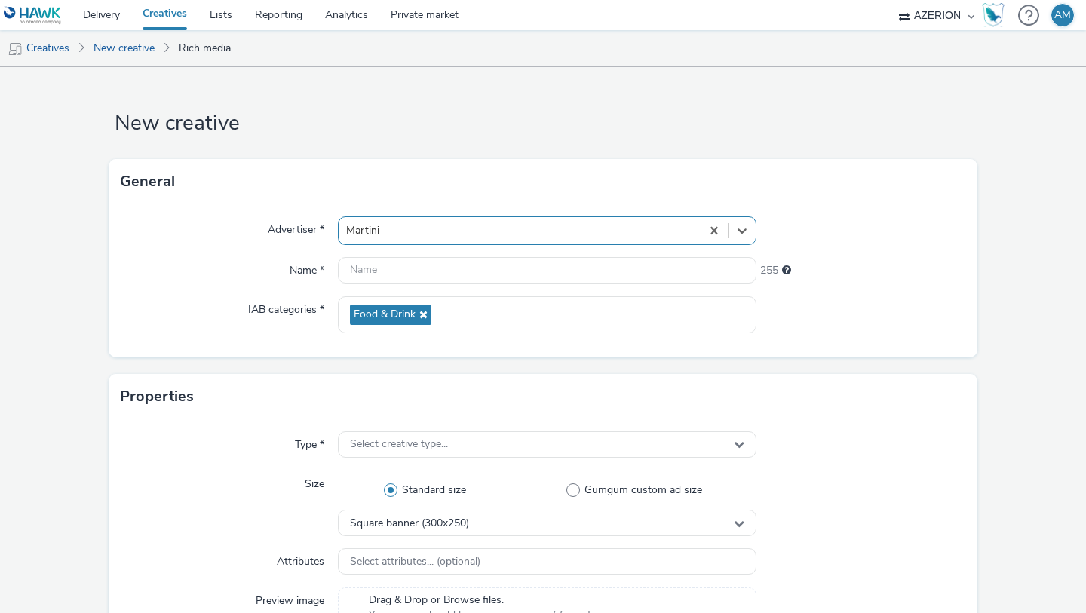
click at [423, 241] on div "Martini" at bounding box center [520, 231] width 362 height 24
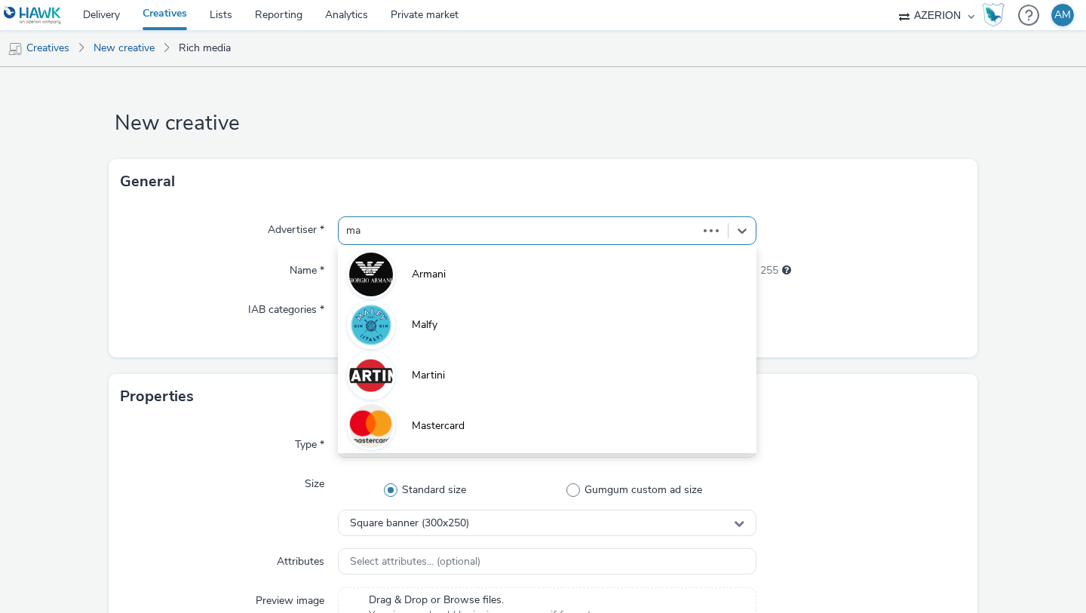
type input "mal"
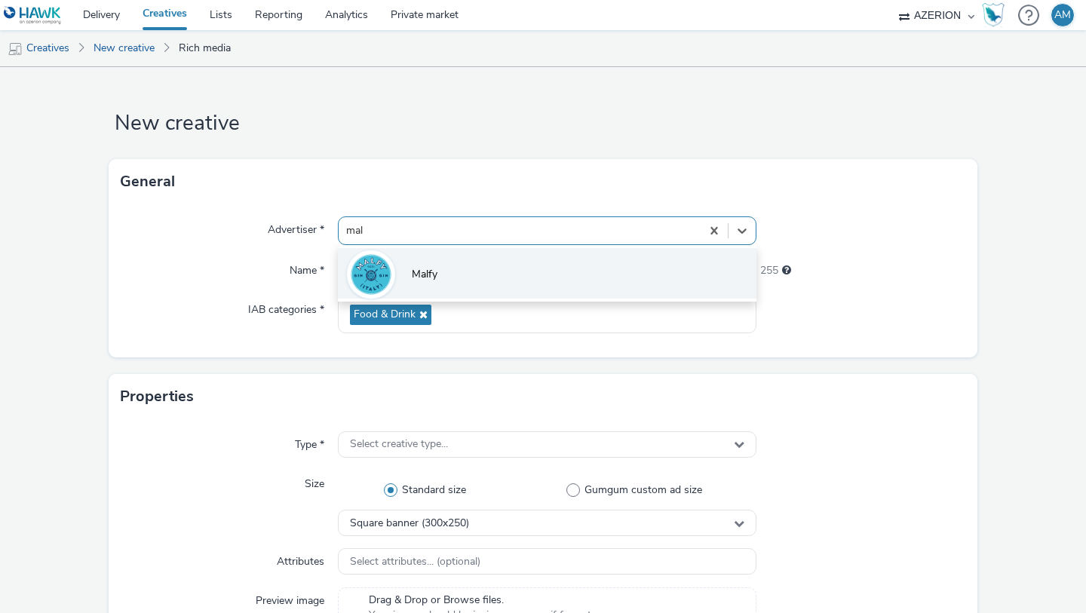
click at [405, 293] on li "Malfy" at bounding box center [547, 273] width 419 height 51
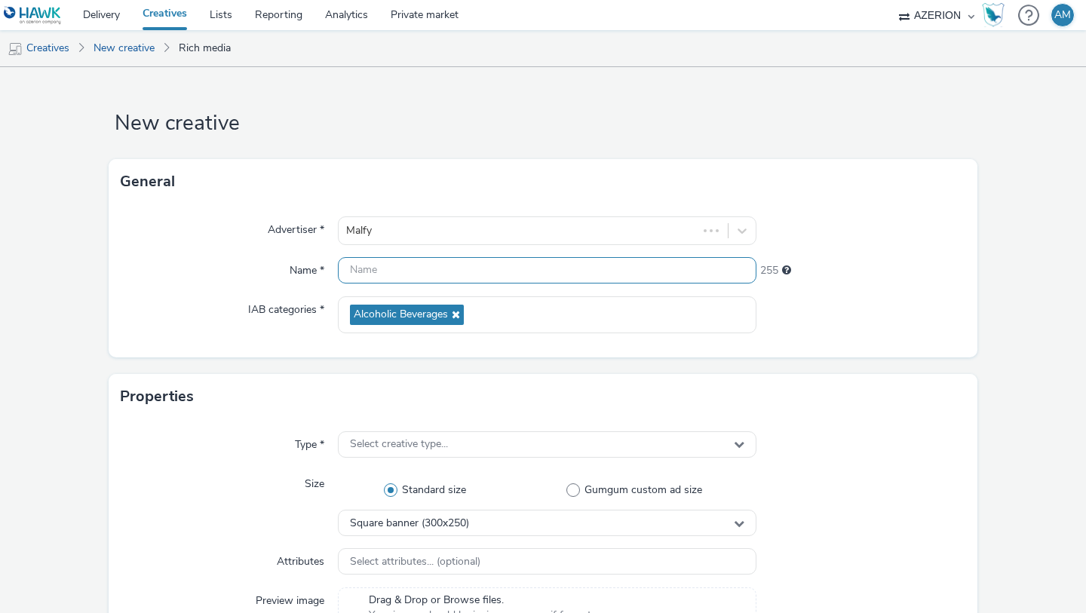
click at [424, 263] on input "text" at bounding box center [547, 270] width 419 height 26
paste input "[IT] Pernod Ricard - Malif GIn - Original - mClassic - Aout 2025 - Hawk"
click at [617, 267] on input "[IT] Pernod Ricard - Malif GIn - Original - mClassic - Aout 2025 - Hawk" at bounding box center [547, 270] width 419 height 26
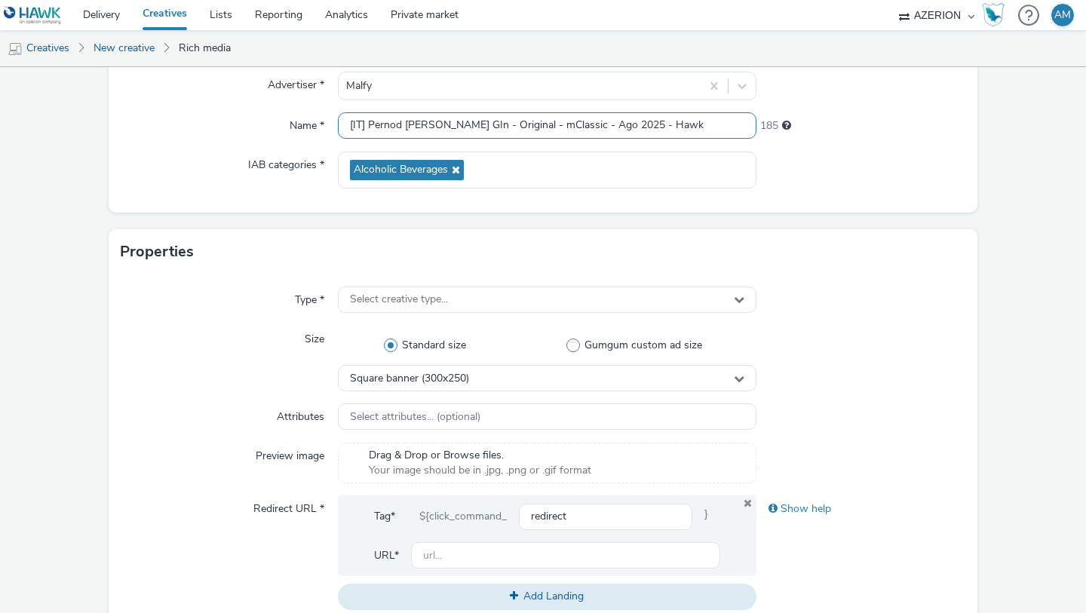
scroll to position [179, 0]
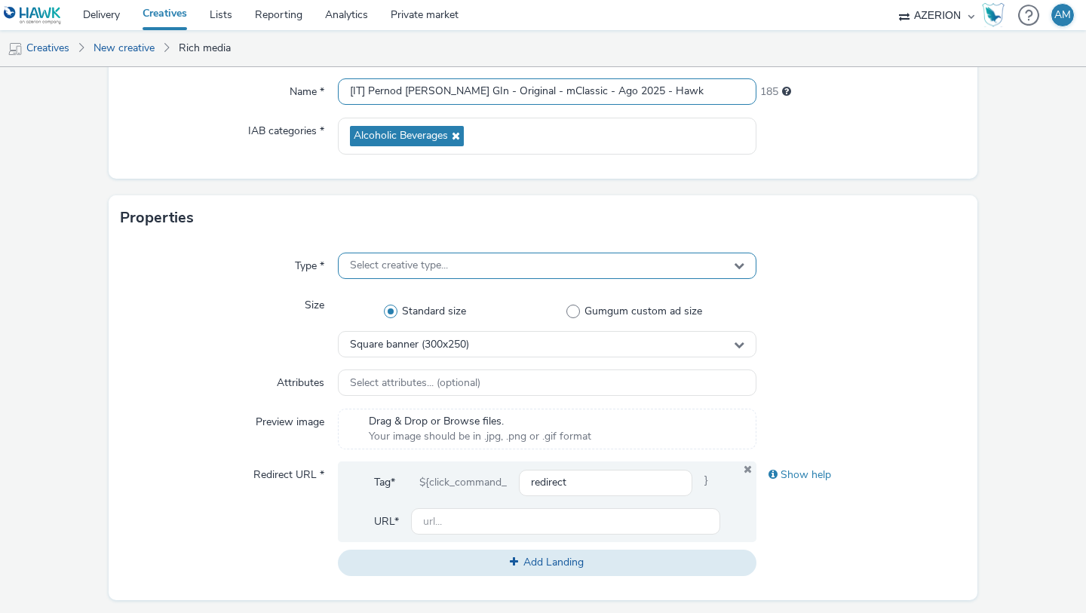
type input "[IT] Pernod Ricard - Malif GIn - Original - mClassic - Ago 2025 - Hawk"
click at [558, 266] on div "Select creative type..." at bounding box center [547, 266] width 419 height 26
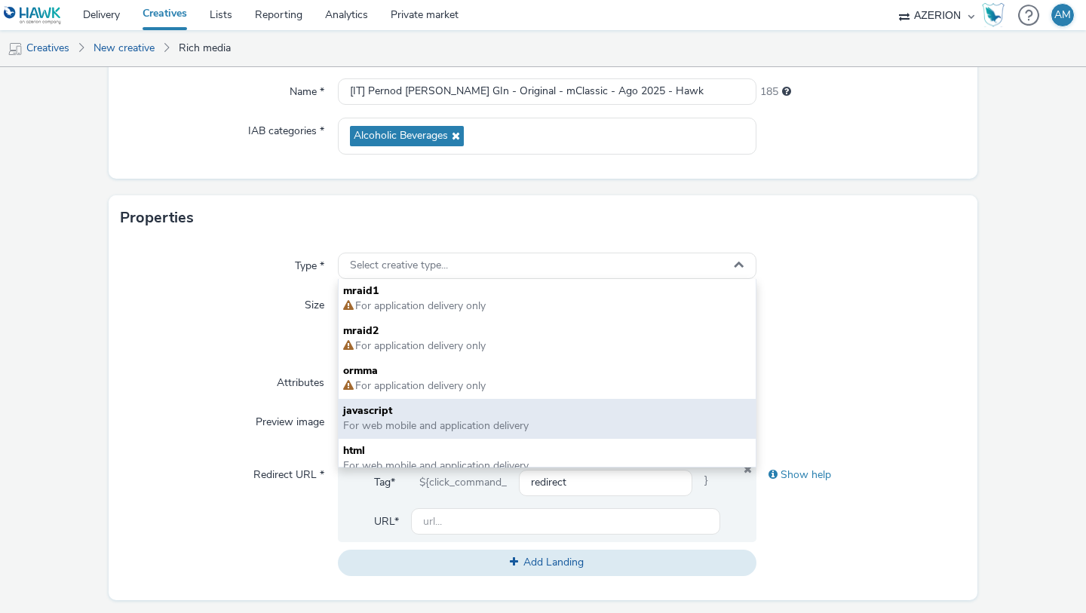
click at [465, 423] on span "For web mobile and application delivery" at bounding box center [436, 426] width 186 height 14
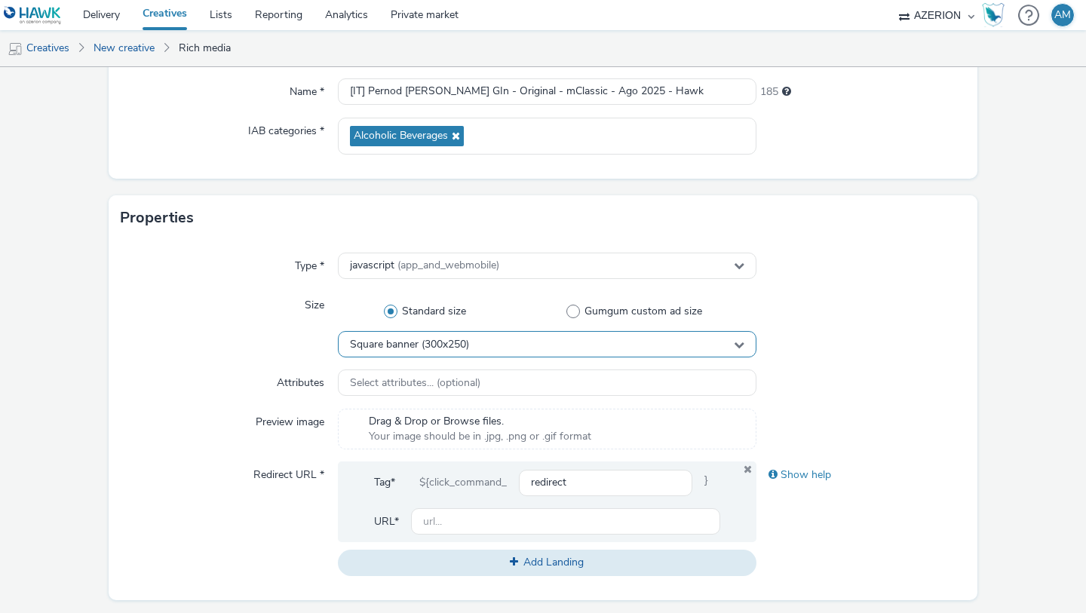
click at [484, 339] on div "Square banner (300x250)" at bounding box center [547, 344] width 419 height 26
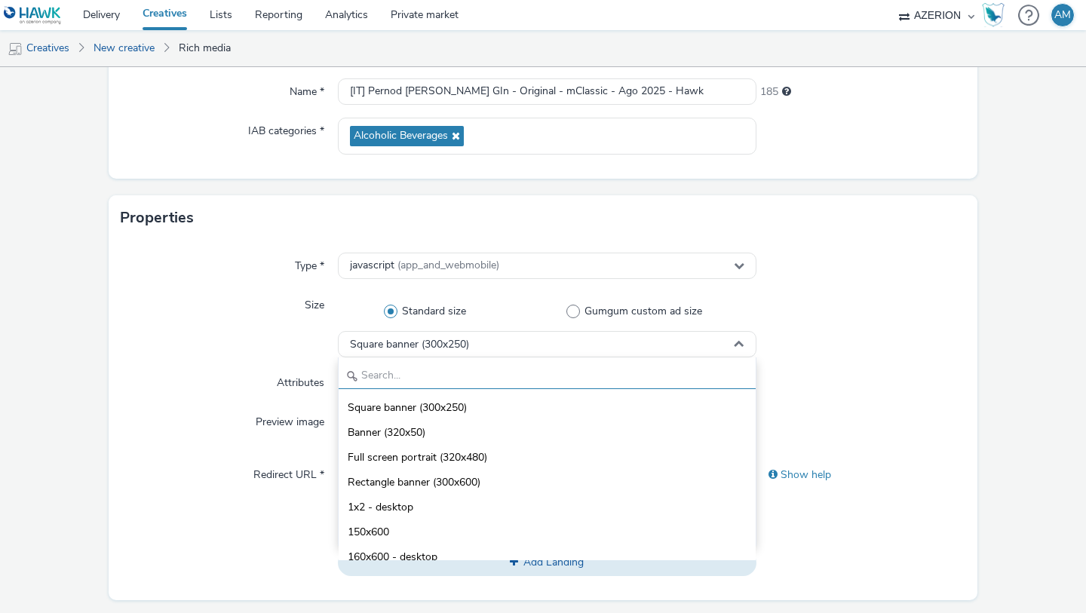
click at [467, 371] on input "text" at bounding box center [547, 376] width 417 height 26
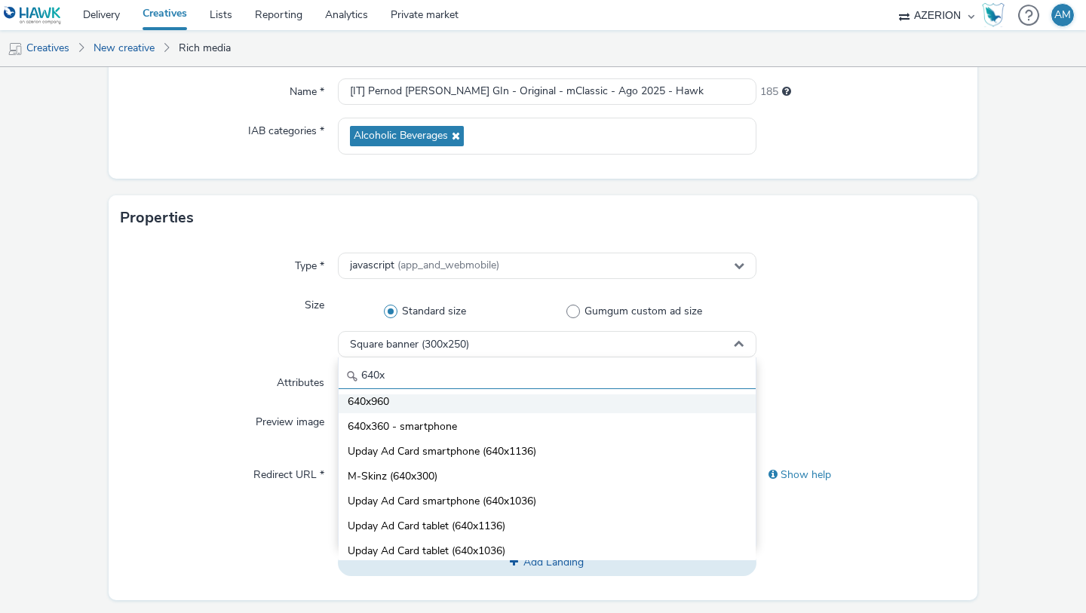
scroll to position [58, 0]
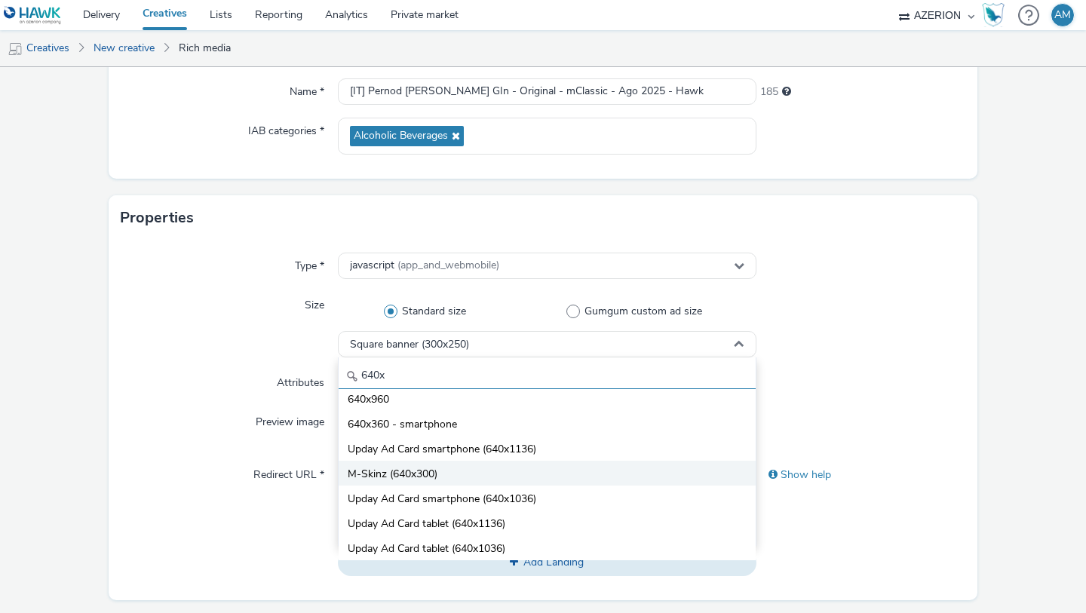
type input "640x"
click at [410, 468] on span "M-Skinz (640x300)" at bounding box center [393, 474] width 90 height 15
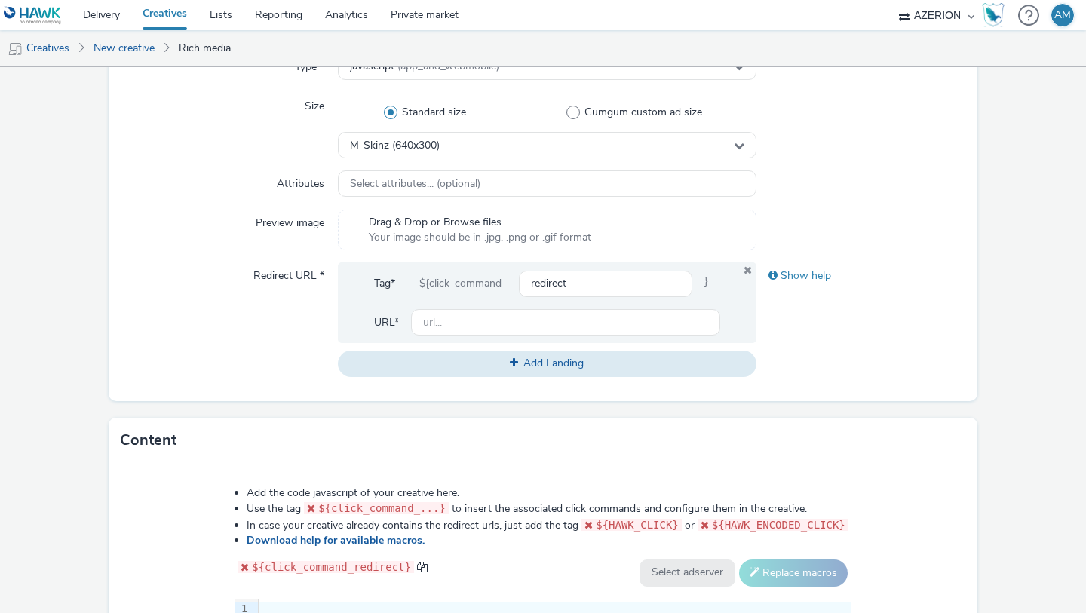
scroll to position [502, 0]
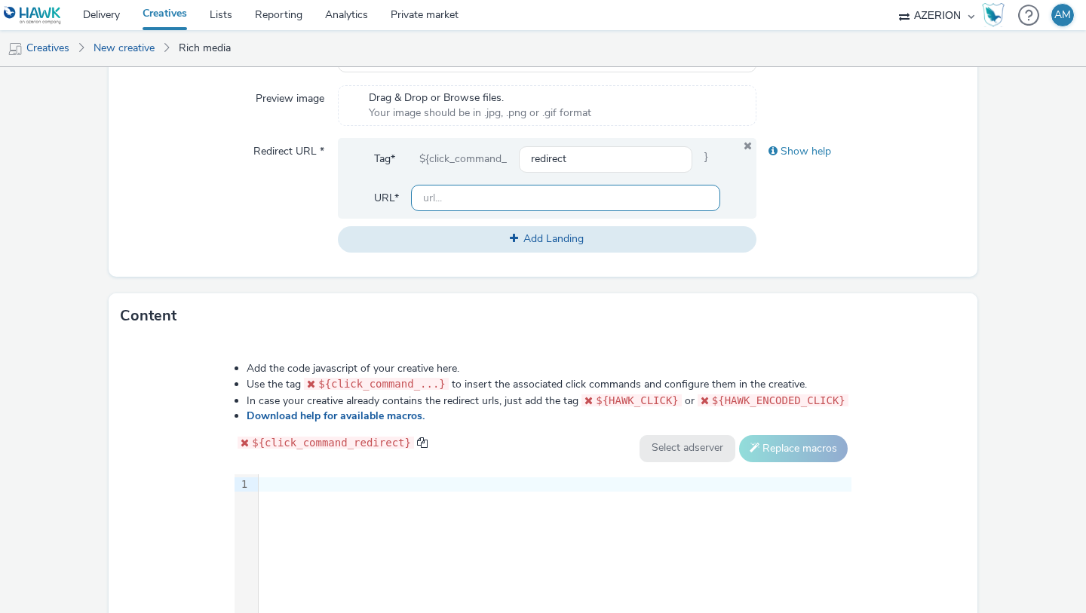
click at [511, 200] on input "text" at bounding box center [565, 198] width 309 height 26
paste input "https://www.malfygin.com/it-it/i-nostri-gin/?utm_campaign=MLF_MFYI_Global_W2_09…"
type input "https://www.malfygin.com/it-it/i-nostri-gin/?utm_campaign=MLF_MFYI_Global_W2_09…"
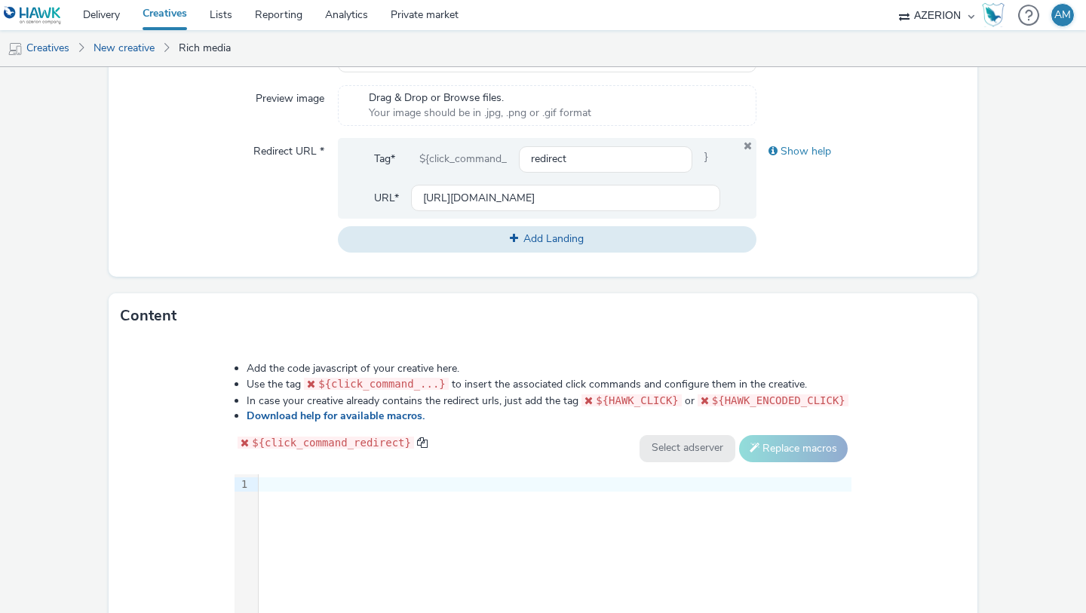
click at [401, 504] on div "9 1 ›" at bounding box center [543, 587] width 617 height 226
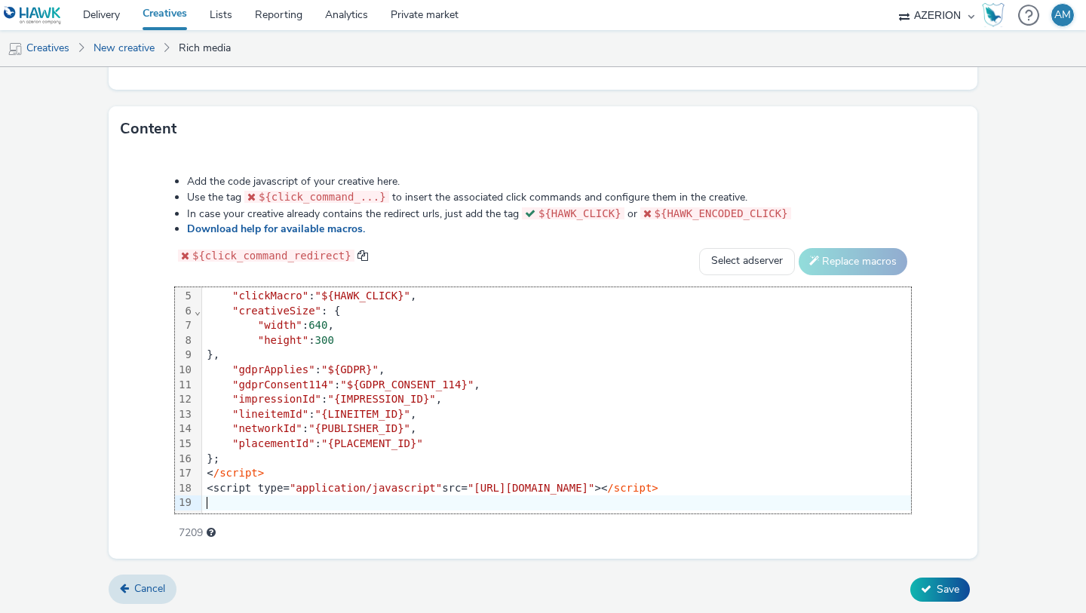
scroll to position [45, 238]
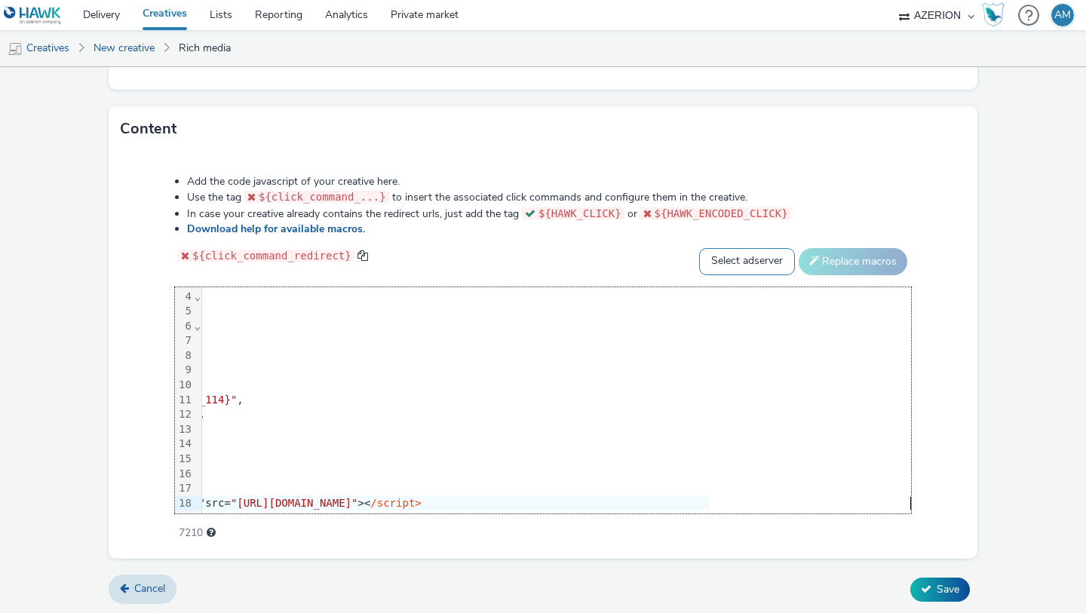
click at [726, 254] on select "Select adserver Sizmek DCM Adform Sting" at bounding box center [747, 261] width 96 height 27
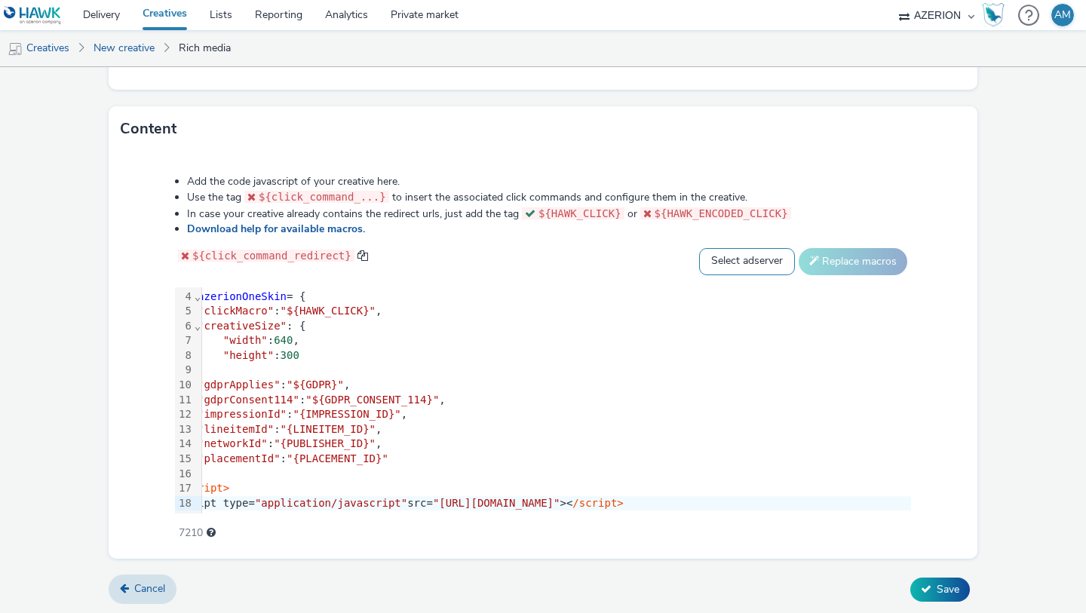
select select "dcm"
click at [877, 250] on button "Replace macros" at bounding box center [853, 261] width 109 height 27
click at [926, 584] on icon at bounding box center [926, 589] width 11 height 11
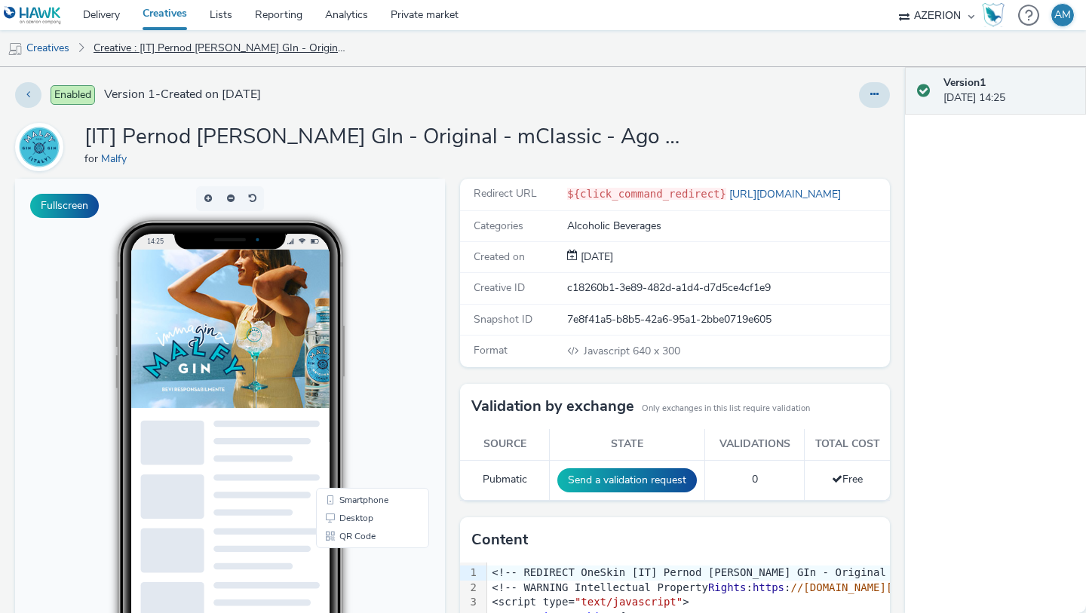
click at [229, 49] on link "Creative : [IT] Pernod Ricard - Malif GIn - Original - mClassic - Ago 2025 - Ha…" at bounding box center [222, 48] width 272 height 36
click at [866, 86] on button at bounding box center [874, 95] width 31 height 26
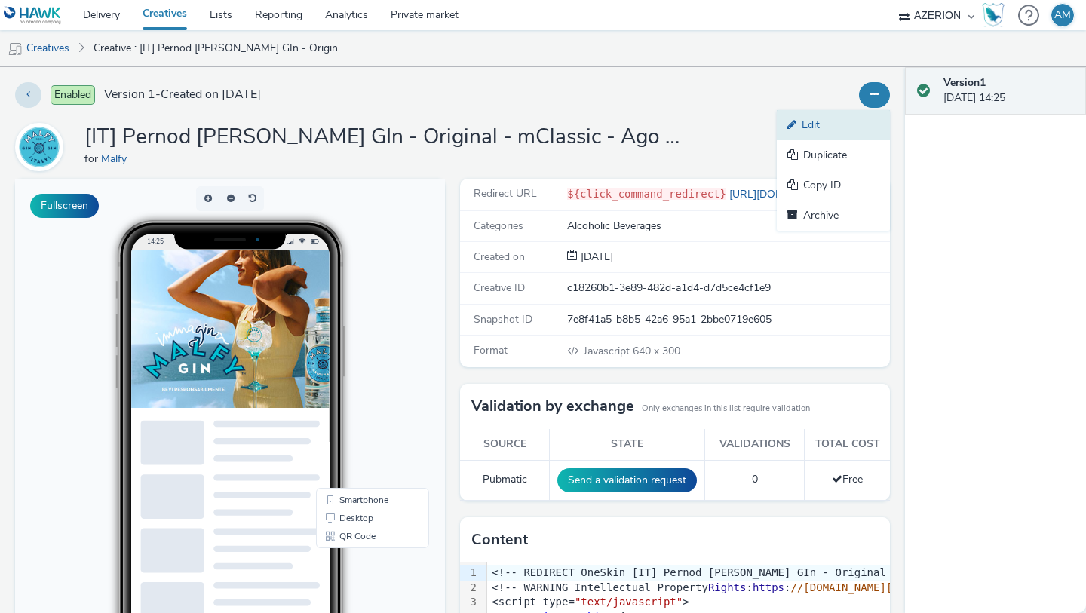
click at [840, 126] on link "Edit" at bounding box center [833, 125] width 113 height 30
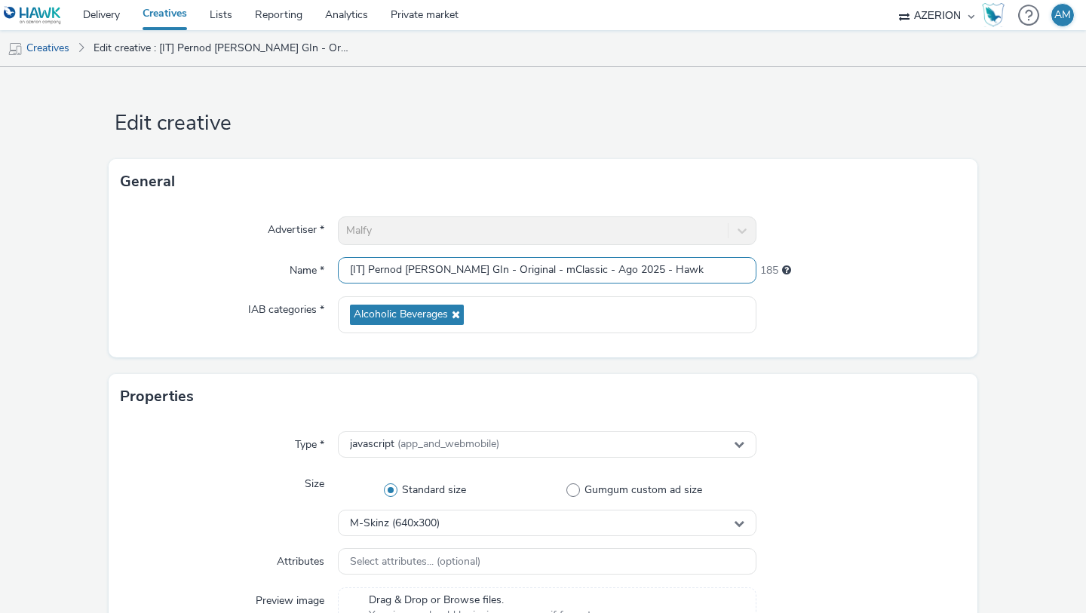
click at [467, 268] on input "[IT] Pernod Ricard - Malif GIn - Original - mClassic - Ago 2025 - Hawk" at bounding box center [547, 270] width 419 height 26
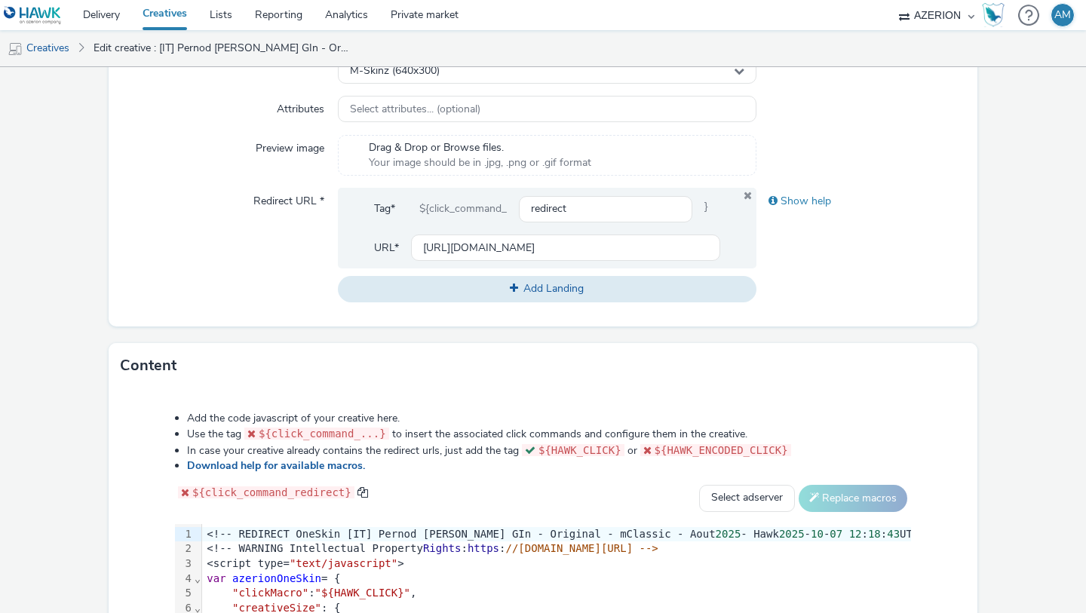
scroll to position [689, 0]
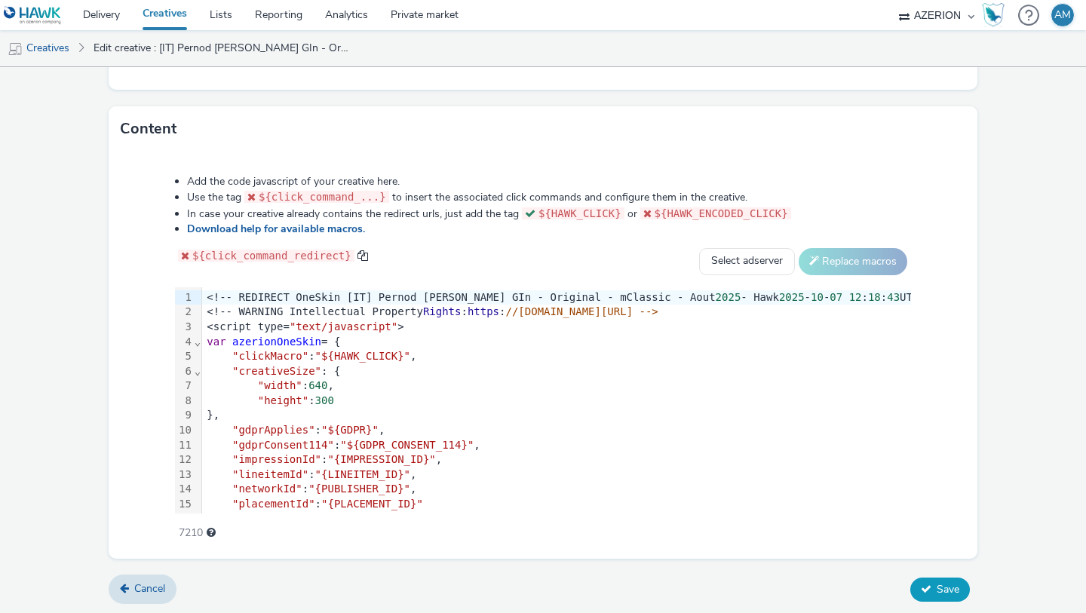
type input "[IT] Pernod Ricard - Malfy GIn - Original - mClassic - Ago 2025 - Hawk"
click at [921, 585] on icon at bounding box center [926, 589] width 11 height 11
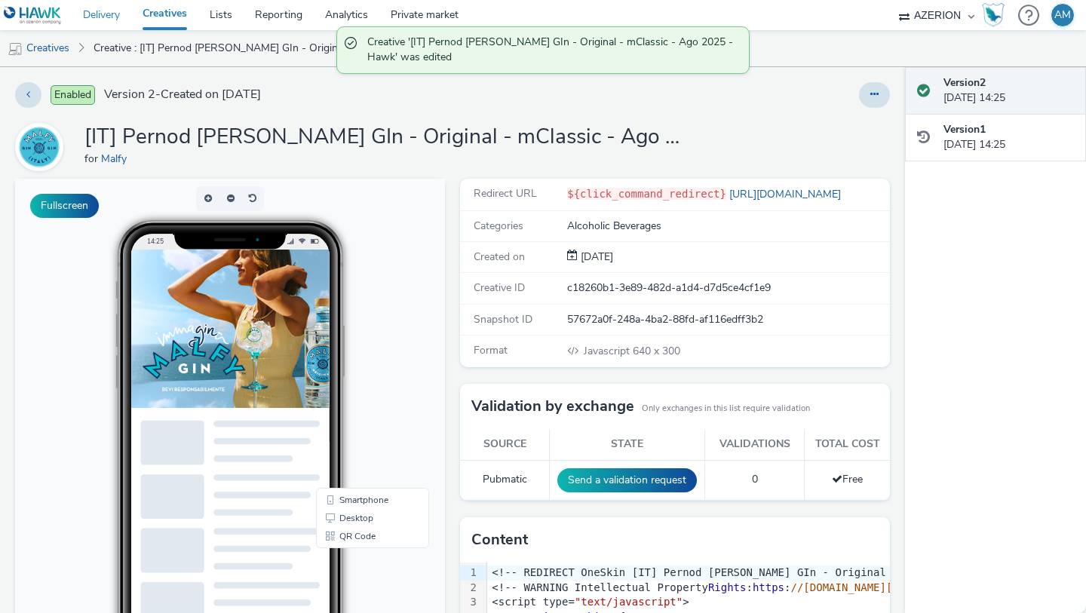
click at [111, 14] on link "Delivery" at bounding box center [102, 15] width 60 height 30
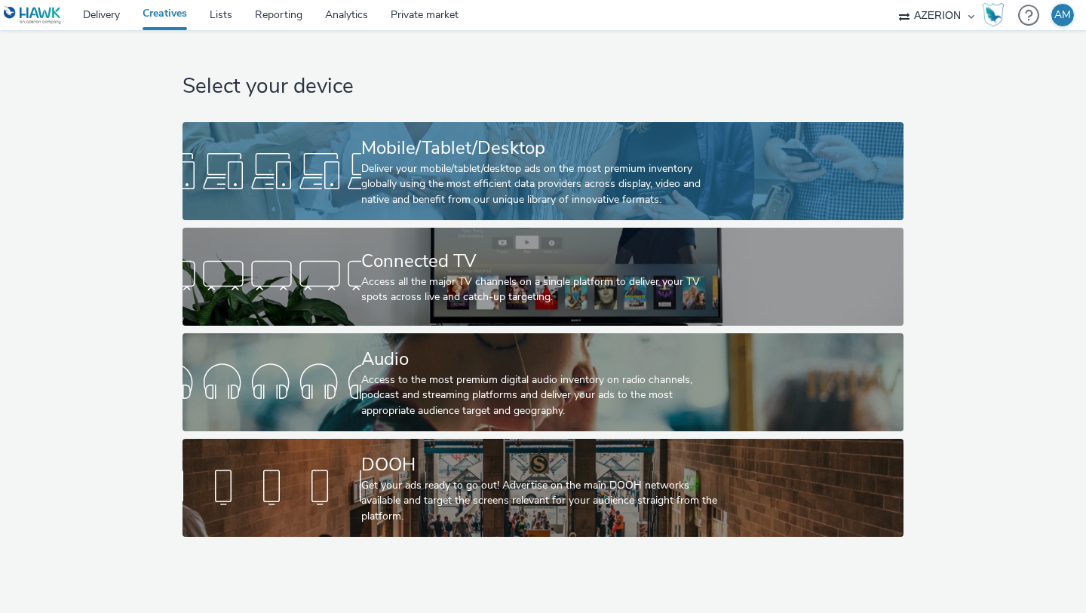
click at [403, 170] on div "Deliver your mobile/tablet/desktop ads on the most premium inventory globally u…" at bounding box center [540, 184] width 358 height 46
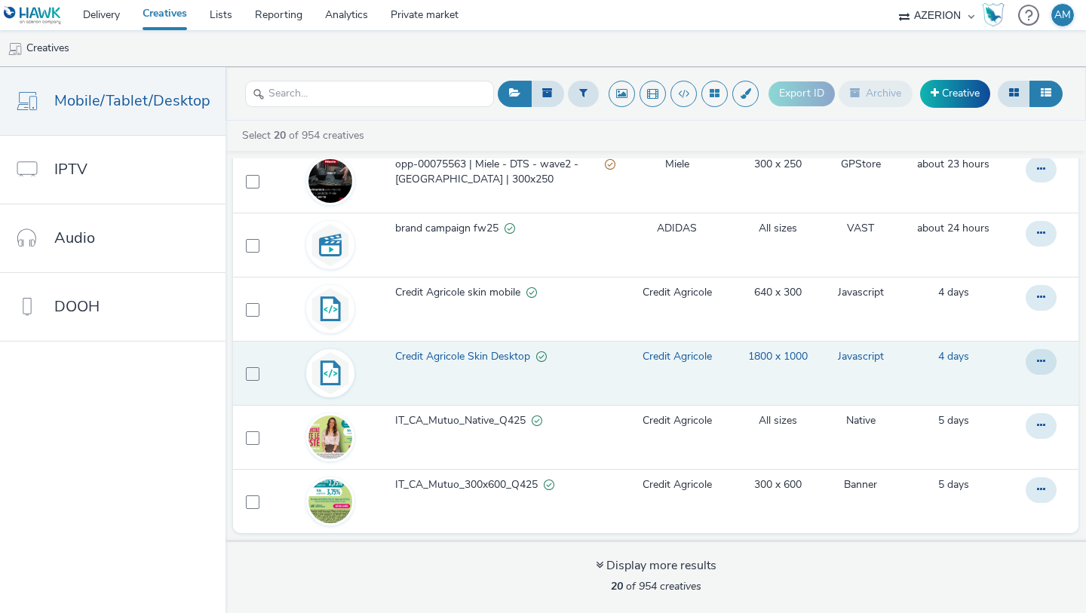
scroll to position [862, 0]
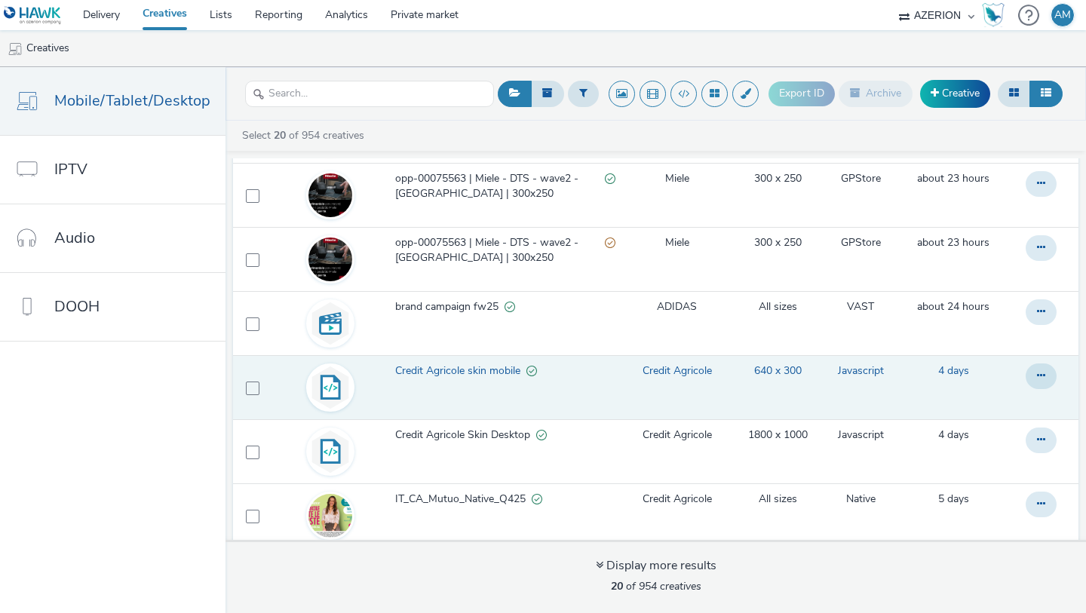
click at [476, 375] on span "Credit Agricole skin mobile" at bounding box center [460, 371] width 131 height 15
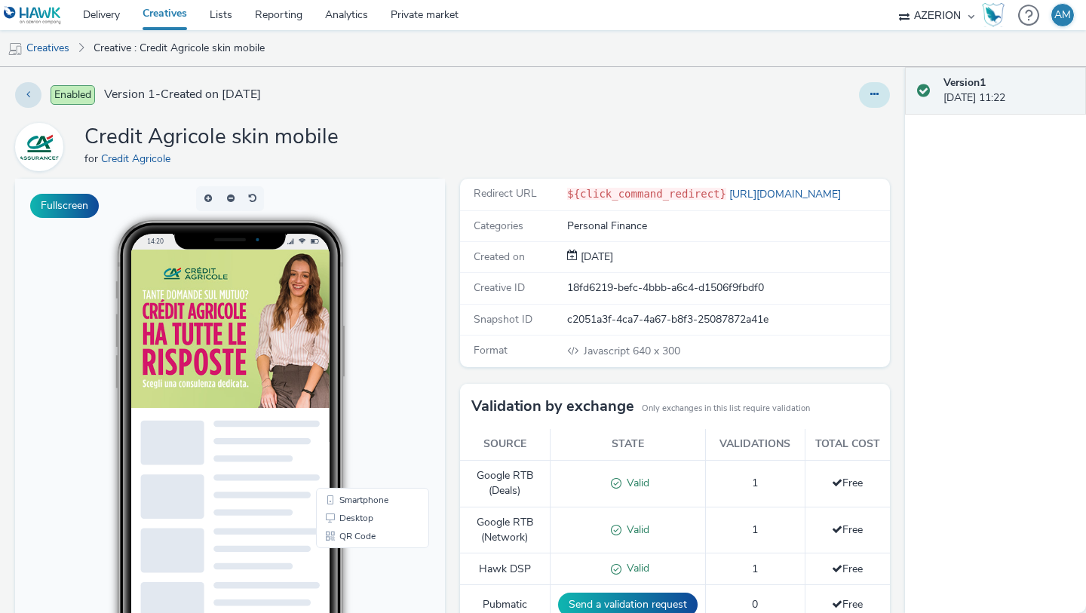
click at [885, 87] on button at bounding box center [874, 95] width 31 height 26
click at [841, 136] on link "Edit" at bounding box center [833, 125] width 113 height 30
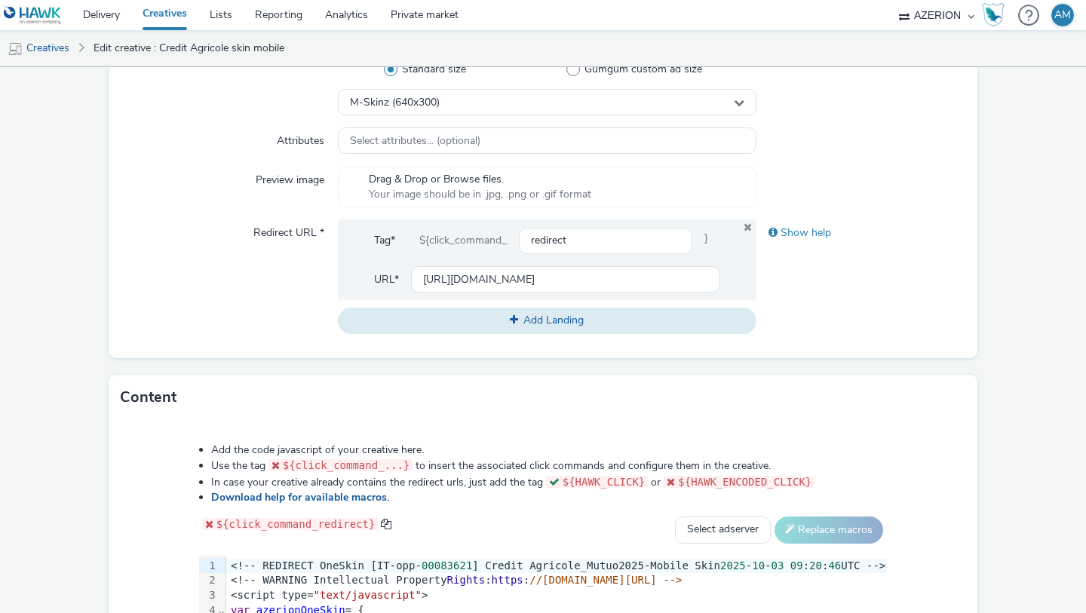
scroll to position [293, 0]
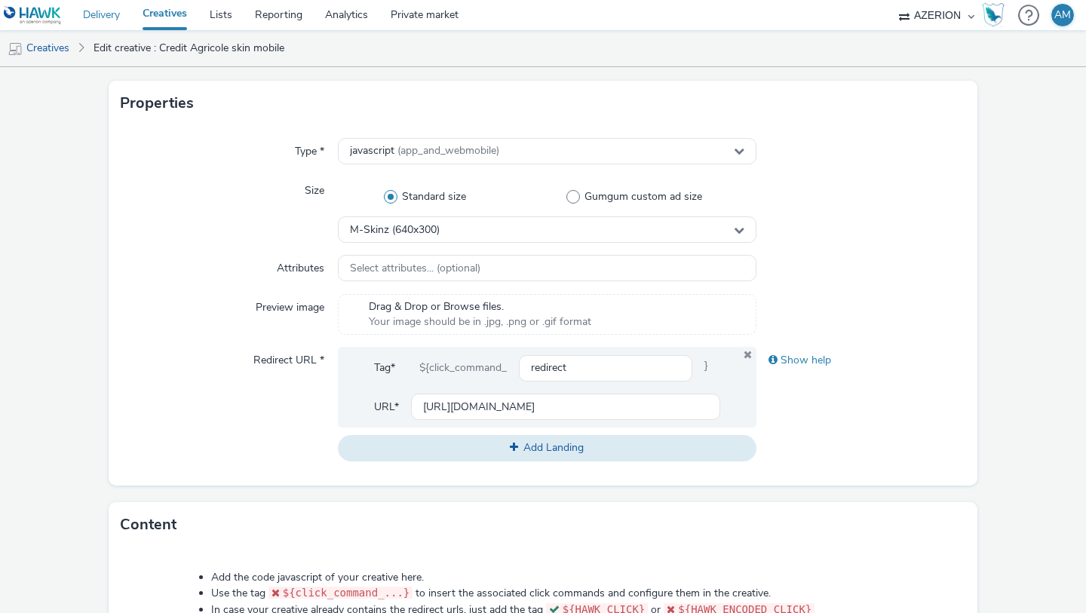
click at [110, 20] on link "Delivery" at bounding box center [102, 15] width 60 height 30
